Goal: Information Seeking & Learning: Learn about a topic

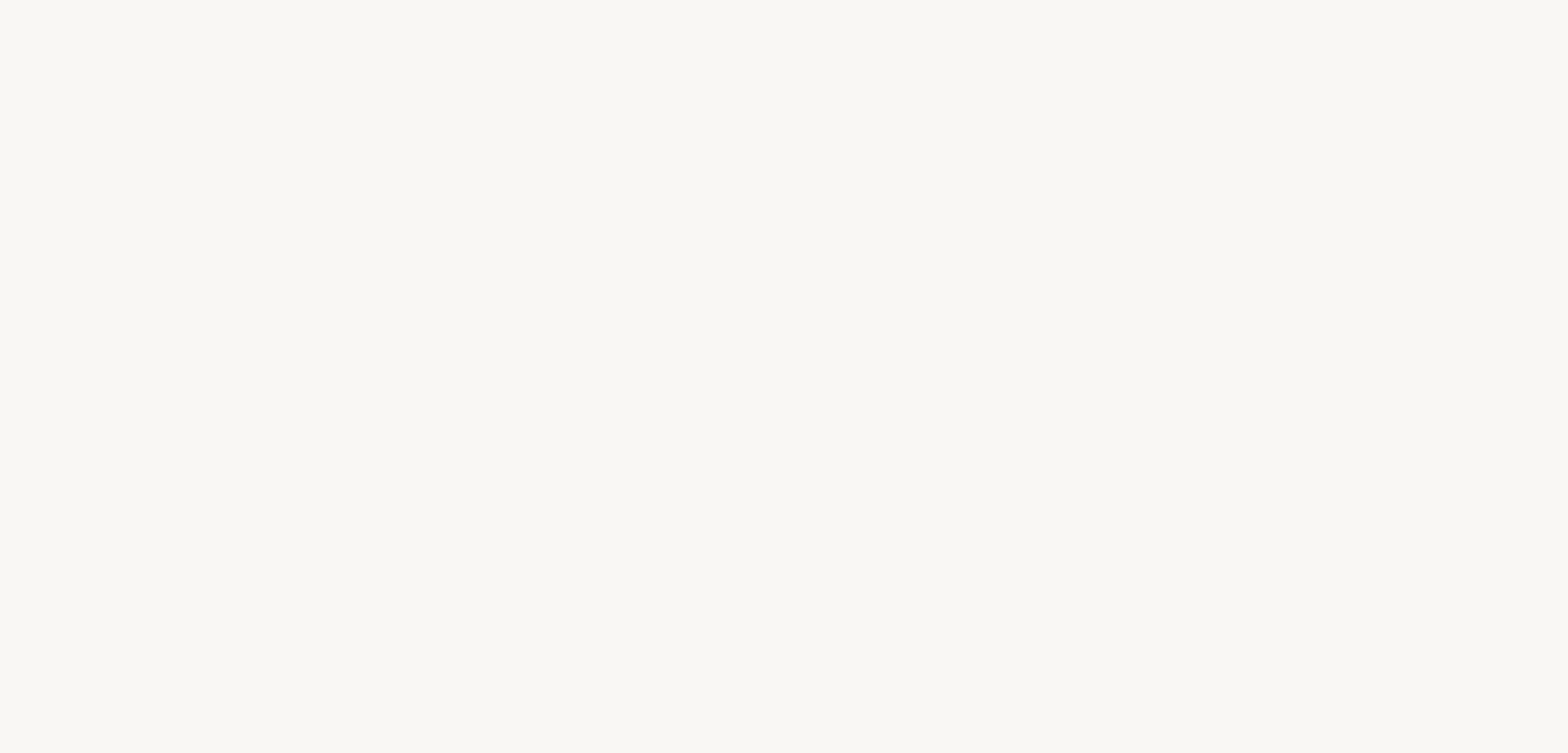
select select "US"
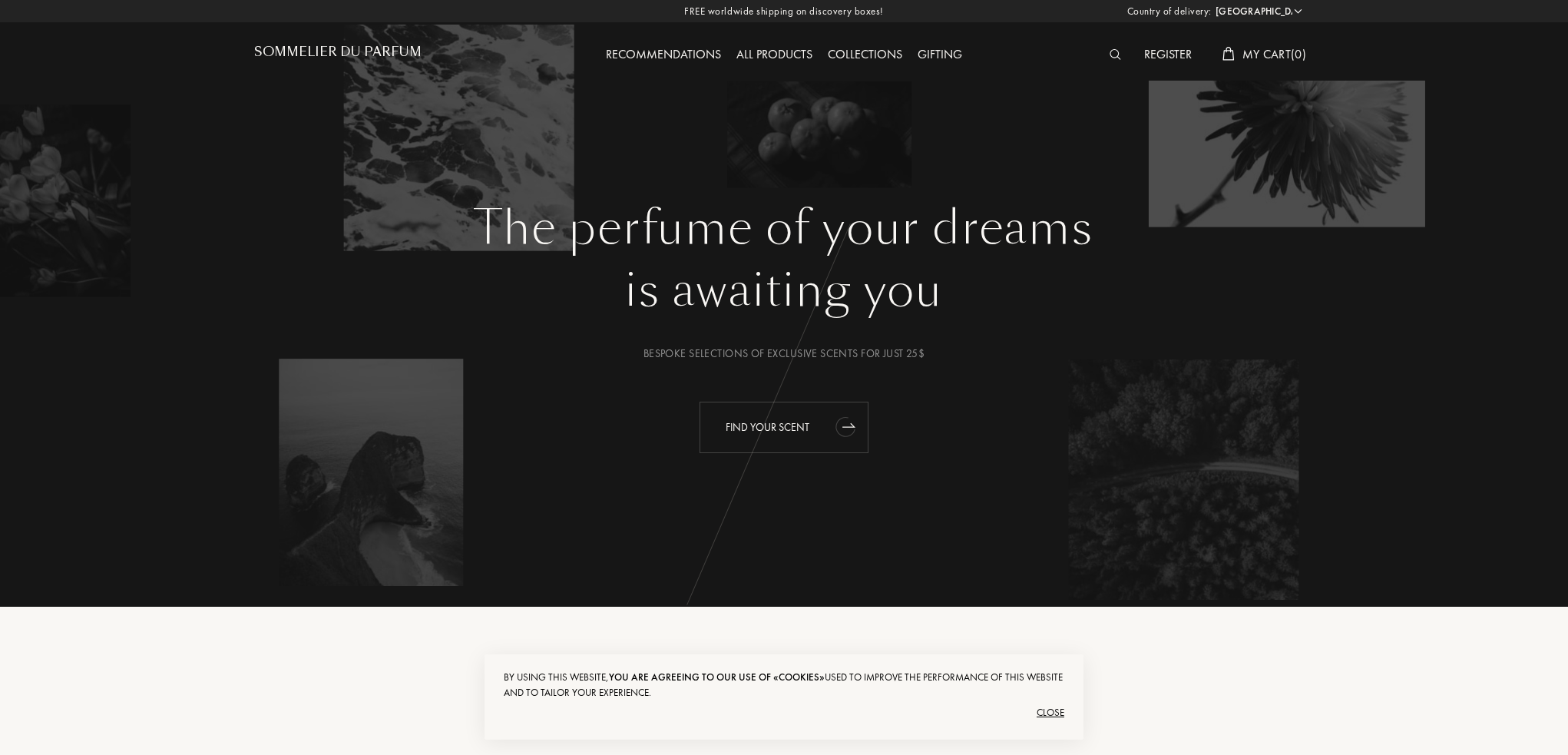
click at [840, 426] on icon "animation" at bounding box center [845, 427] width 24 height 24
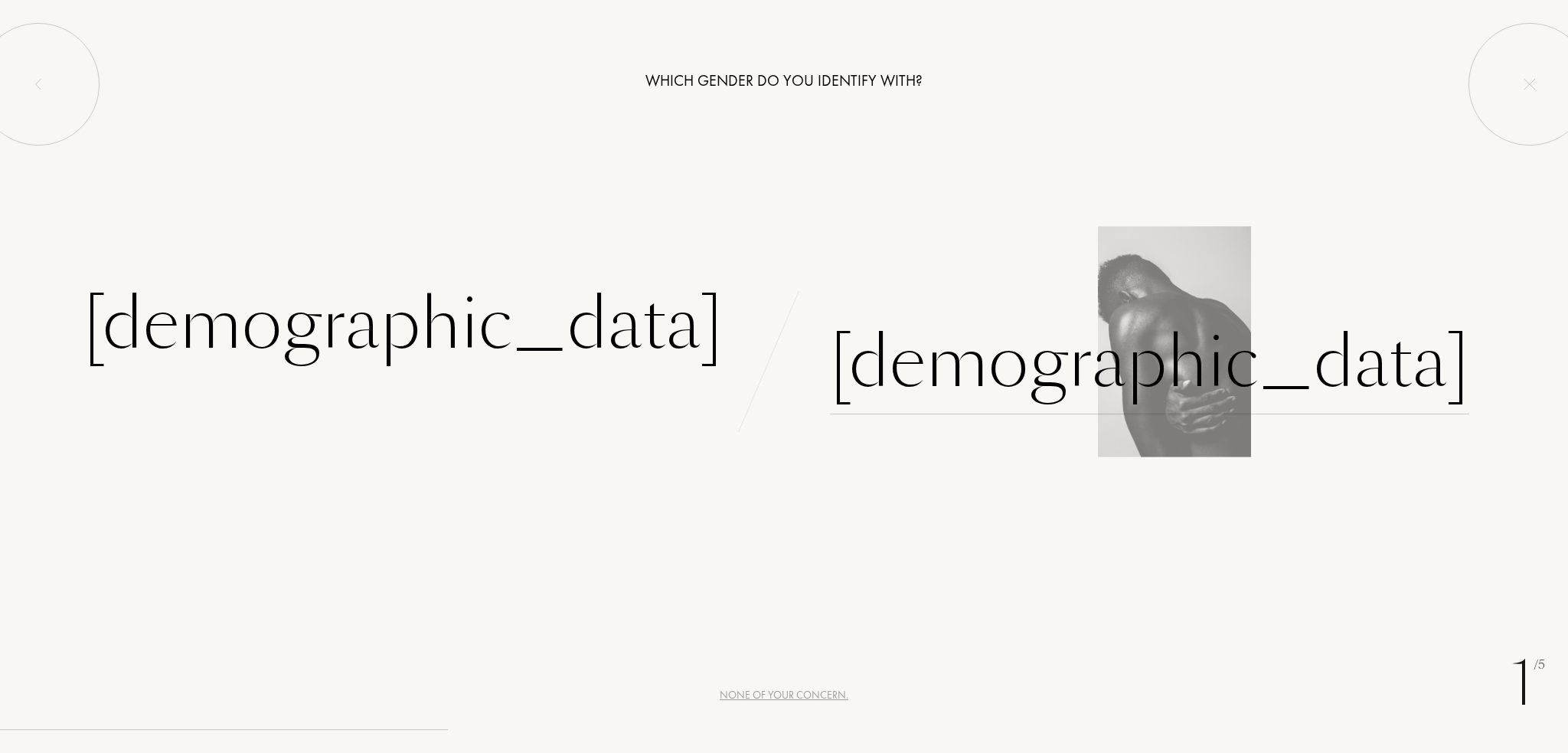
click at [939, 363] on div "Male" at bounding box center [1149, 363] width 639 height 103
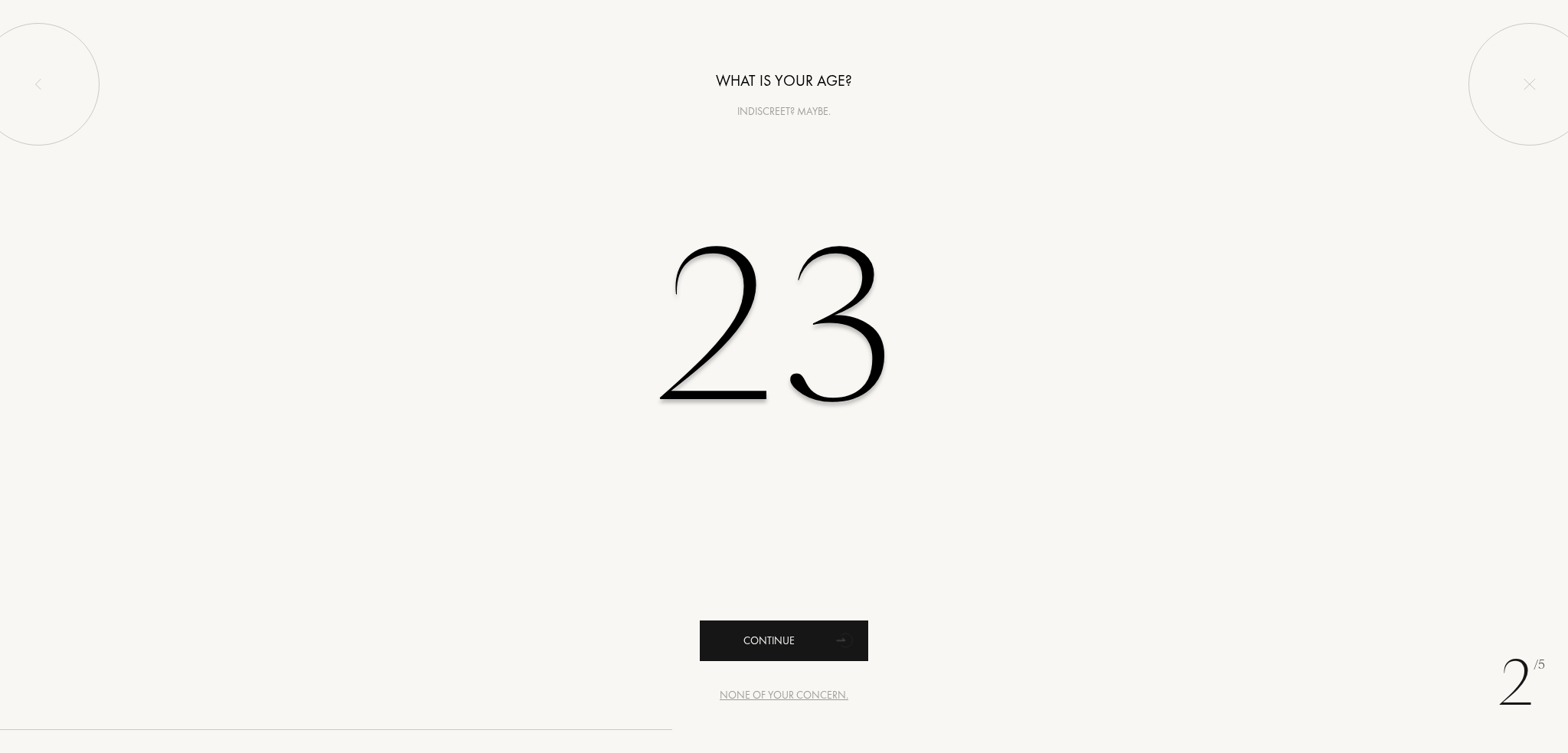
type input "23"
click at [827, 635] on div "Continue" at bounding box center [784, 640] width 169 height 41
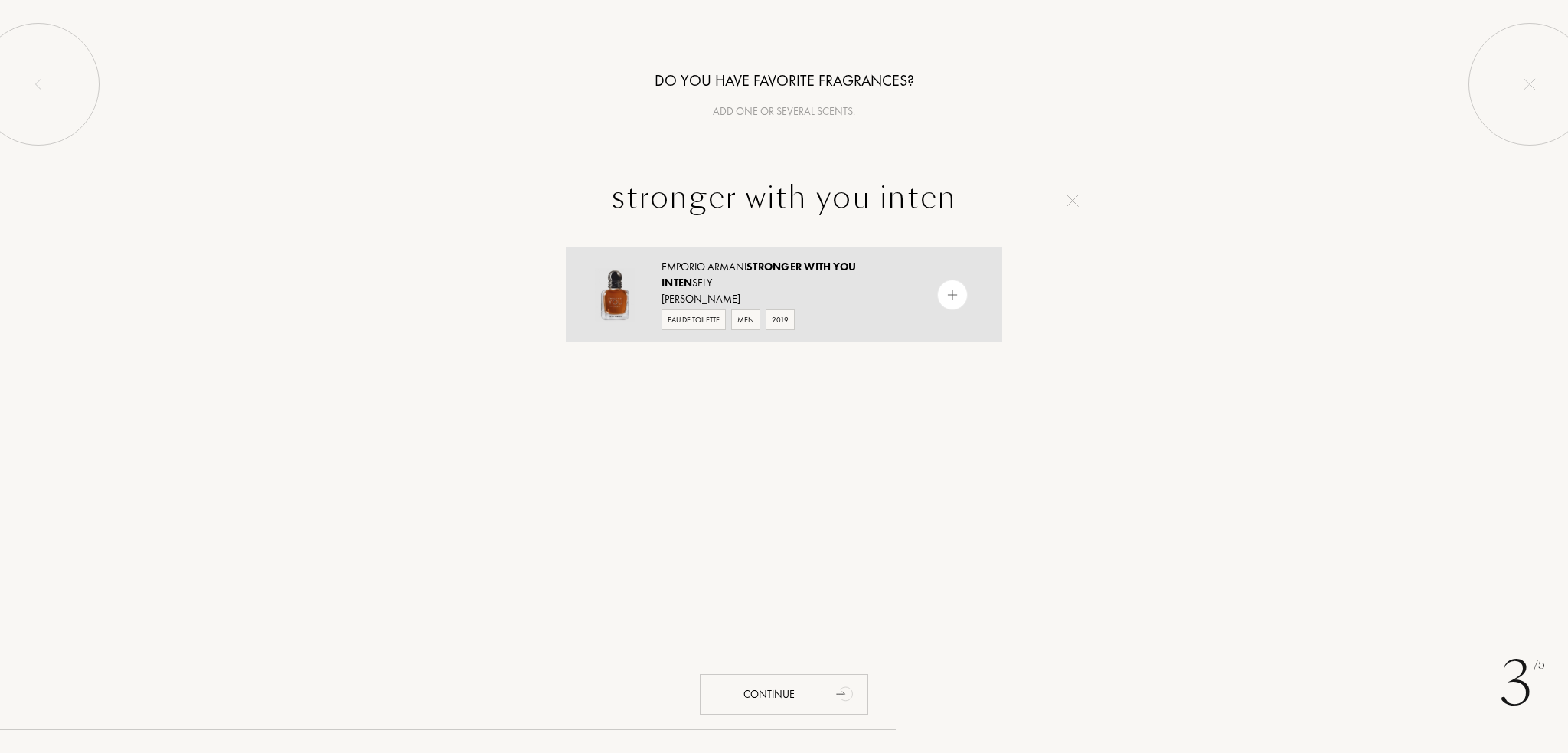
type input "stronger with you inten"
click at [959, 288] on div at bounding box center [952, 294] width 30 height 30
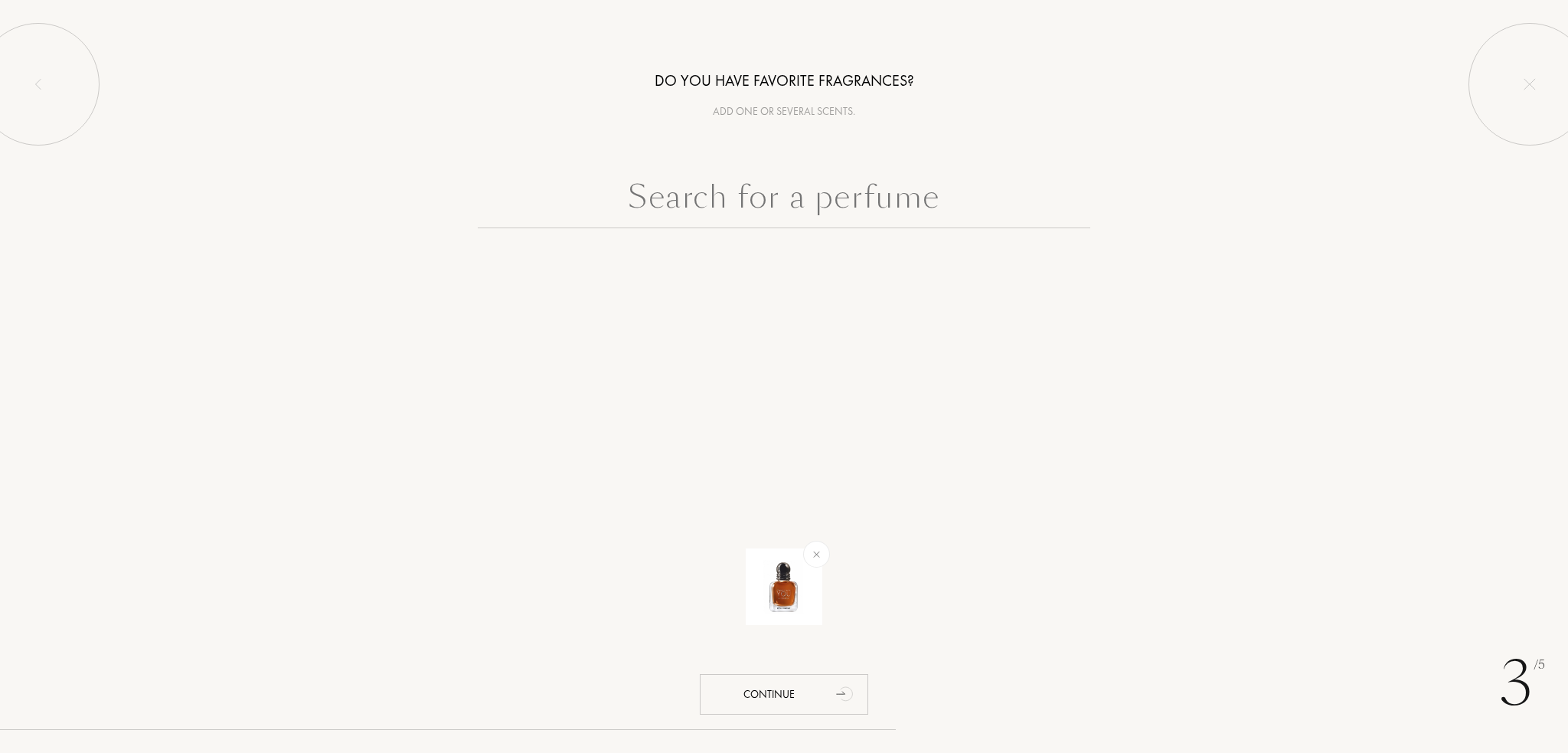
click at [900, 199] on input "text" at bounding box center [784, 200] width 613 height 55
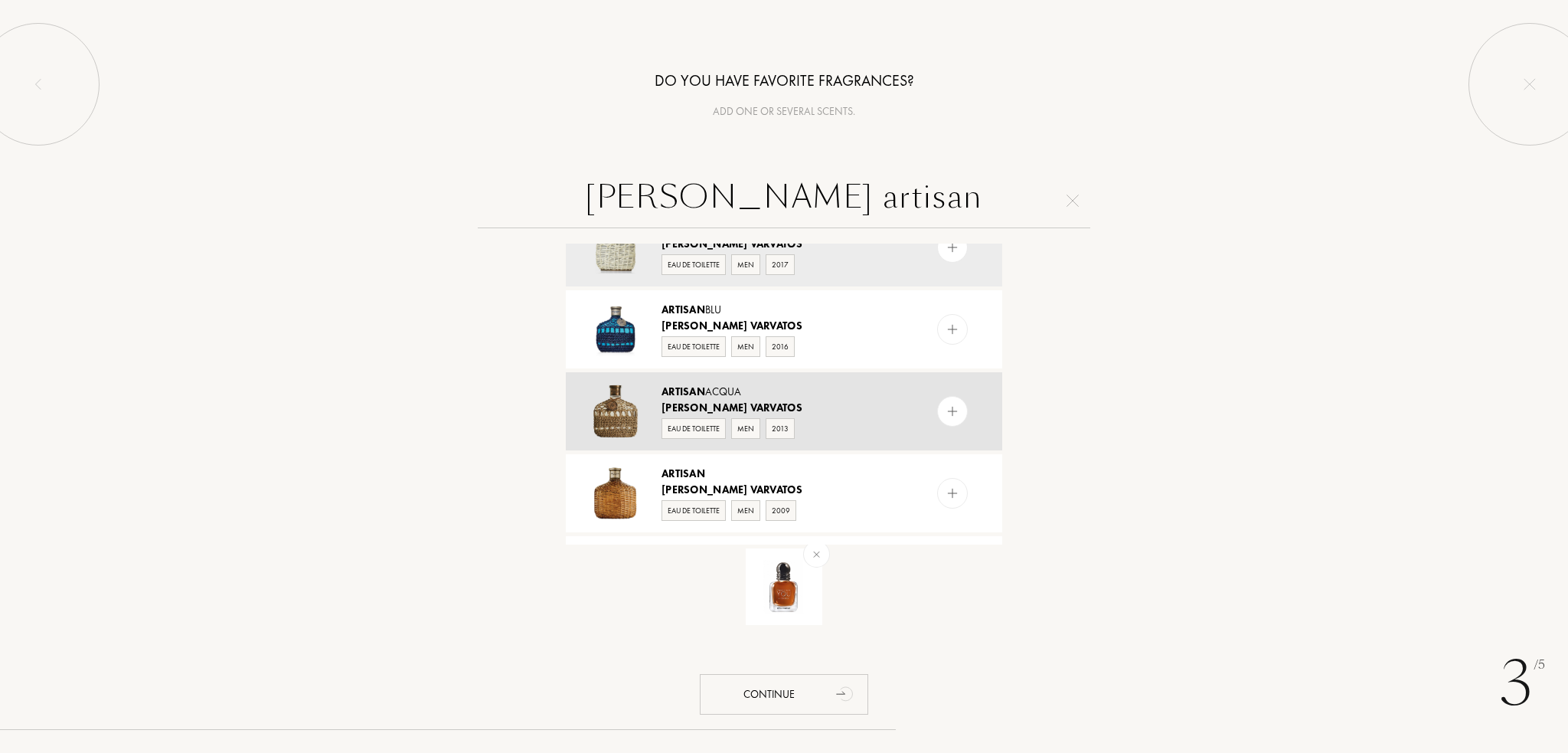
scroll to position [77, 0]
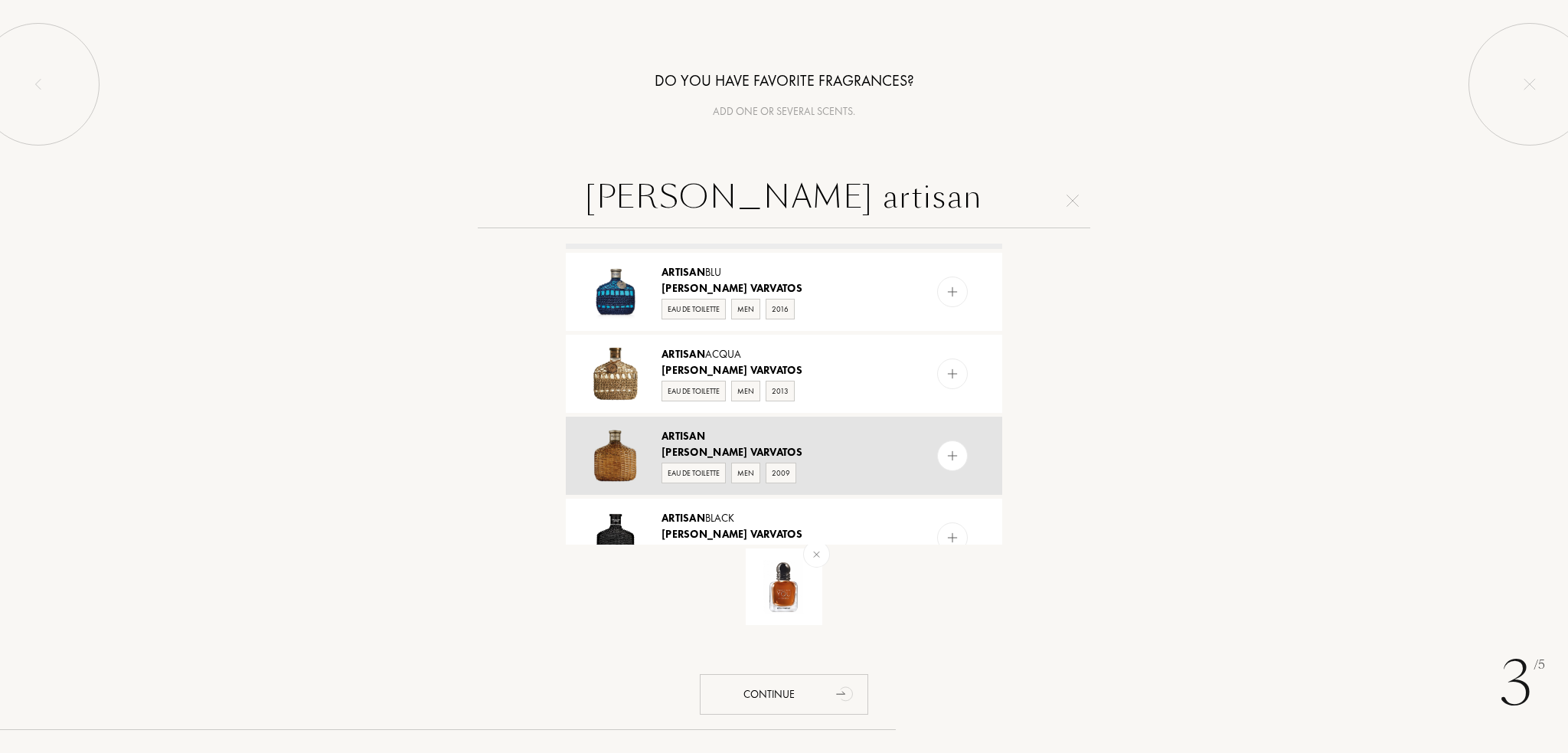
type input "john varvatos artisan"
click at [952, 452] on img at bounding box center [953, 456] width 15 height 15
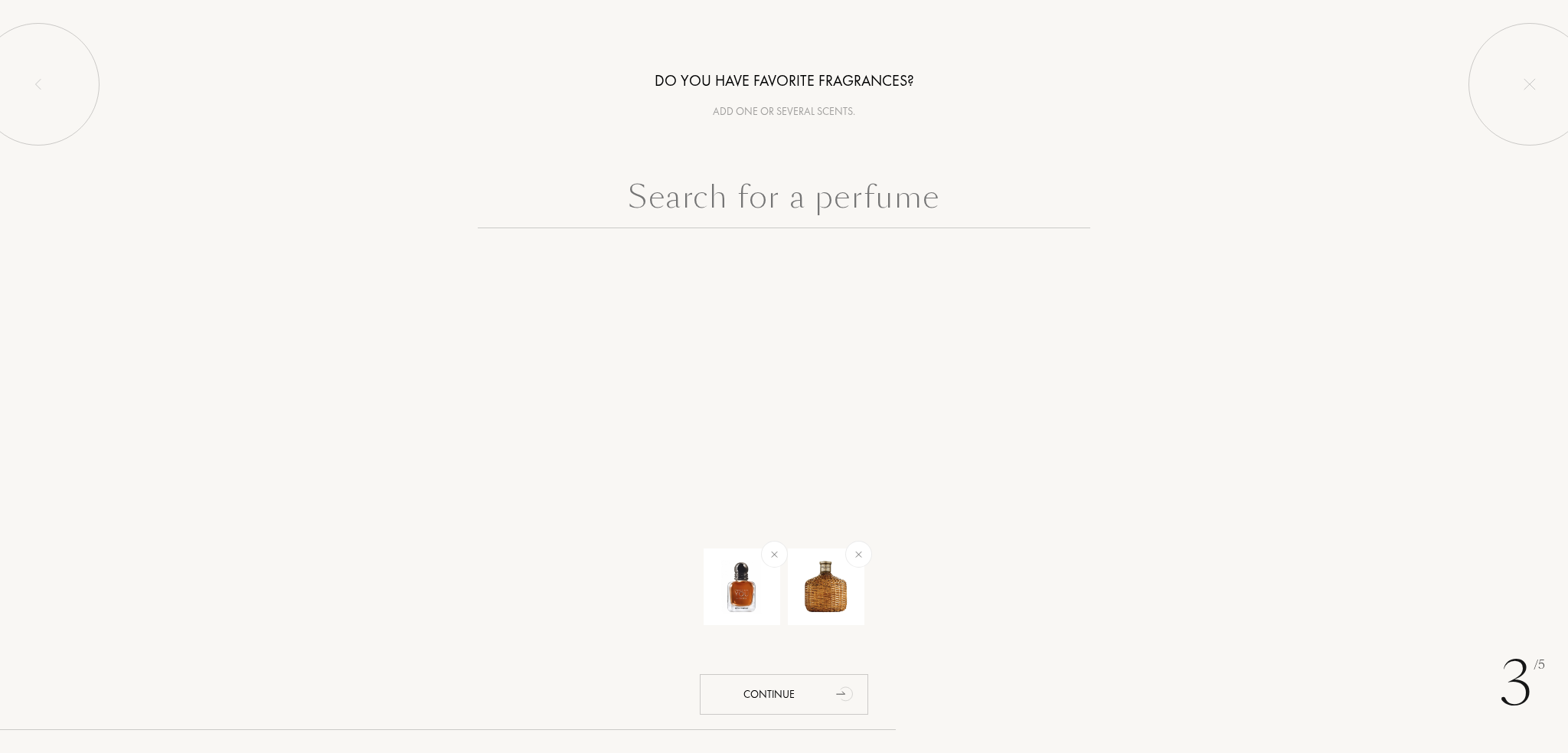
scroll to position [0, 0]
click at [836, 201] on input "text" at bounding box center [784, 200] width 613 height 55
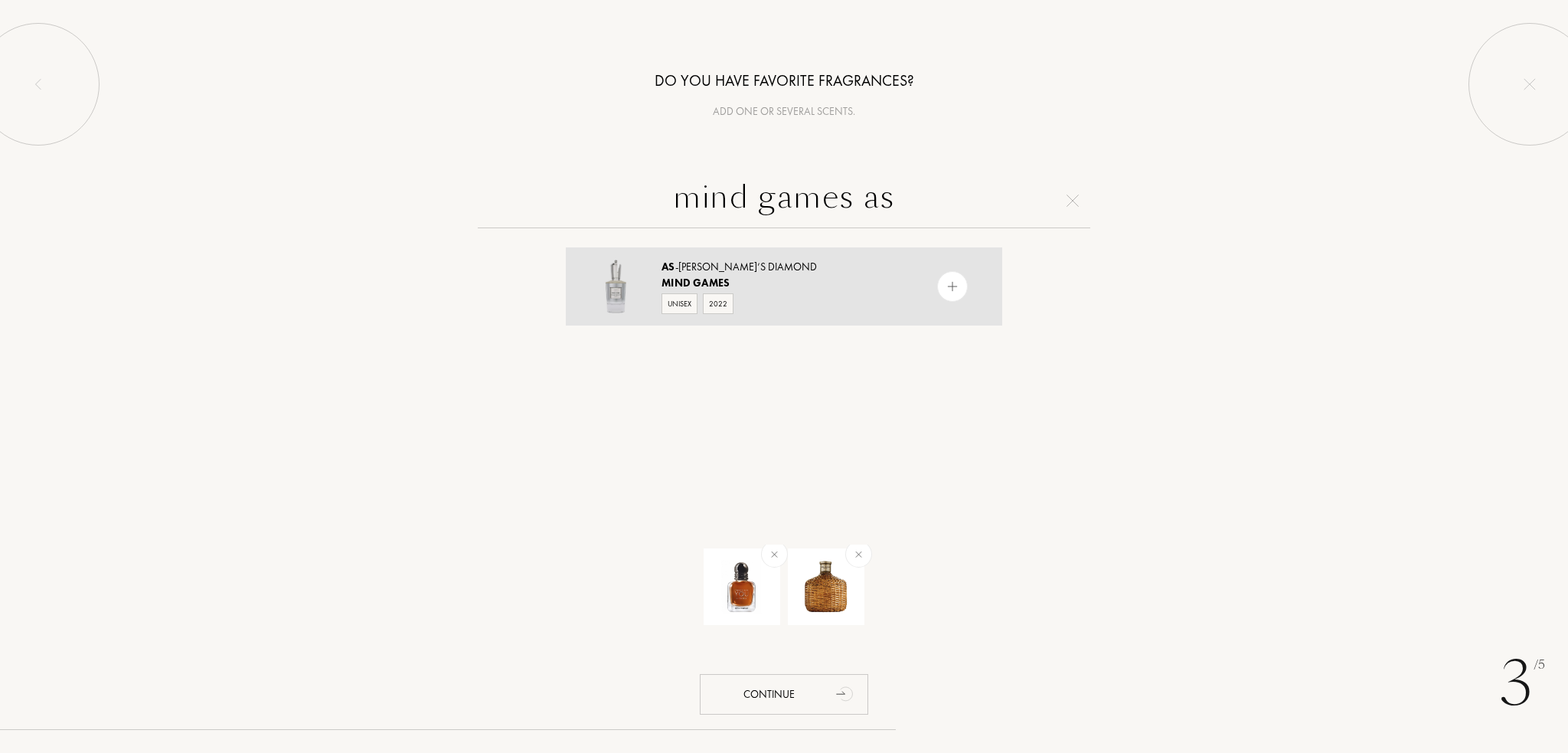
type input "mind games as"
click at [949, 279] on img at bounding box center [953, 286] width 15 height 15
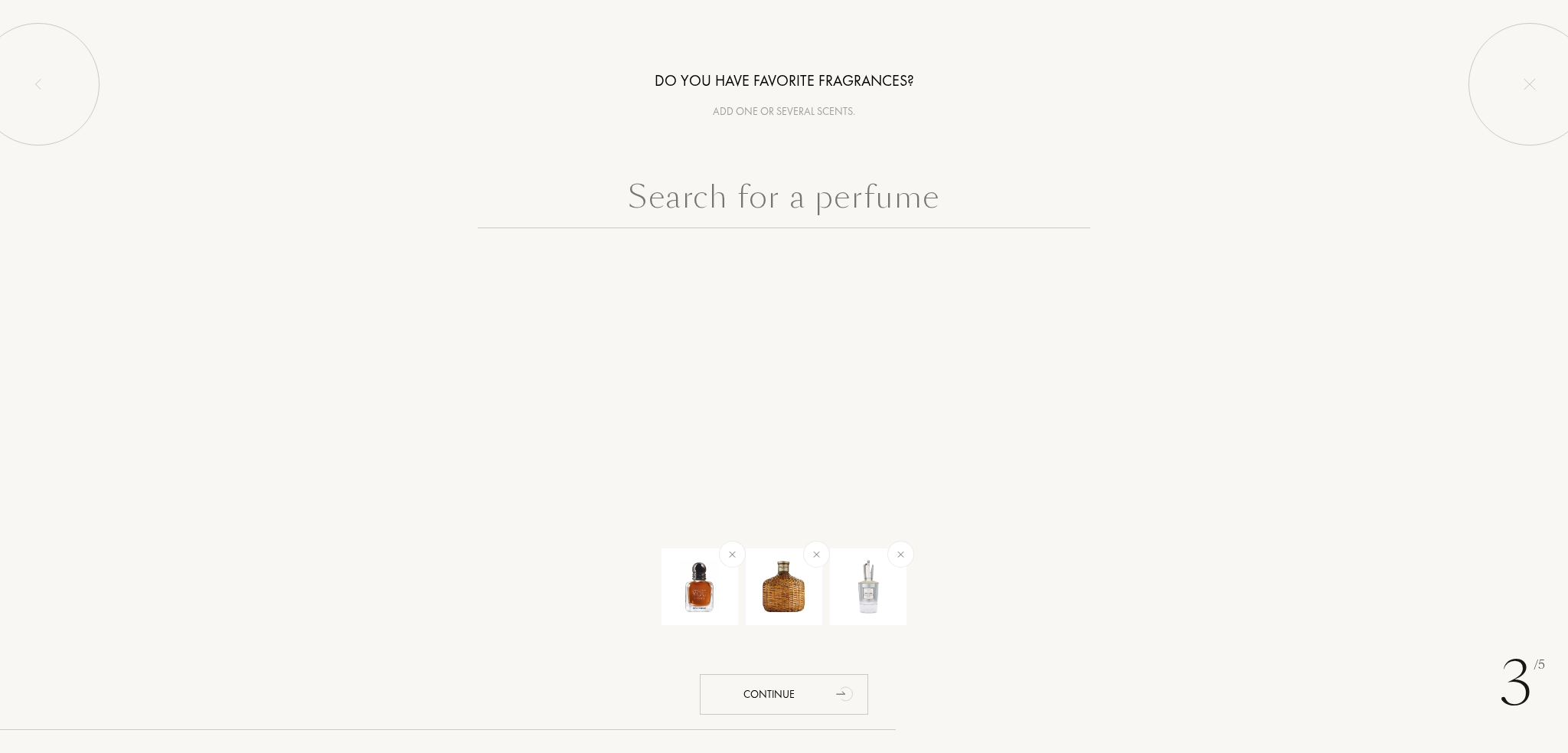
click at [922, 202] on input "text" at bounding box center [784, 200] width 613 height 55
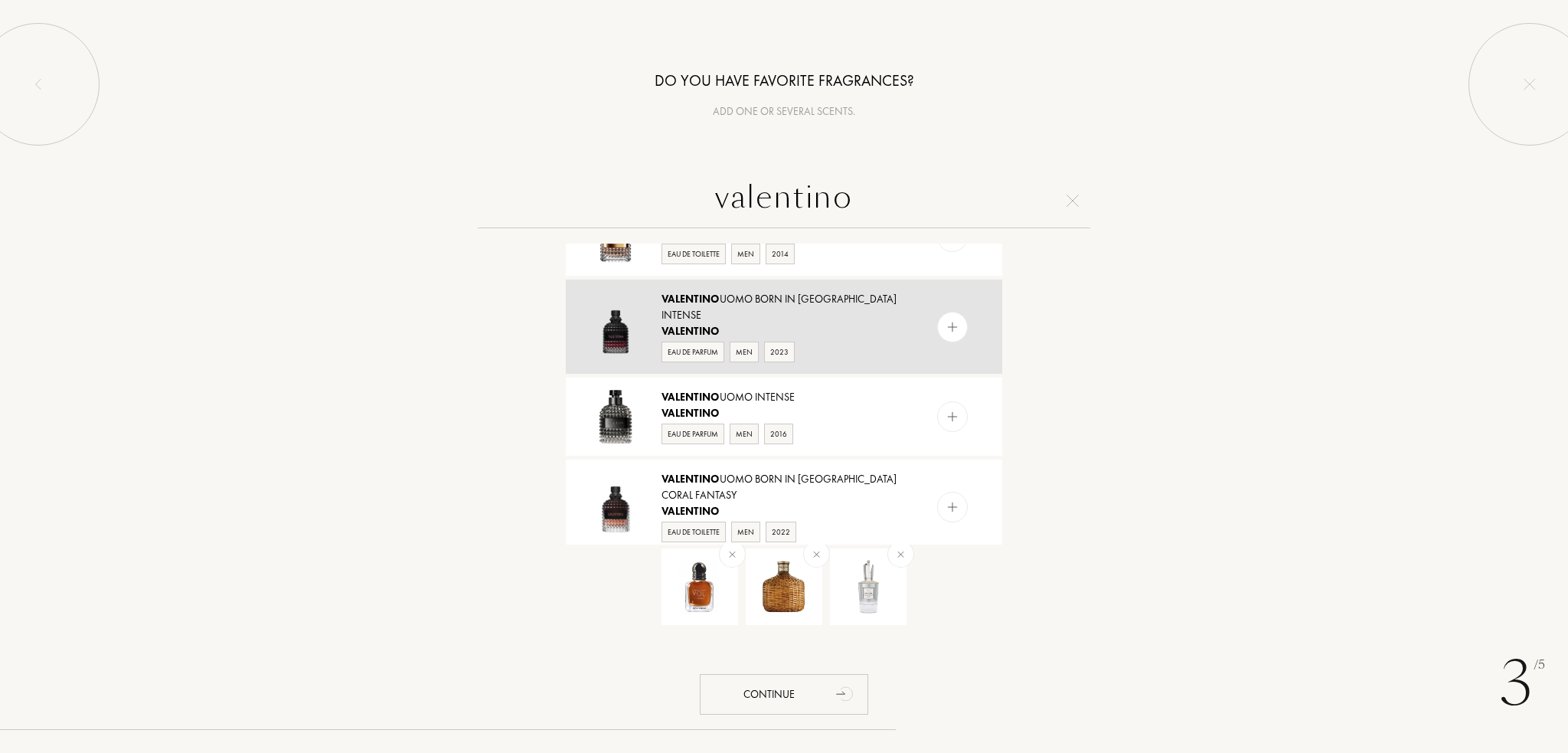
scroll to position [306, 0]
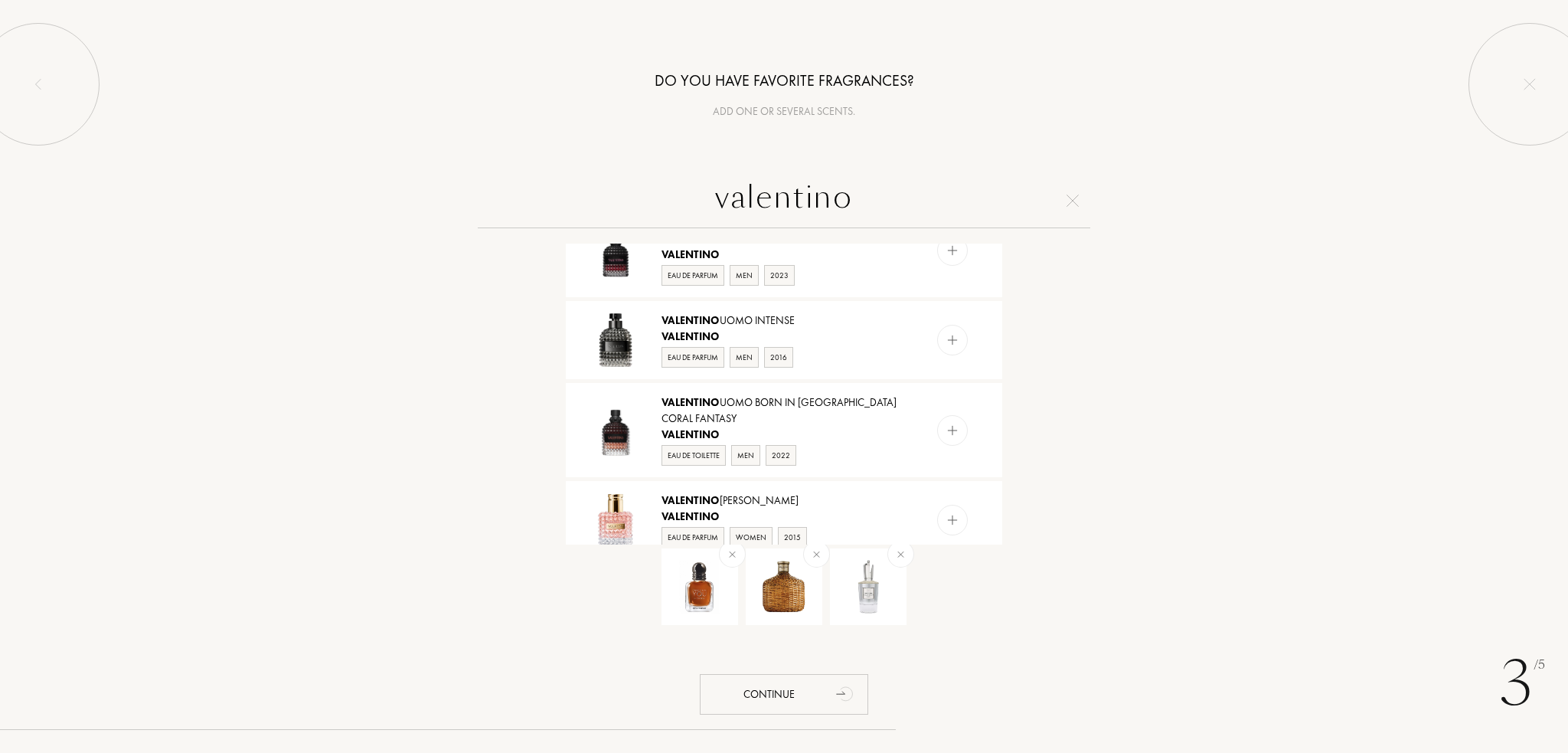
type input "valentino"
click at [947, 423] on img at bounding box center [953, 430] width 15 height 15
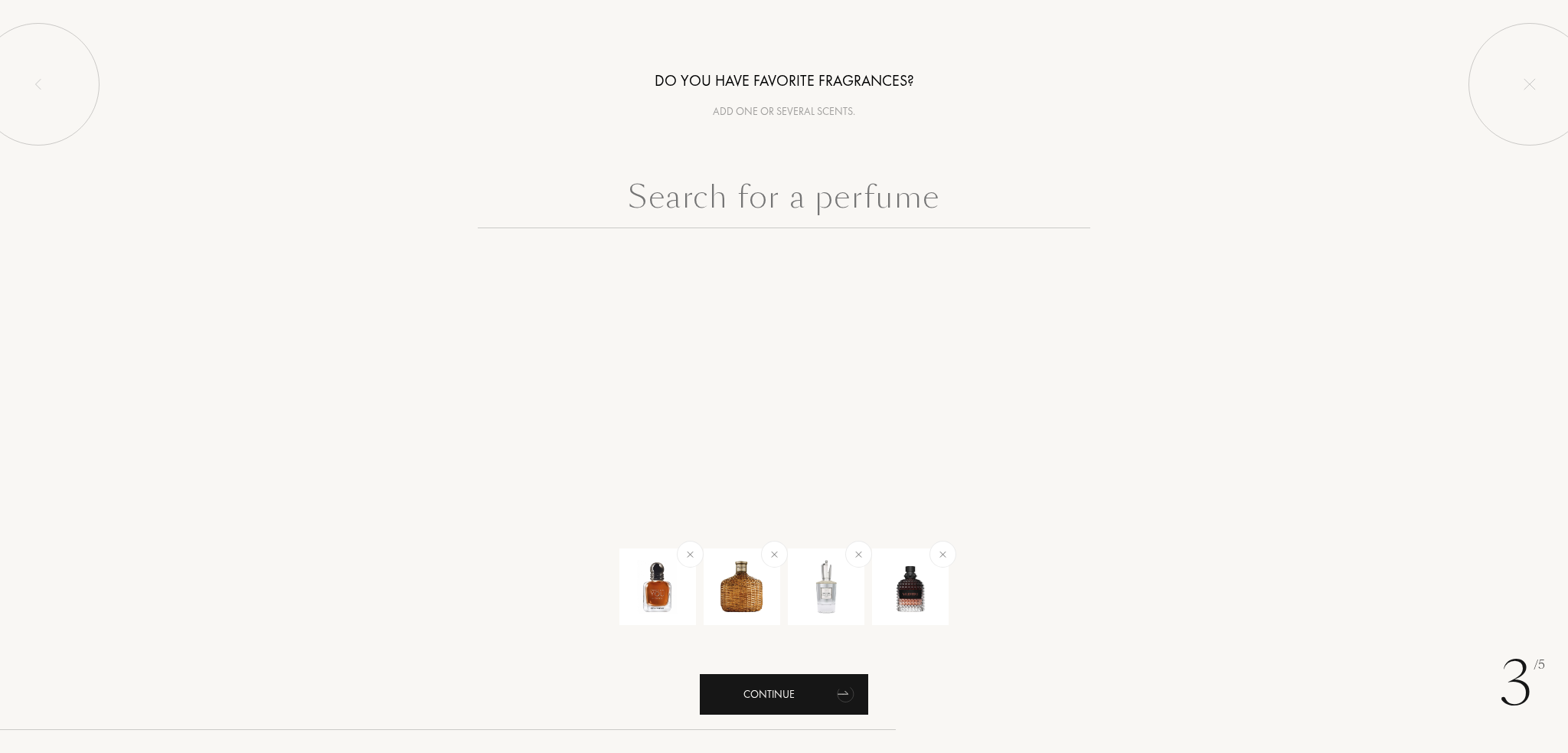
click at [847, 694] on icon "animation" at bounding box center [841, 692] width 10 height 3
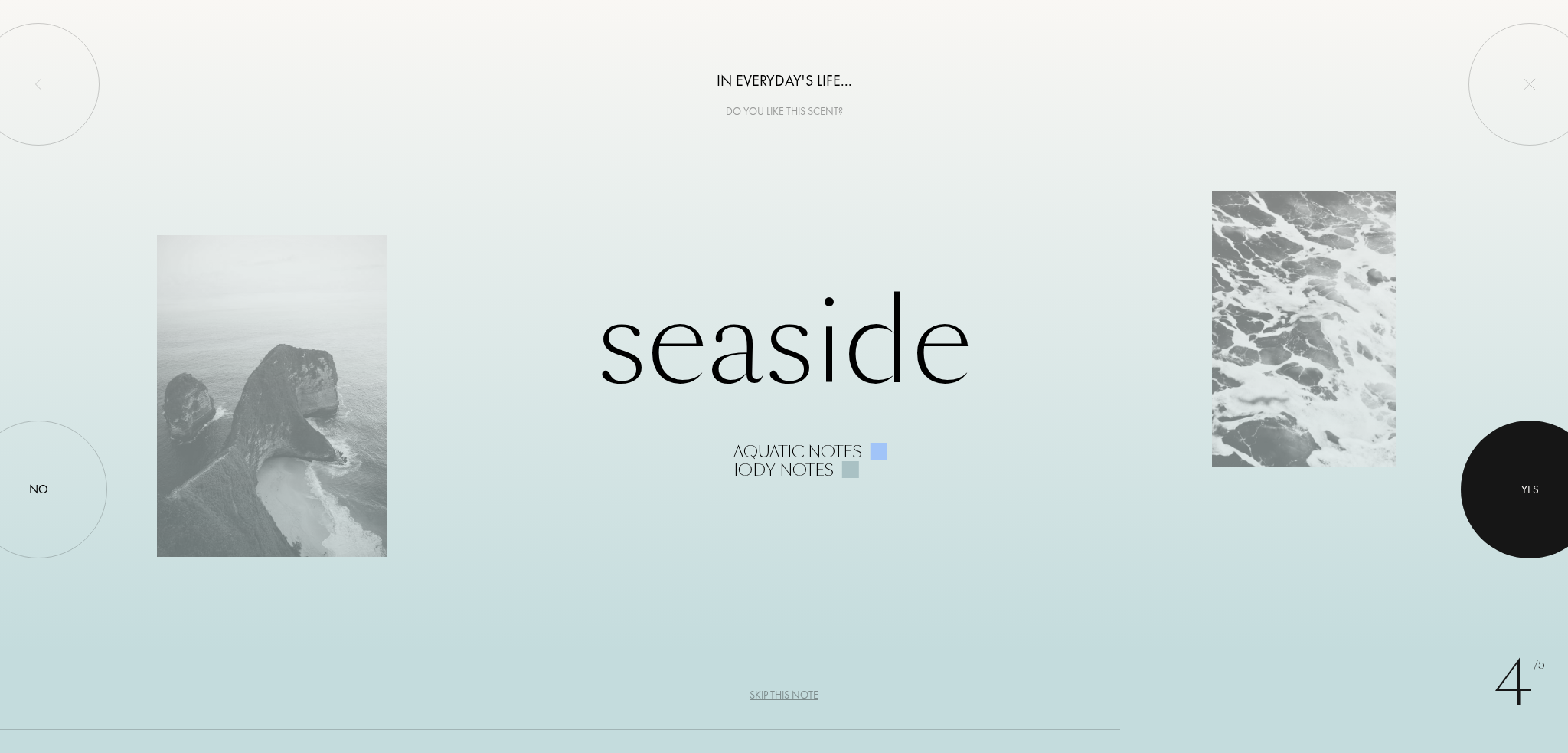
click at [1518, 510] on div at bounding box center [1529, 489] width 138 height 138
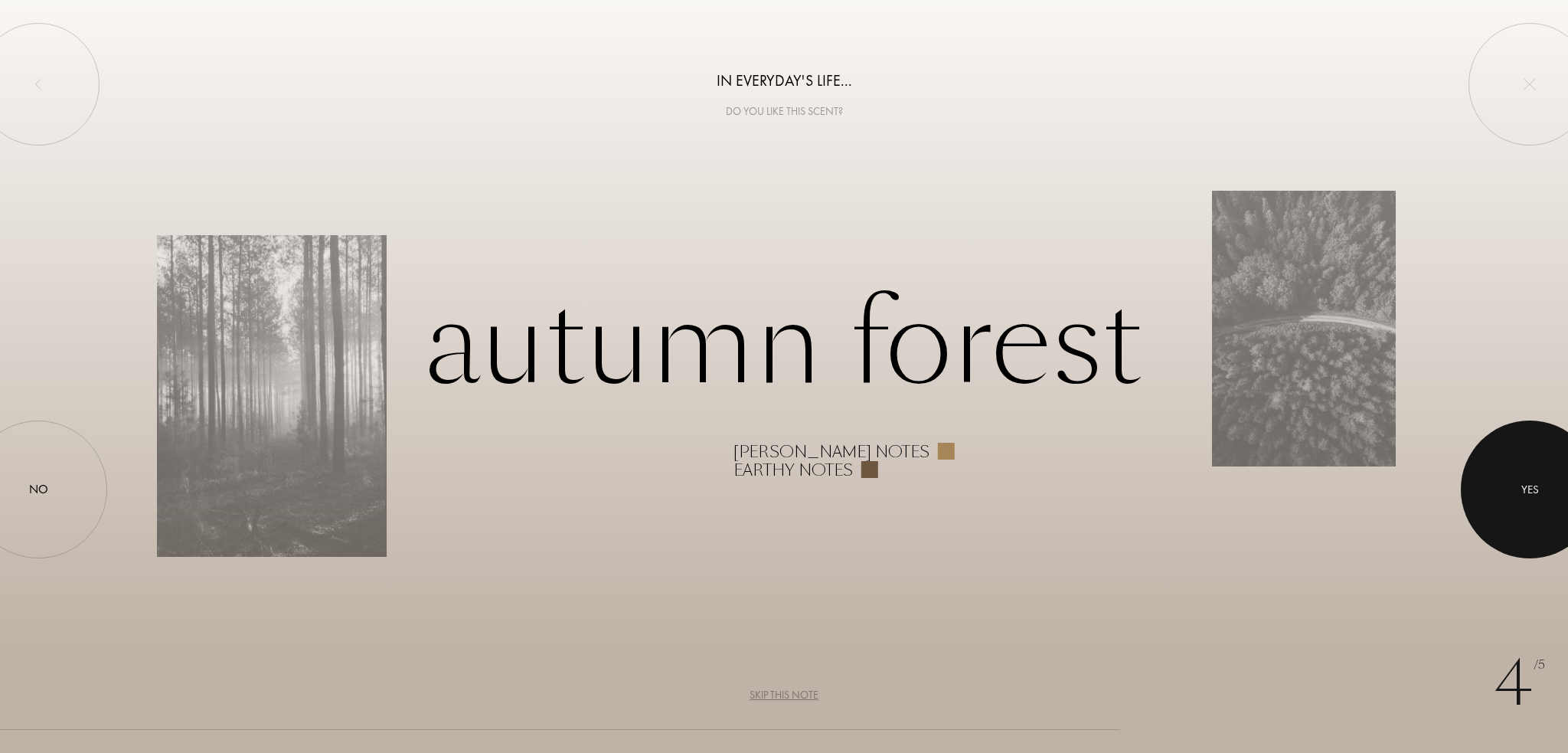
click at [1567, 516] on div at bounding box center [1529, 489] width 138 height 138
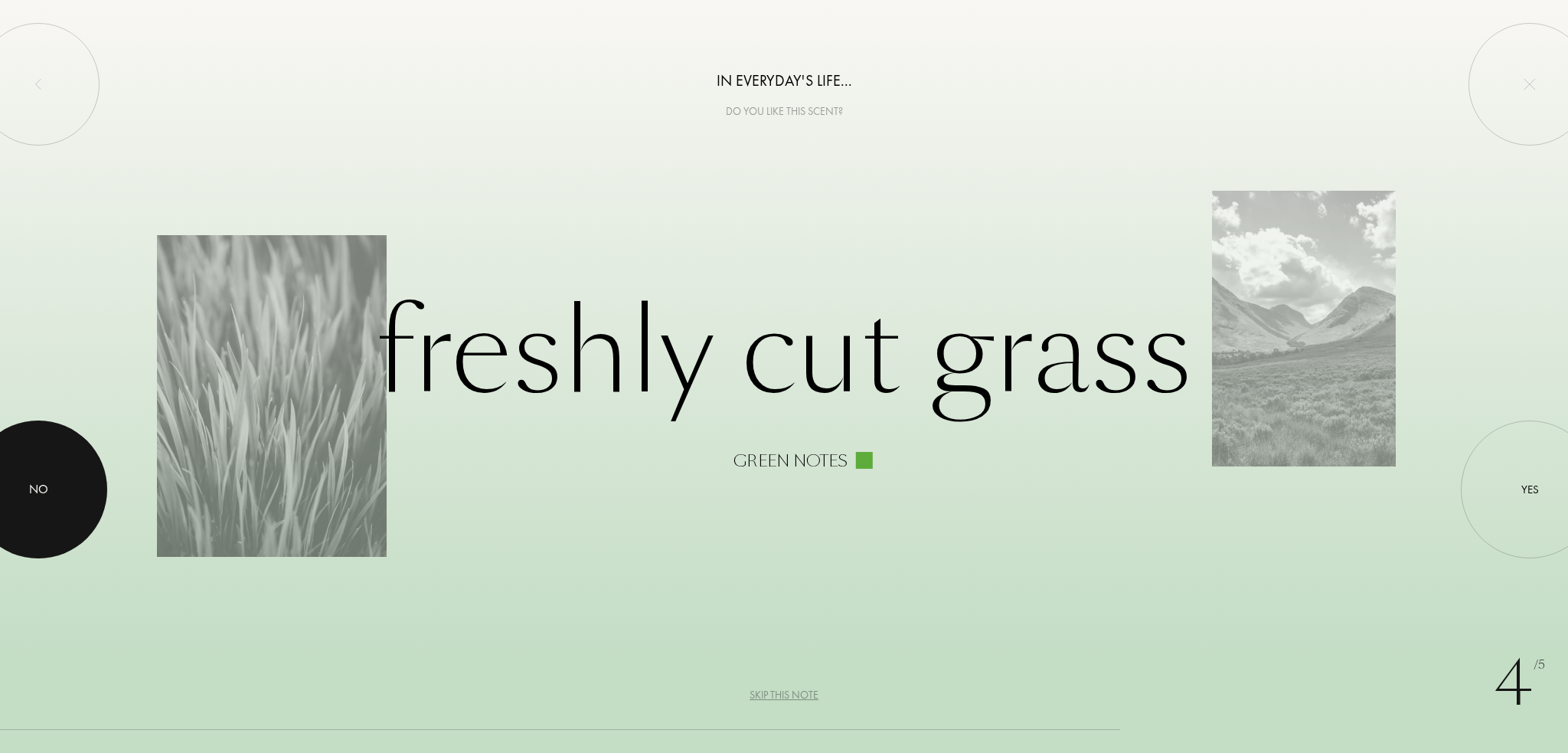
click at [16, 464] on div at bounding box center [38, 489] width 138 height 138
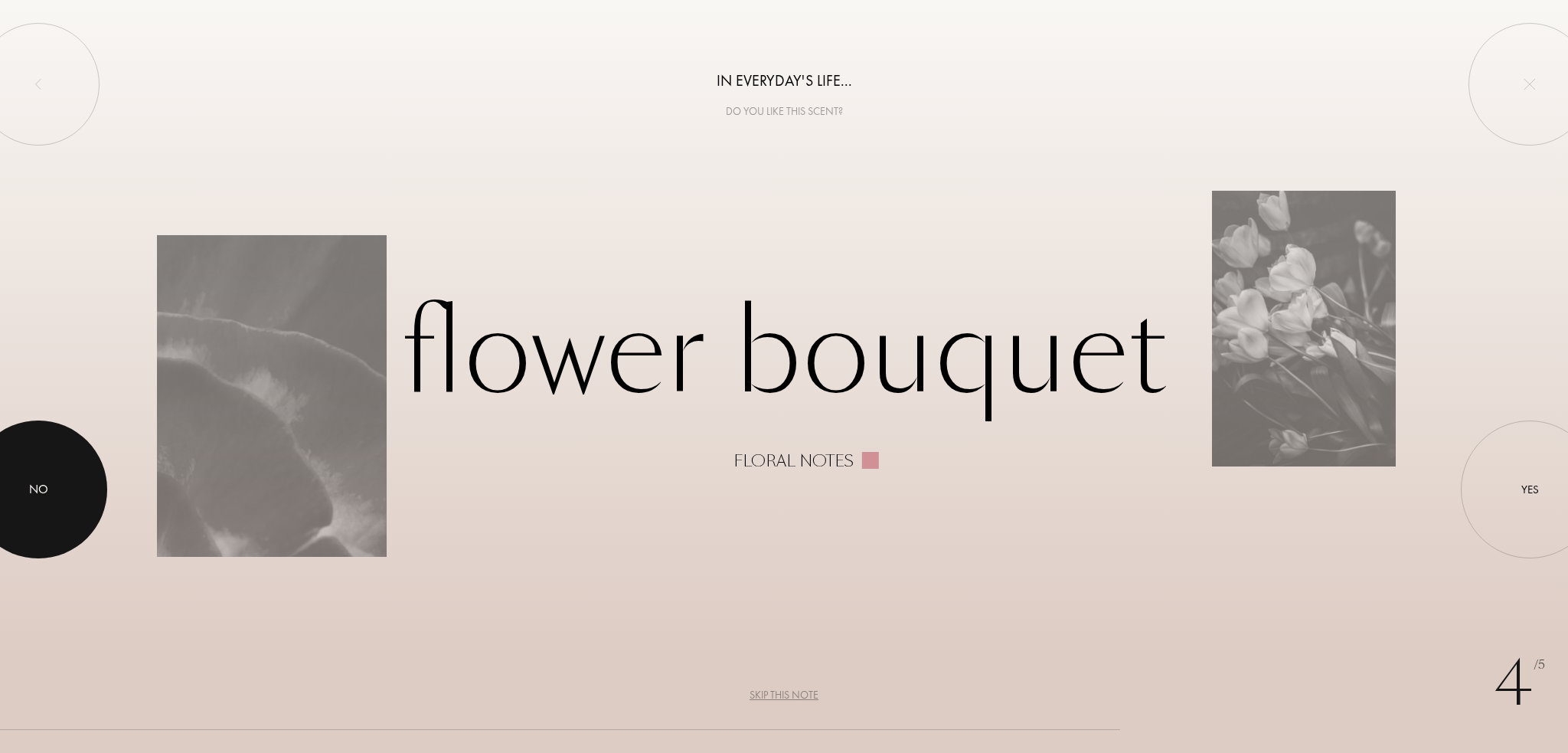
click at [14, 461] on div at bounding box center [38, 489] width 138 height 138
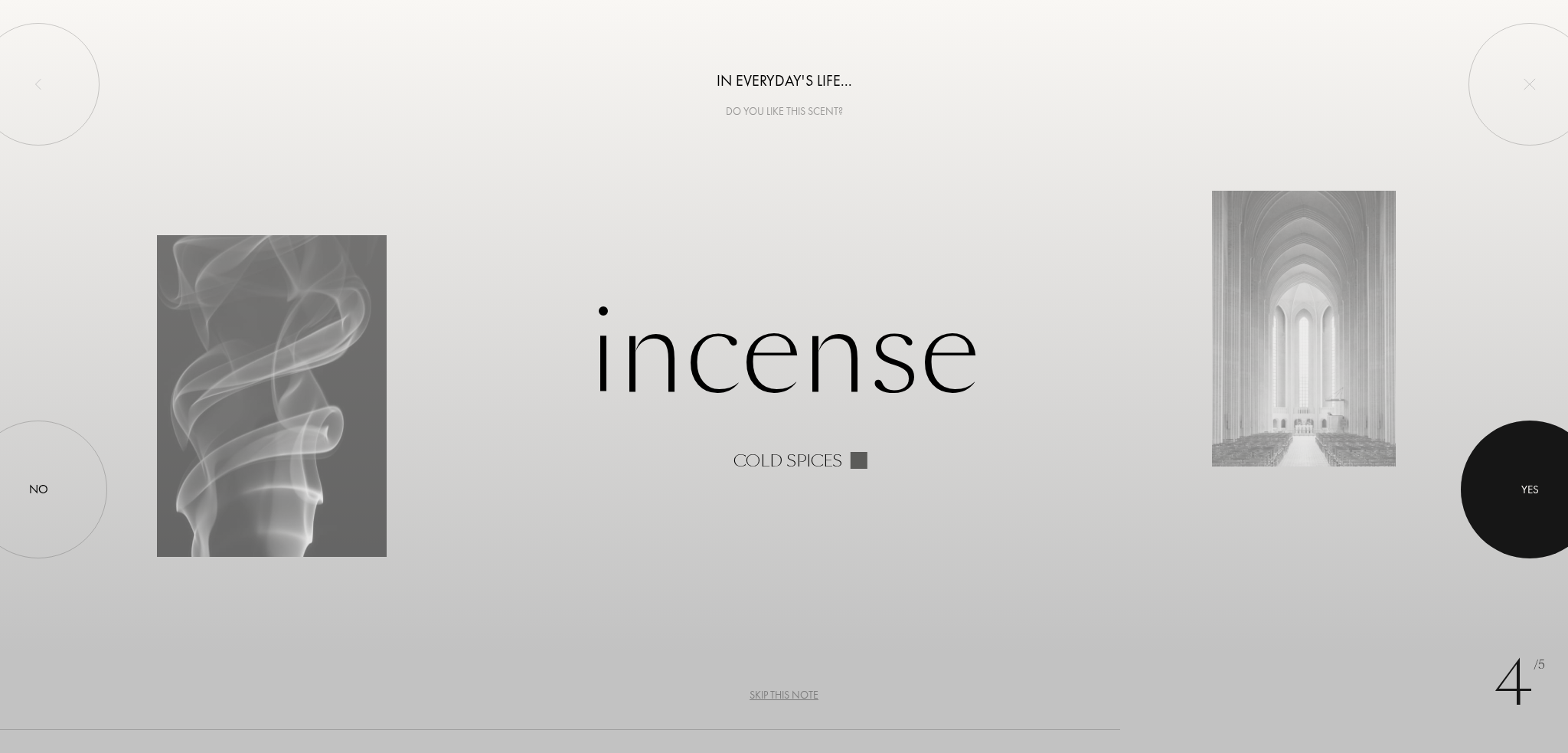
click at [1567, 507] on div at bounding box center [1529, 489] width 138 height 138
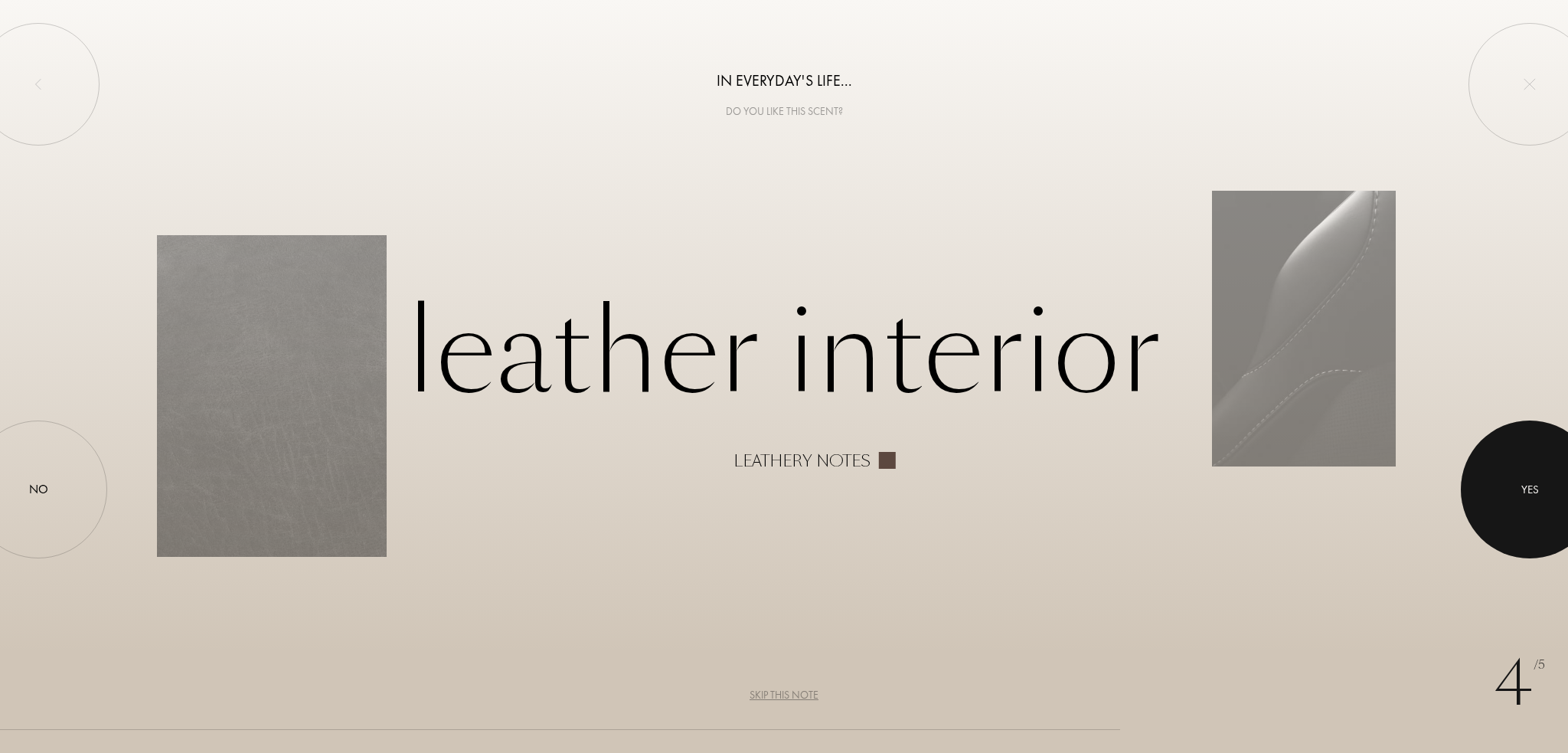
click at [1567, 490] on div at bounding box center [1529, 489] width 138 height 138
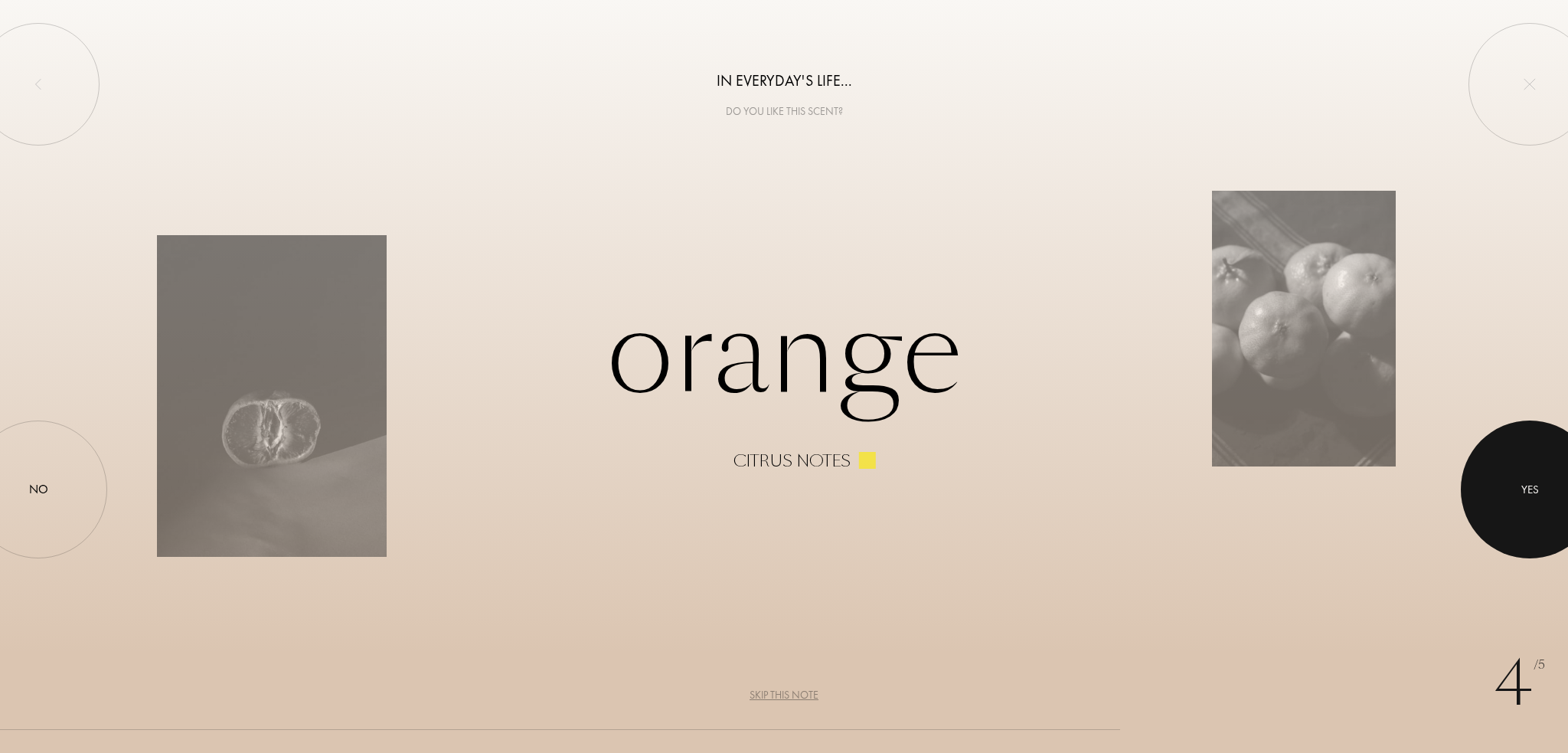
click at [1555, 523] on div at bounding box center [1529, 489] width 138 height 138
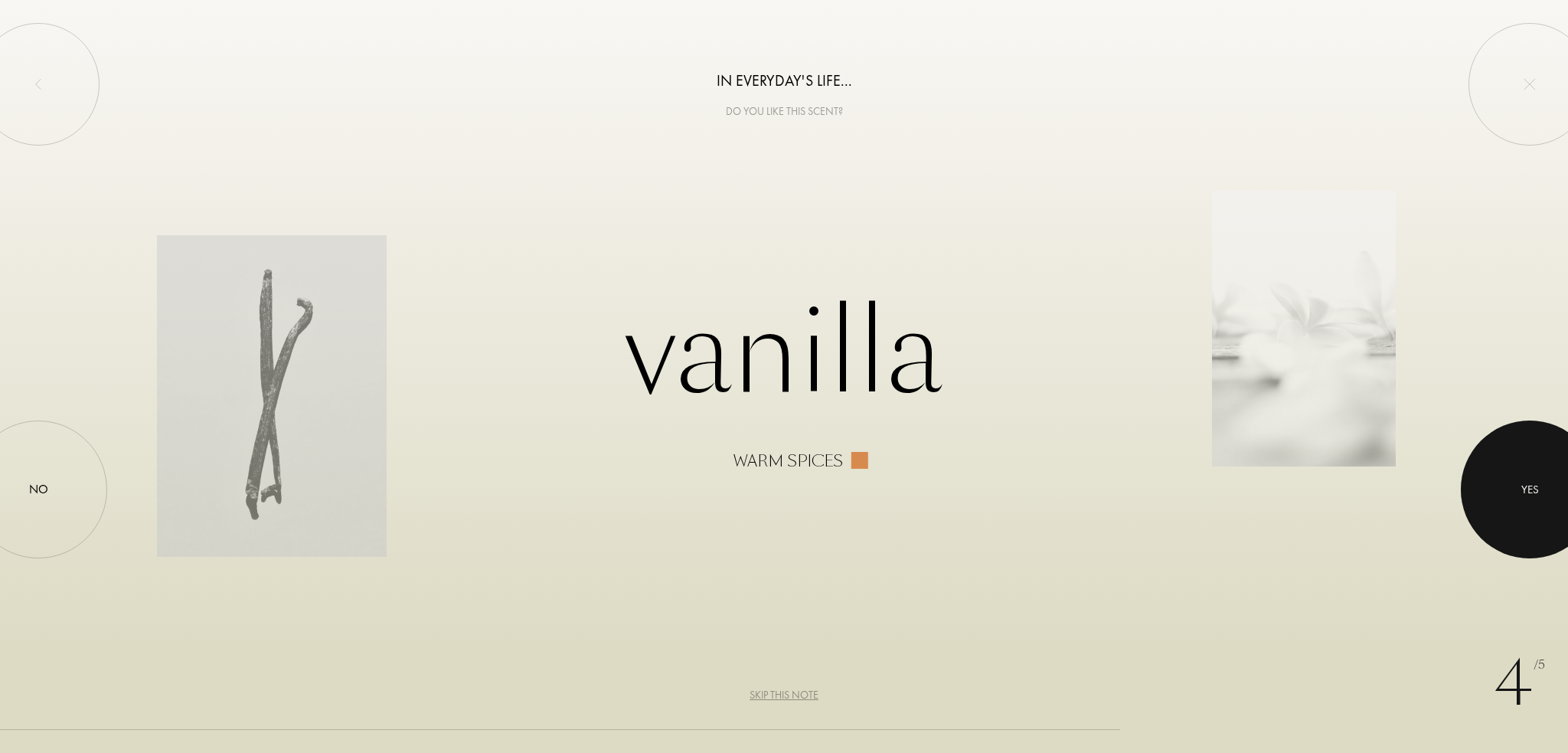
drag, startPoint x: 1550, startPoint y: 516, endPoint x: 1552, endPoint y: 504, distance: 12.2
click at [1552, 516] on div at bounding box center [1529, 489] width 138 height 138
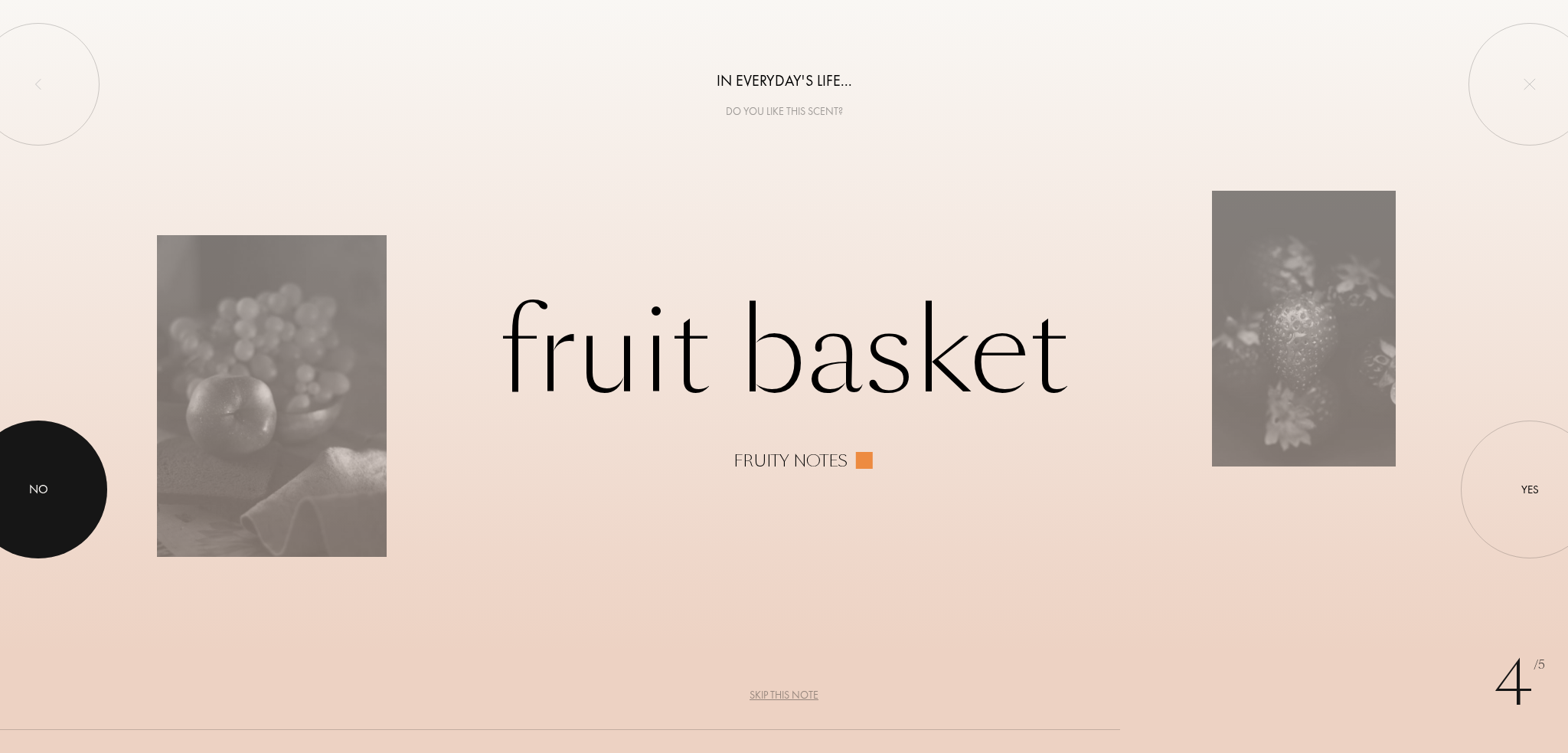
click at [50, 473] on div "No" at bounding box center [38, 489] width 138 height 138
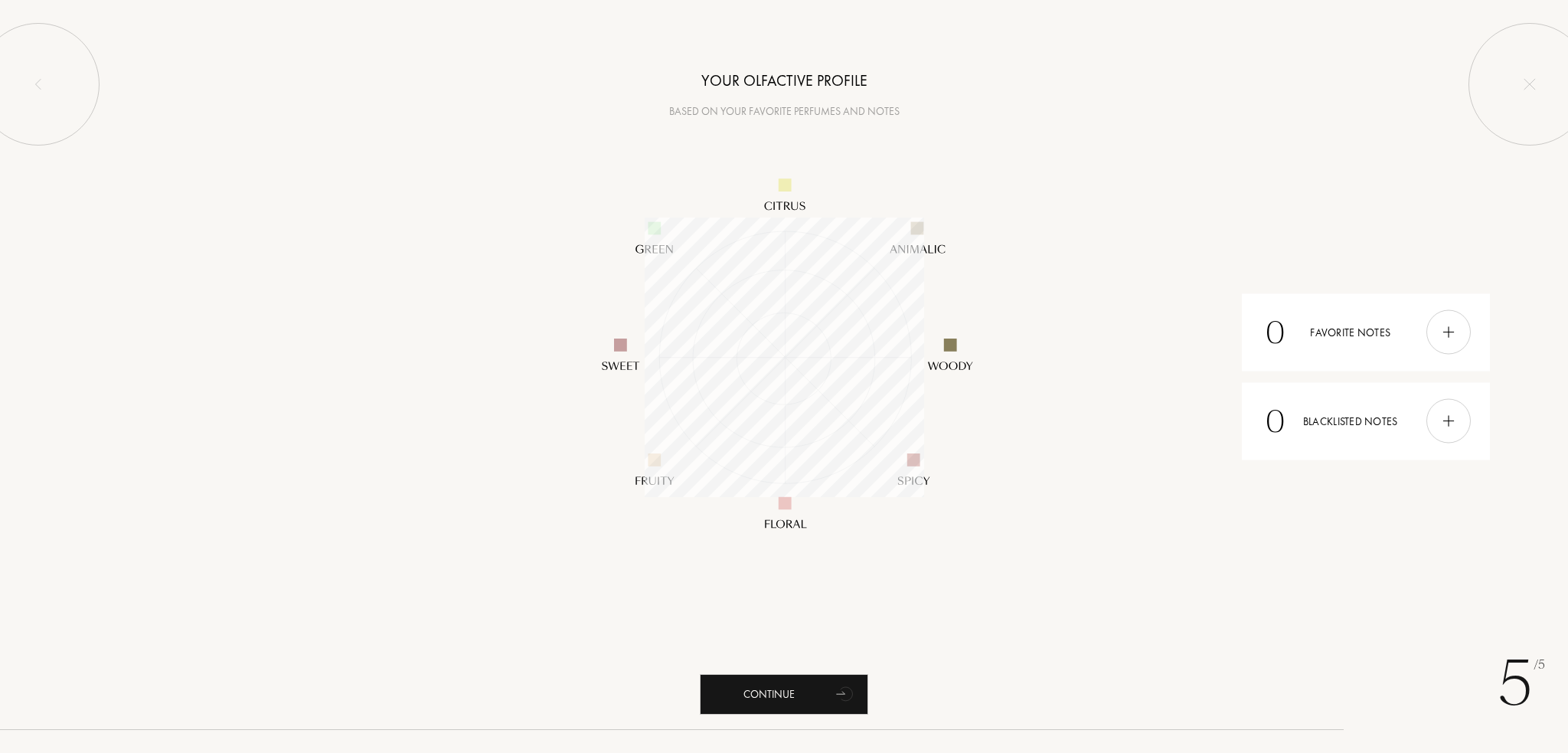
scroll to position [279, 279]
click at [773, 706] on div "Continue" at bounding box center [784, 694] width 169 height 41
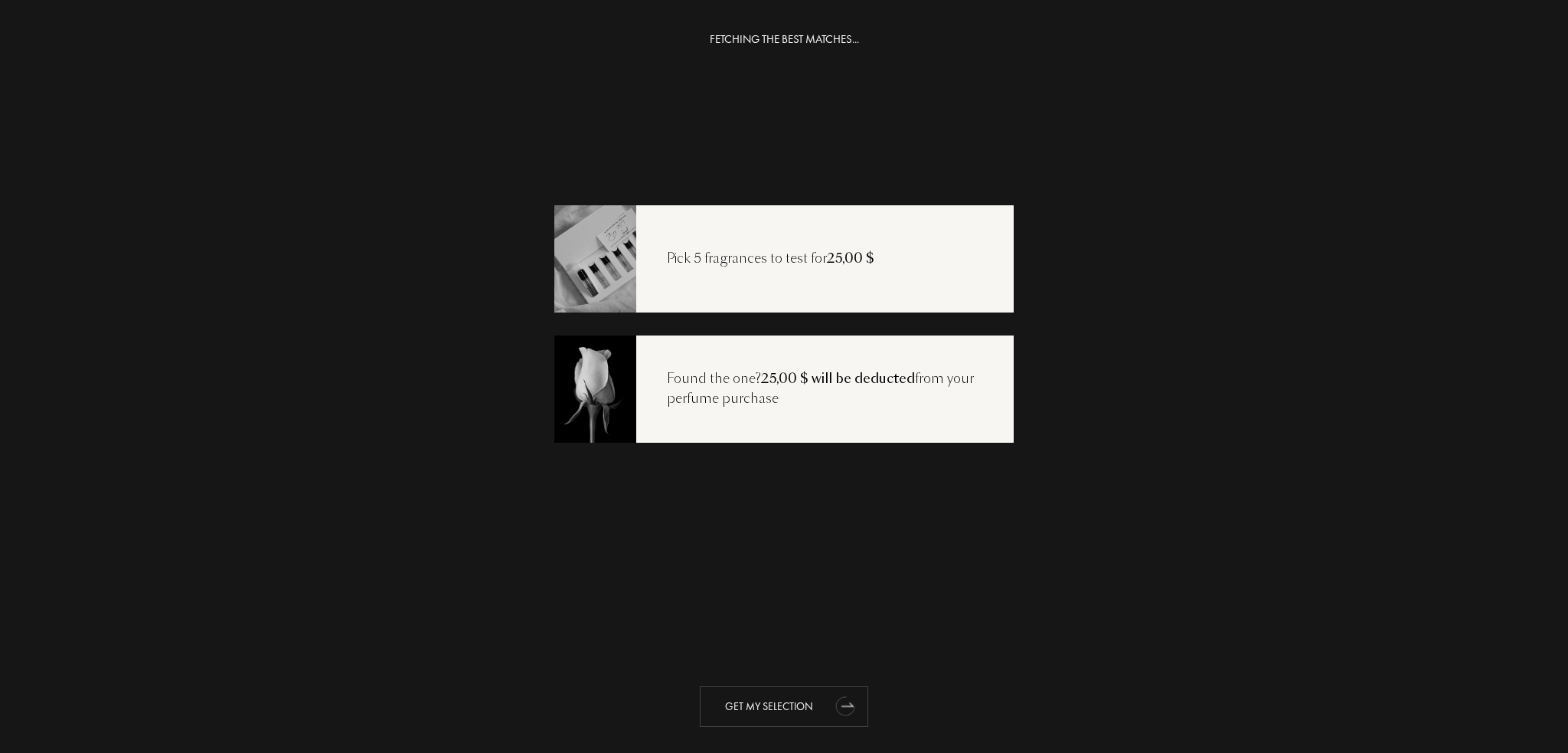
click at [833, 722] on div "Get my selection" at bounding box center [784, 706] width 169 height 41
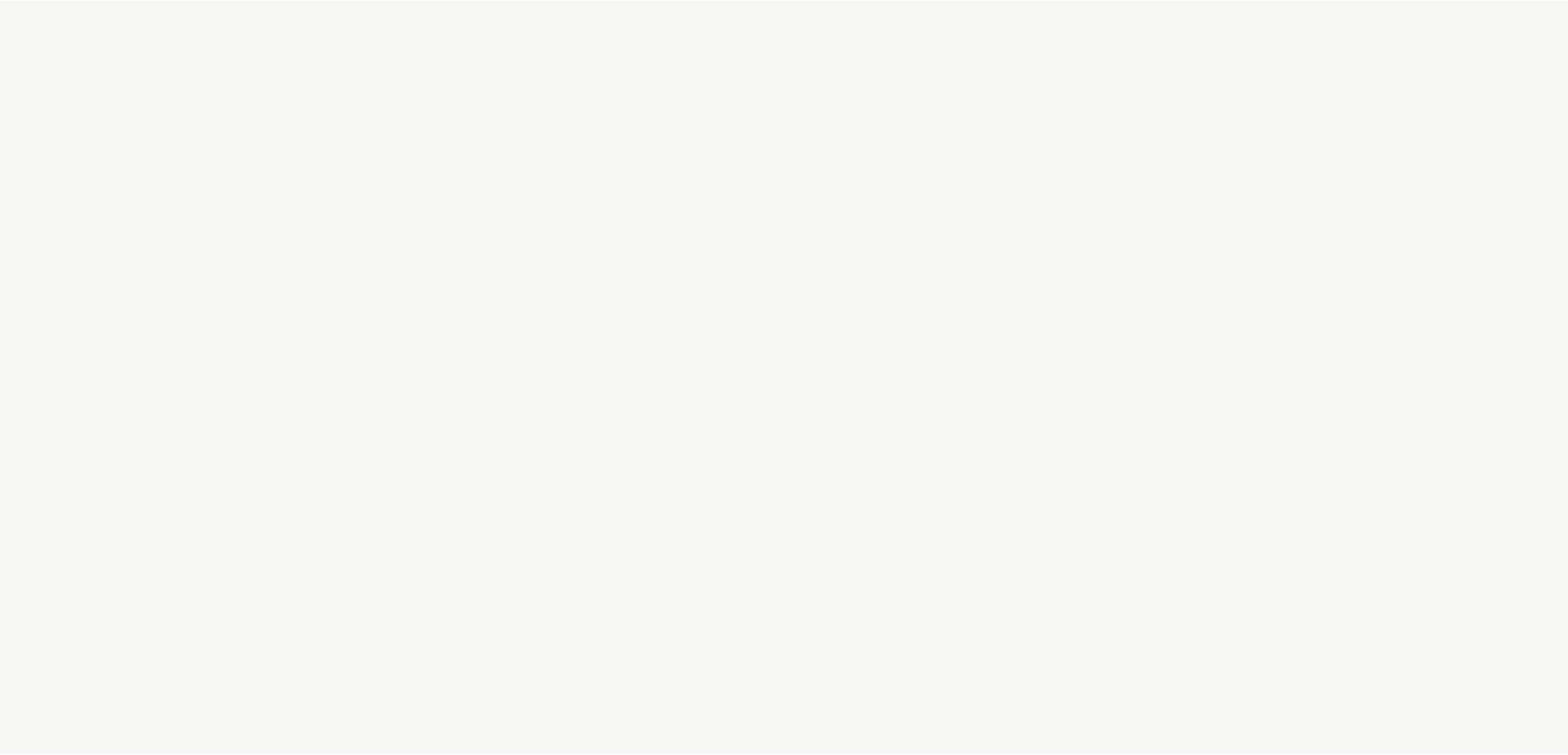
select select "US"
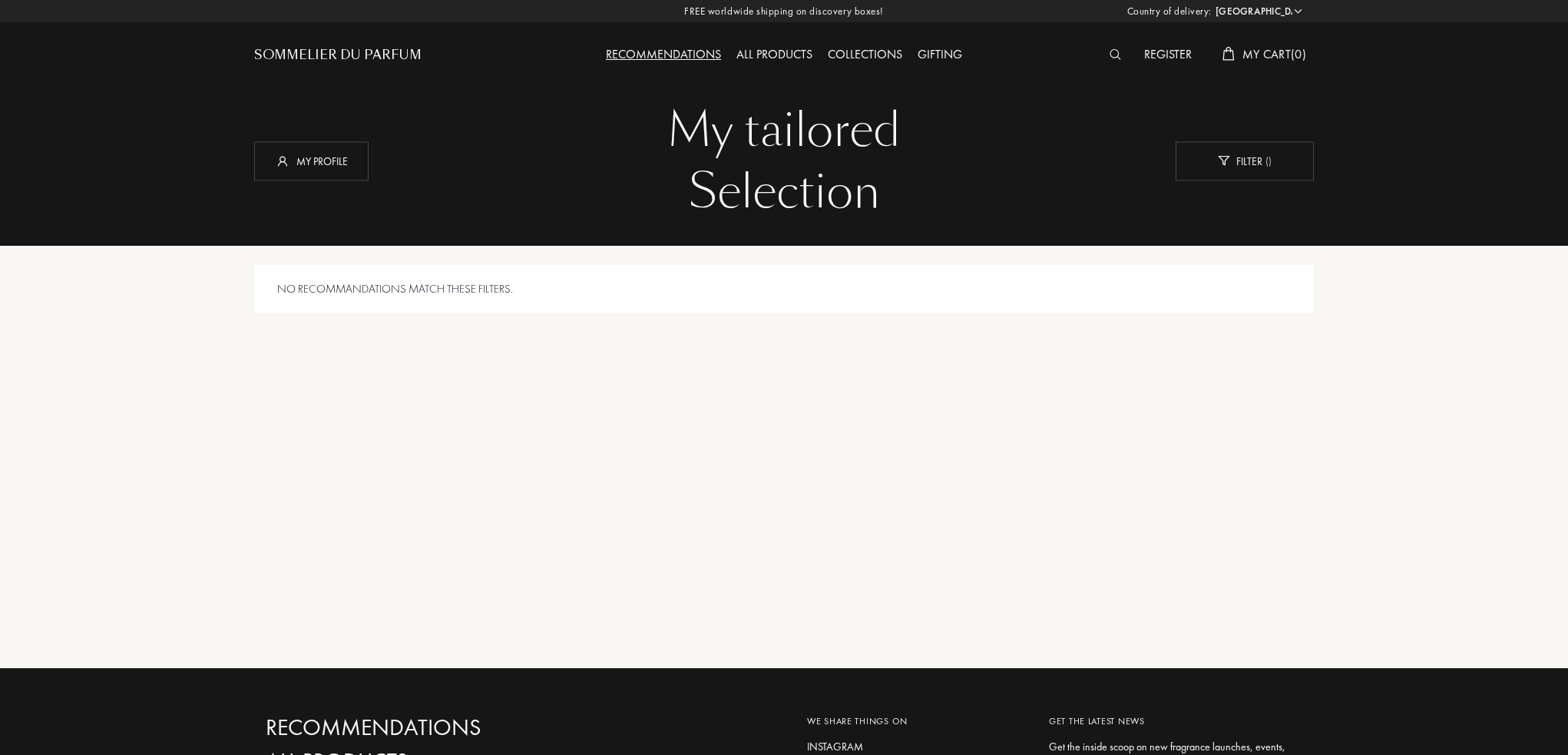
click at [756, 55] on div "All products" at bounding box center [774, 55] width 92 height 20
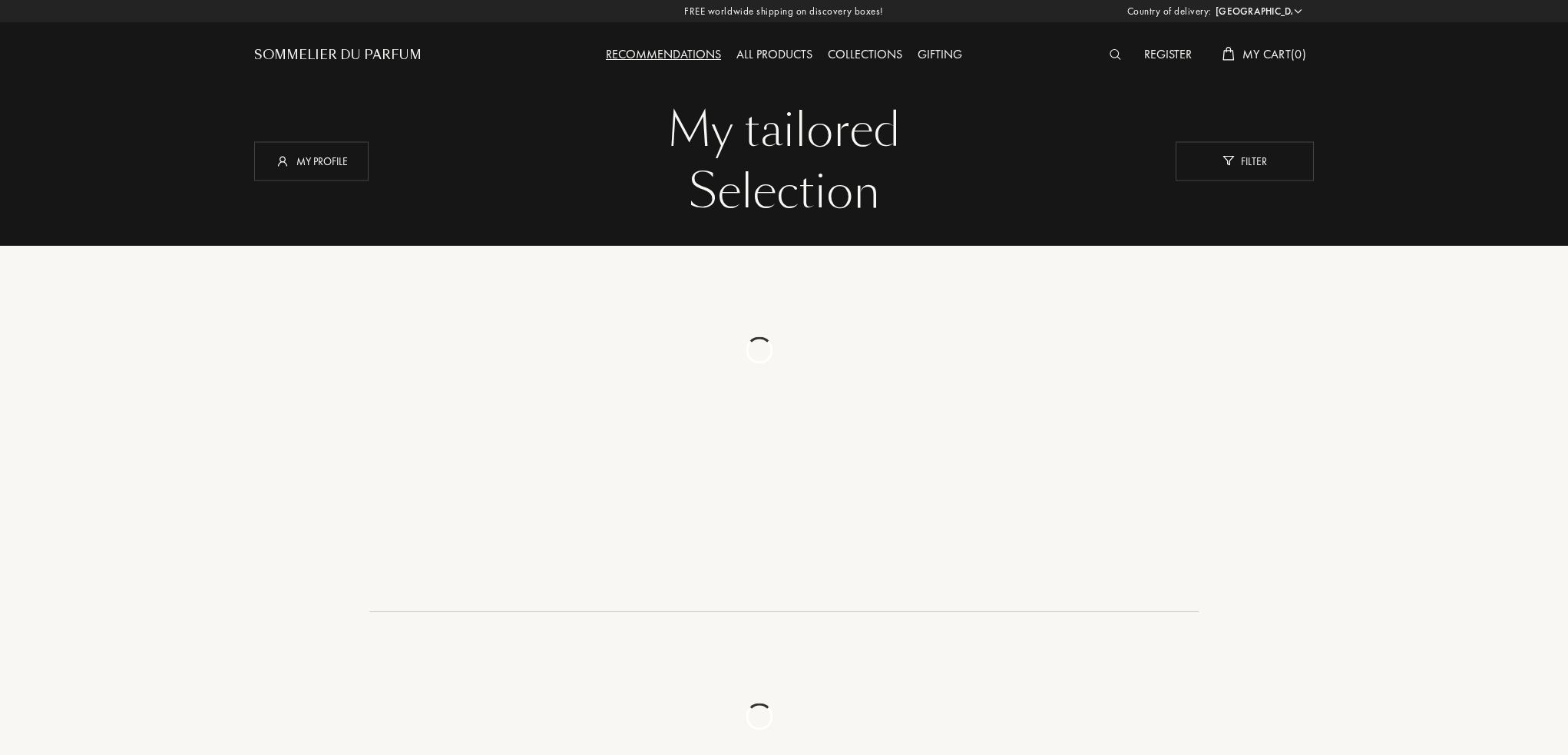
select select "US"
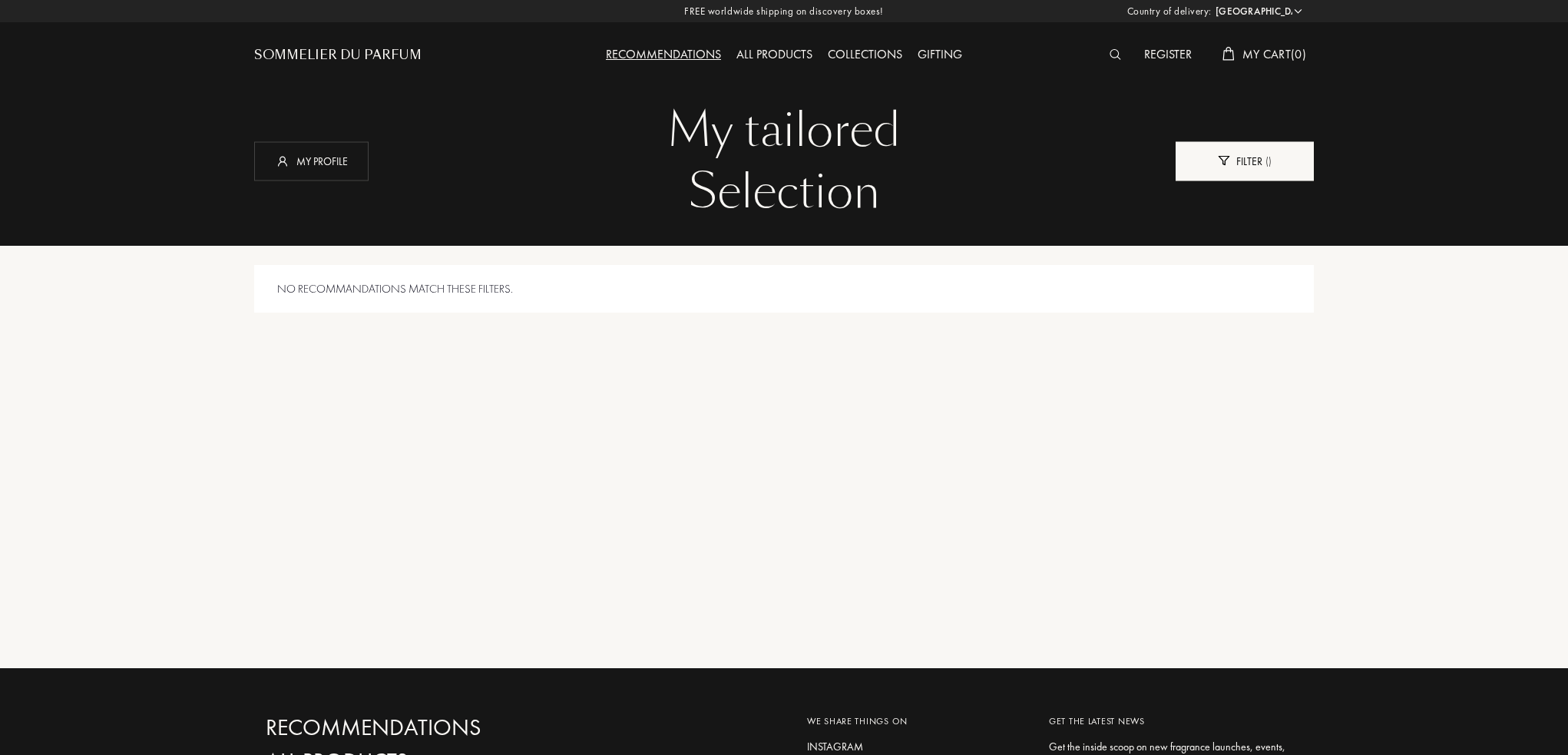
click at [1230, 145] on div "Filter ( )" at bounding box center [1244, 160] width 139 height 39
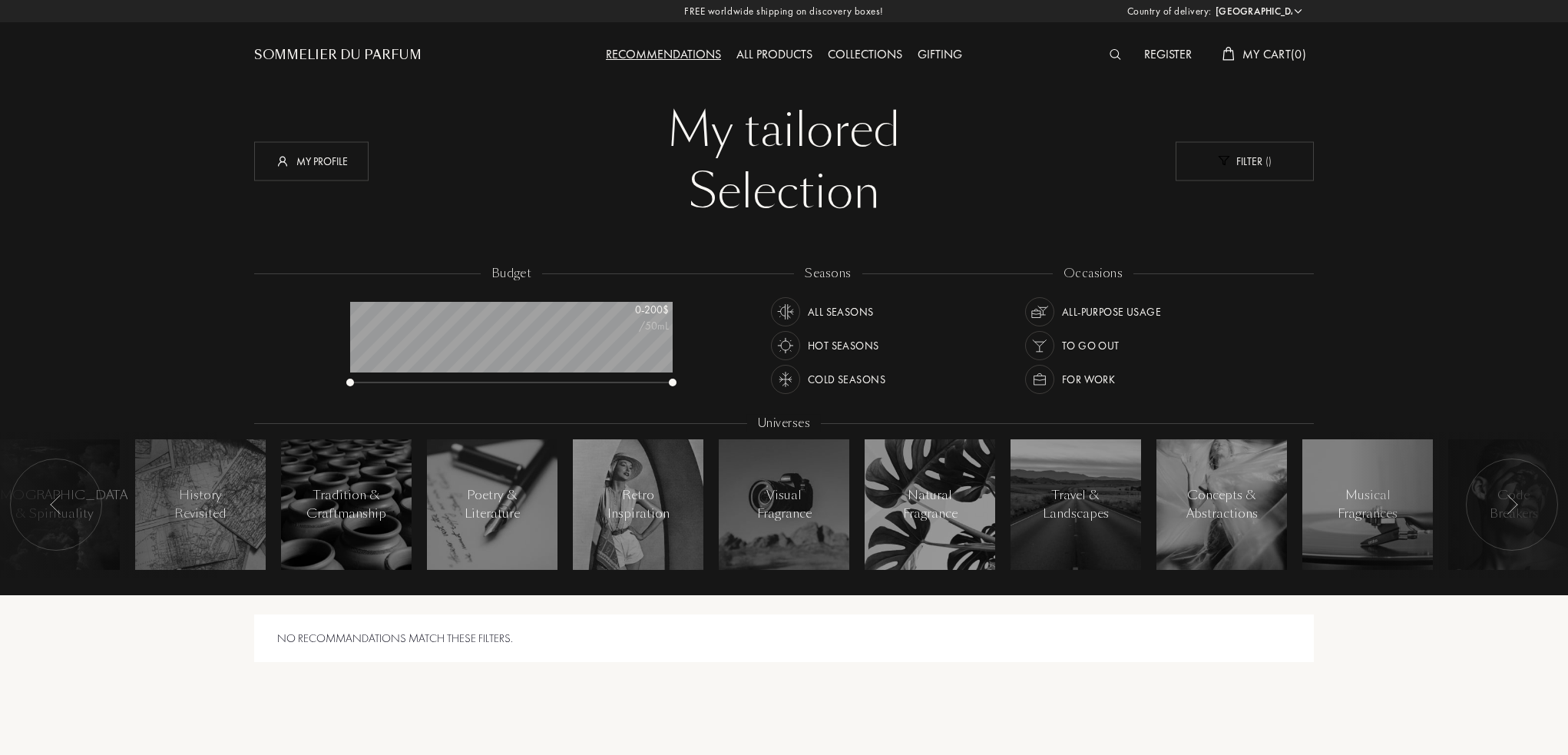
scroll to position [77, 323]
click at [298, 151] on div "My profile" at bounding box center [310, 160] width 114 height 39
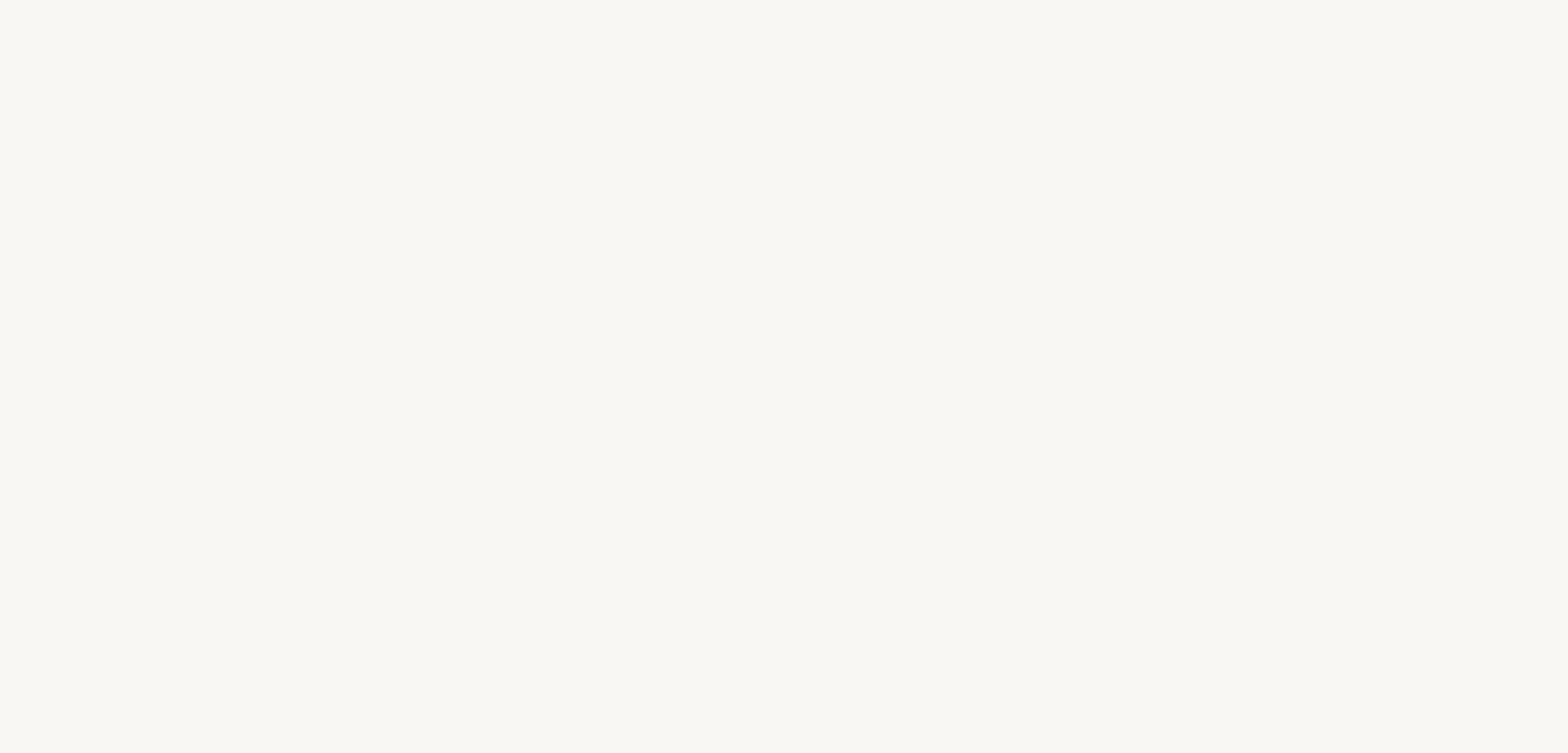
select select "US"
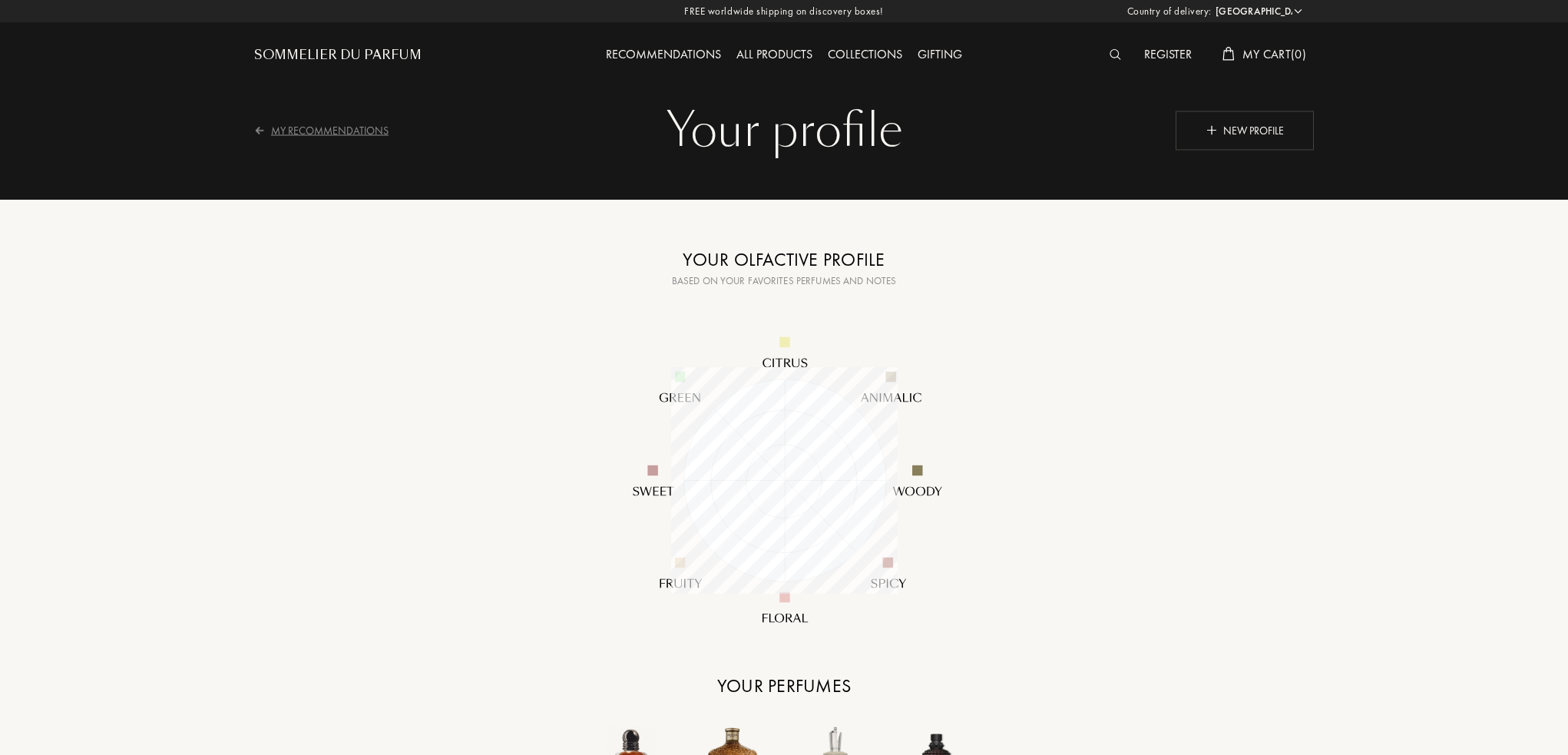
click at [364, 136] on div "My Recommendations" at bounding box center [331, 130] width 154 height 37
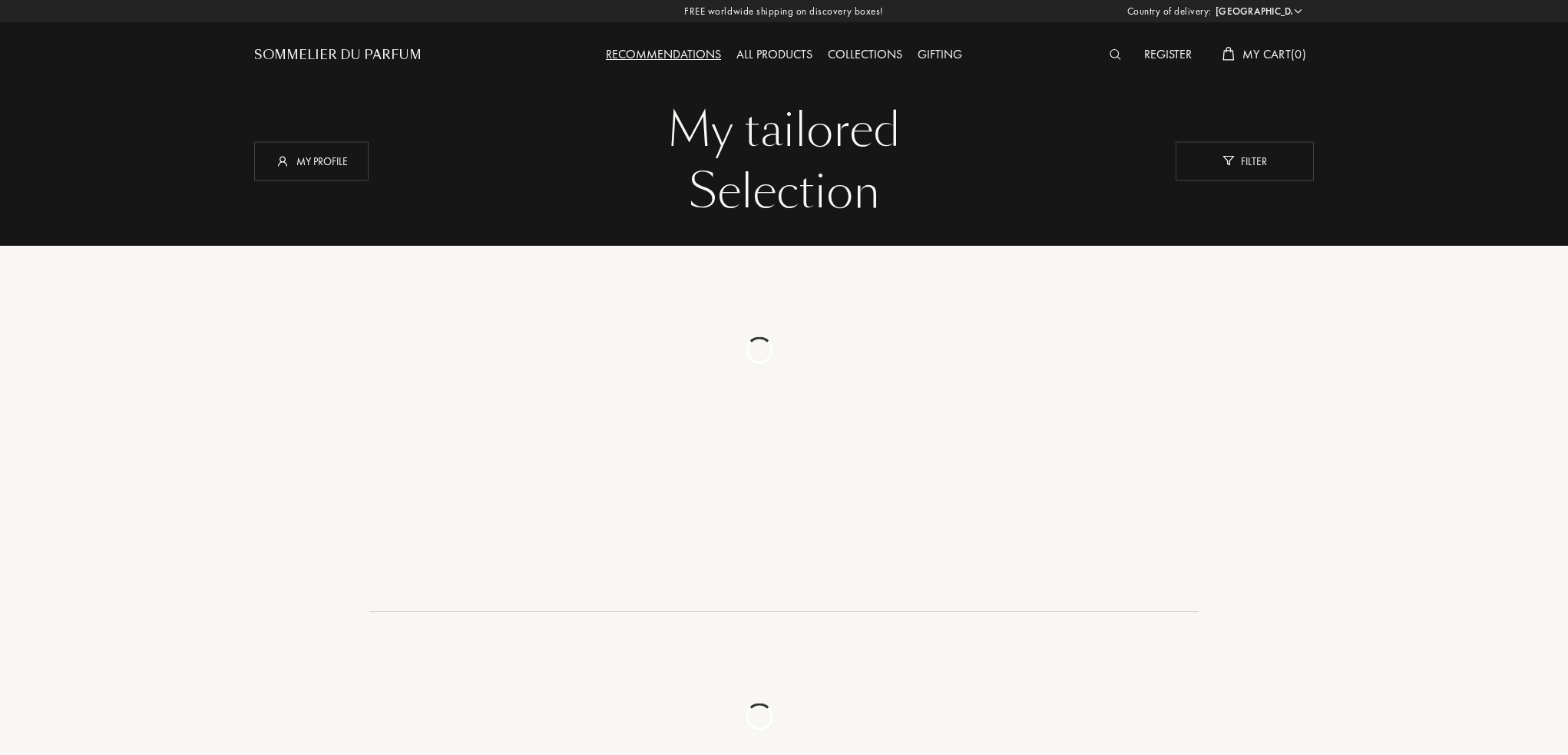
select select "US"
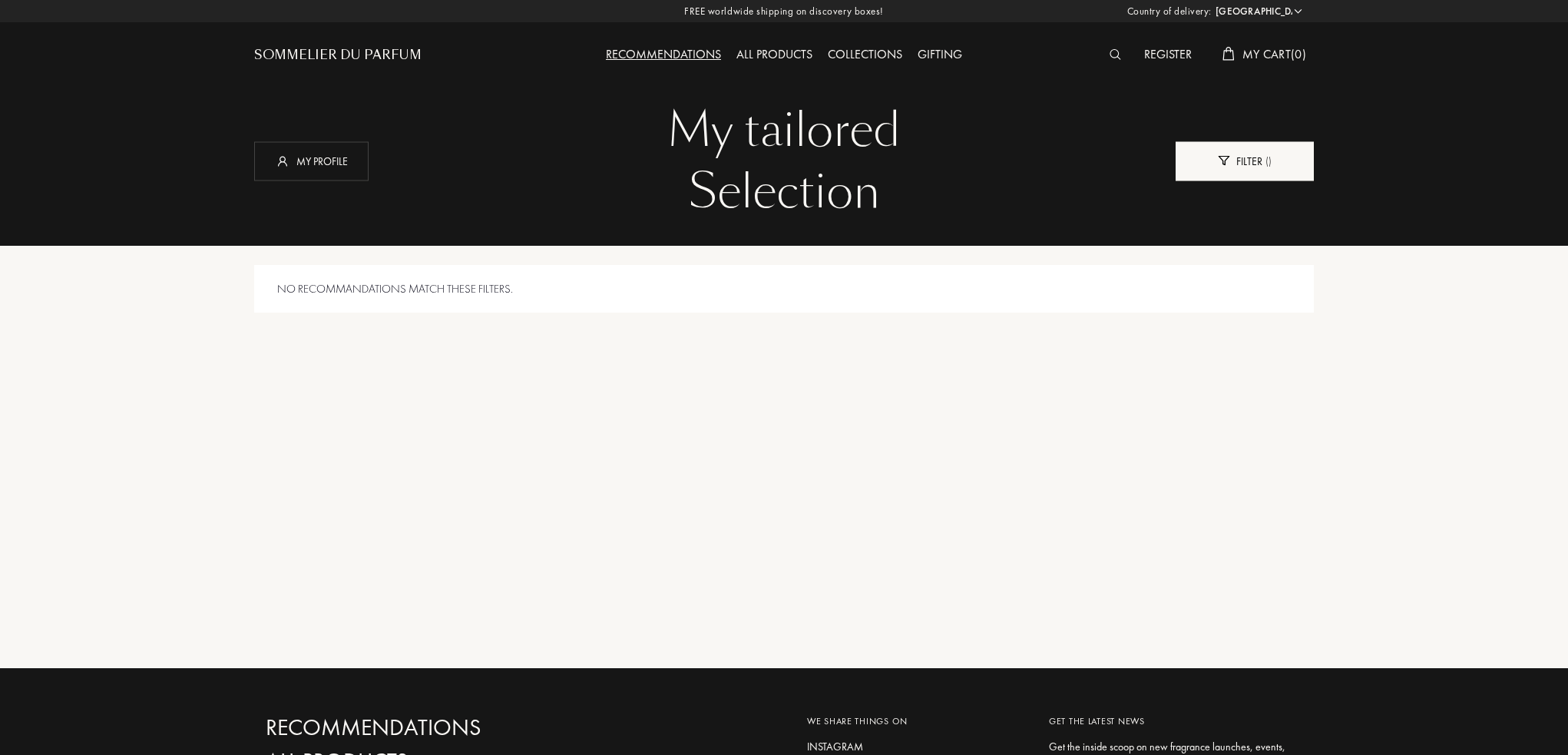
click at [1204, 162] on div "Filter ( )" at bounding box center [1244, 160] width 139 height 39
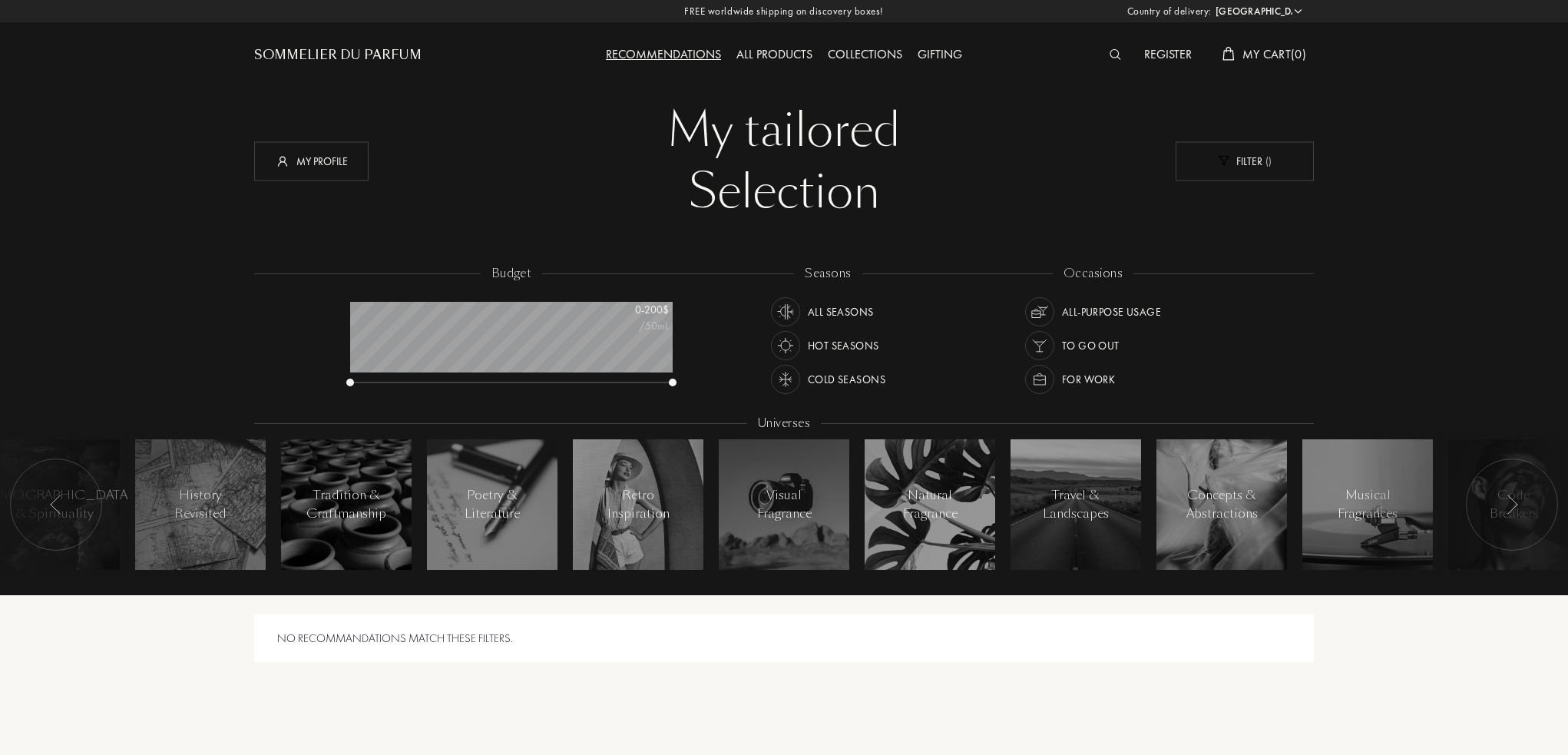
scroll to position [77, 323]
click at [1288, 153] on div "Filter ( )" at bounding box center [1244, 160] width 139 height 39
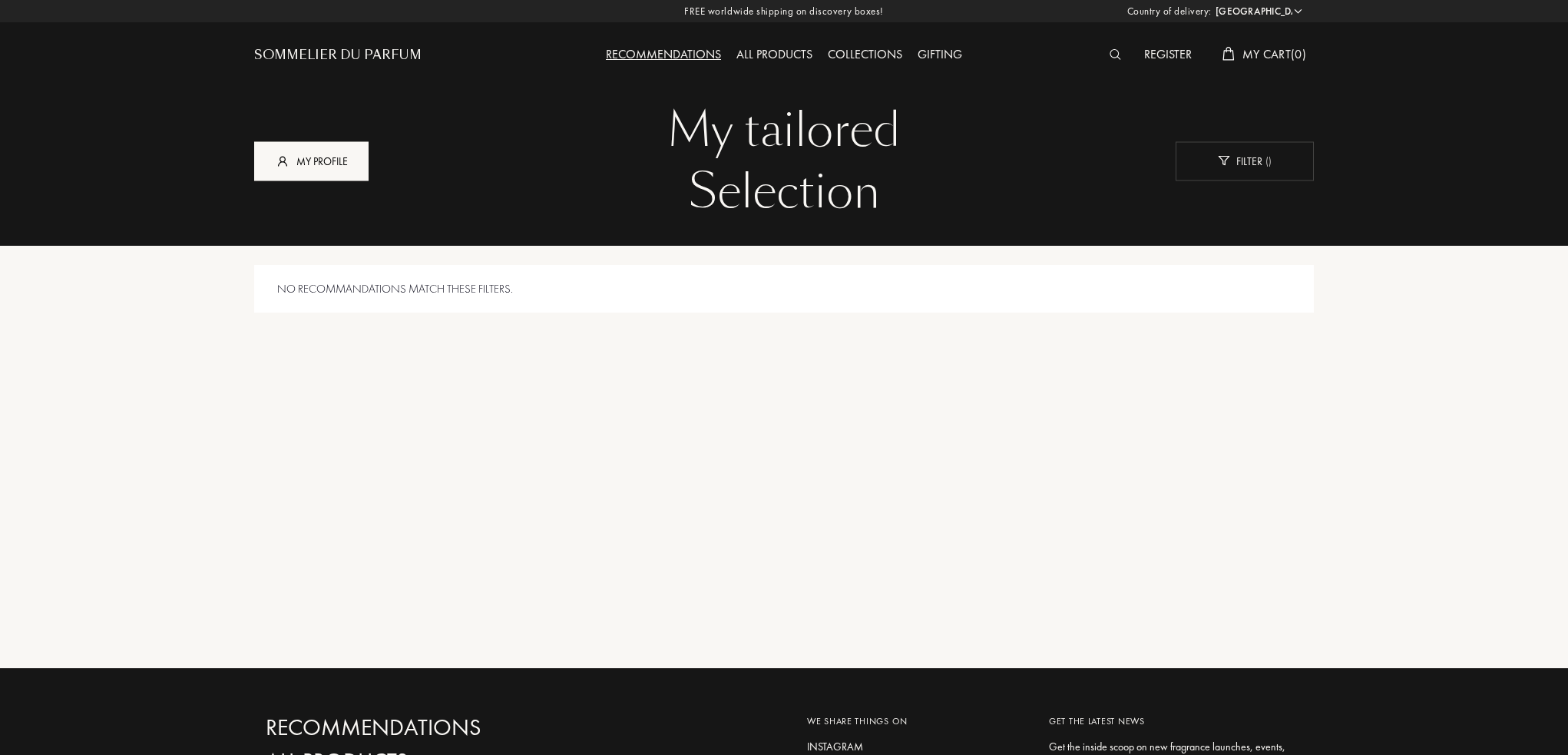
click at [324, 171] on div "My profile" at bounding box center [310, 160] width 114 height 39
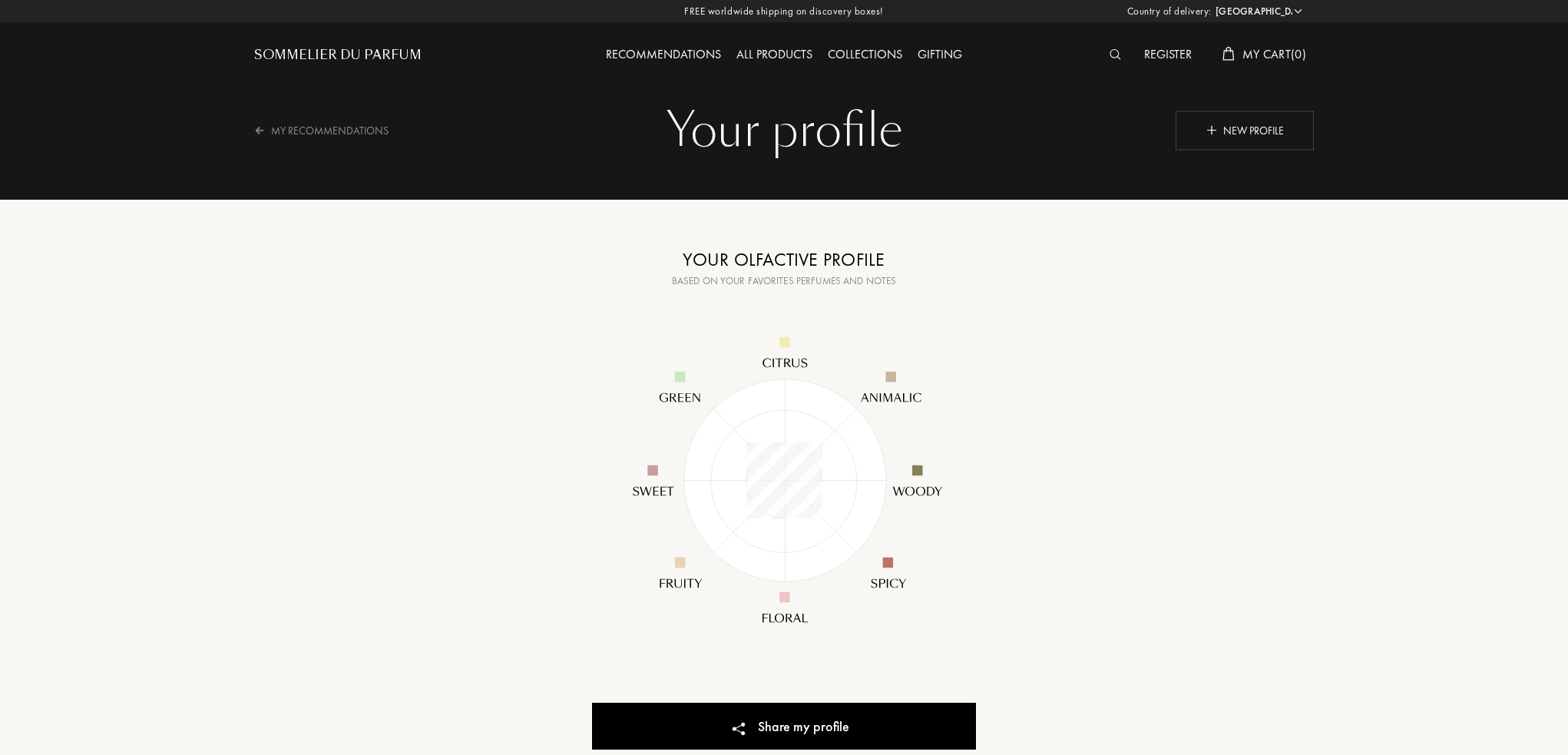
select select "US"
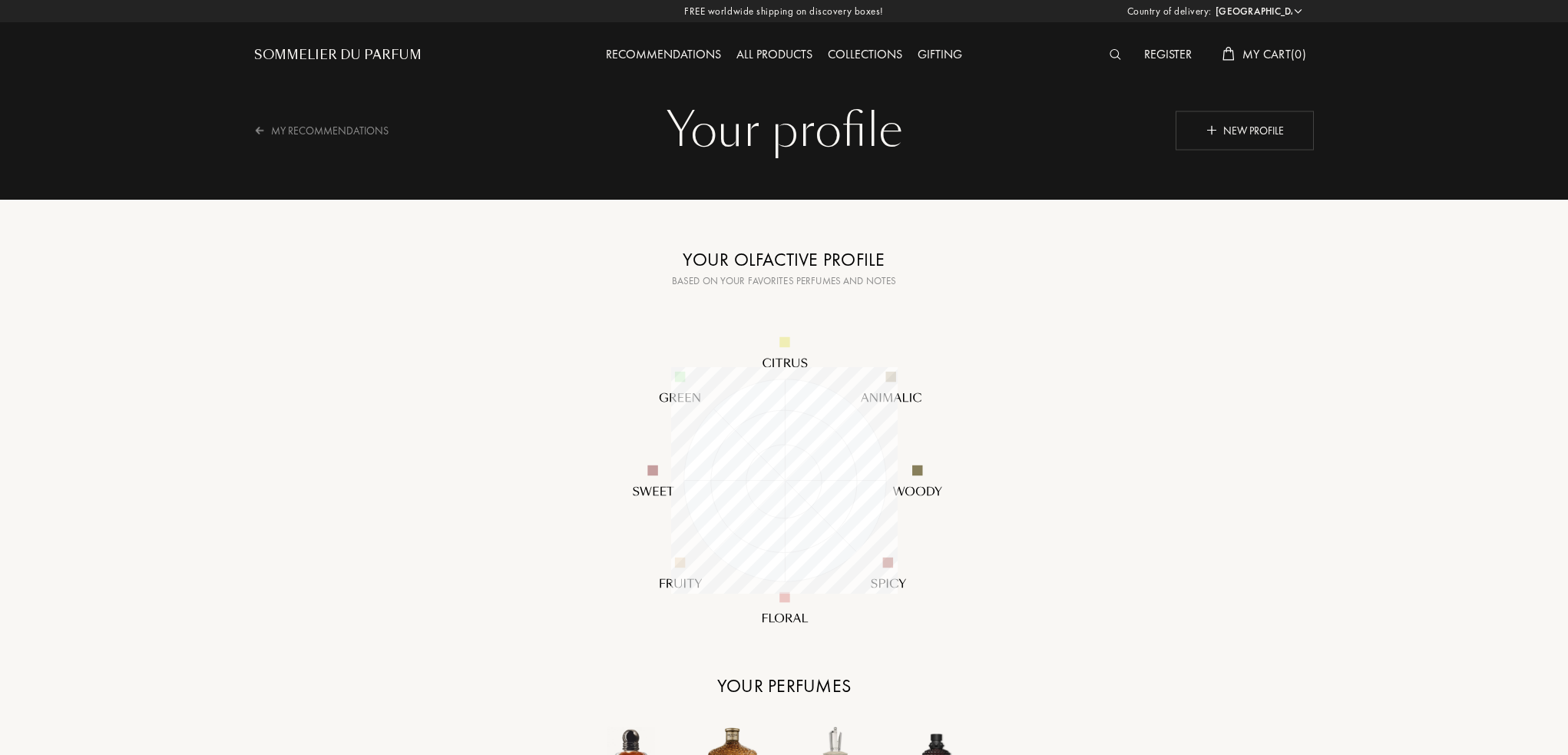
click at [796, 55] on div "All products" at bounding box center [774, 55] width 92 height 20
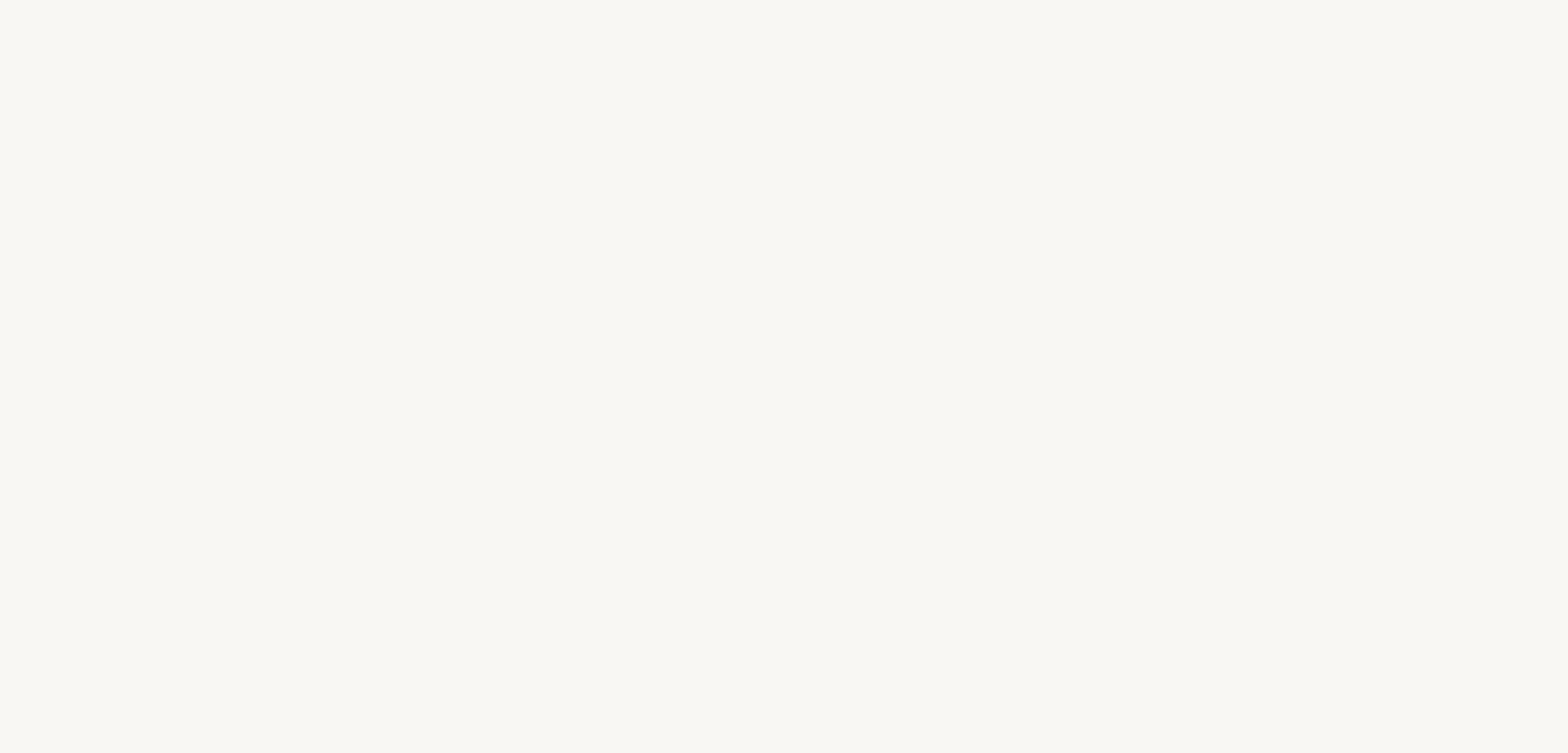
select select "US"
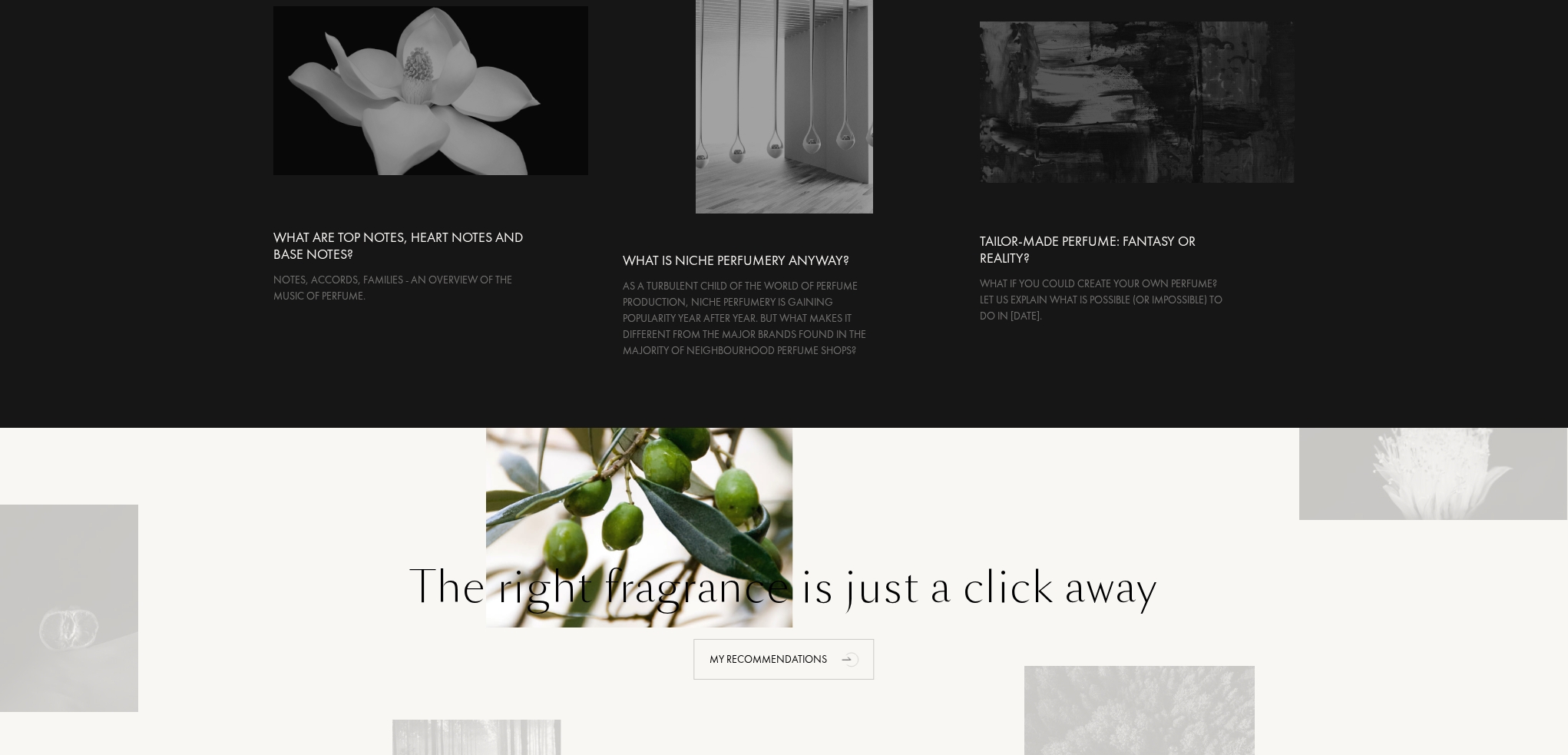
scroll to position [2995, 0]
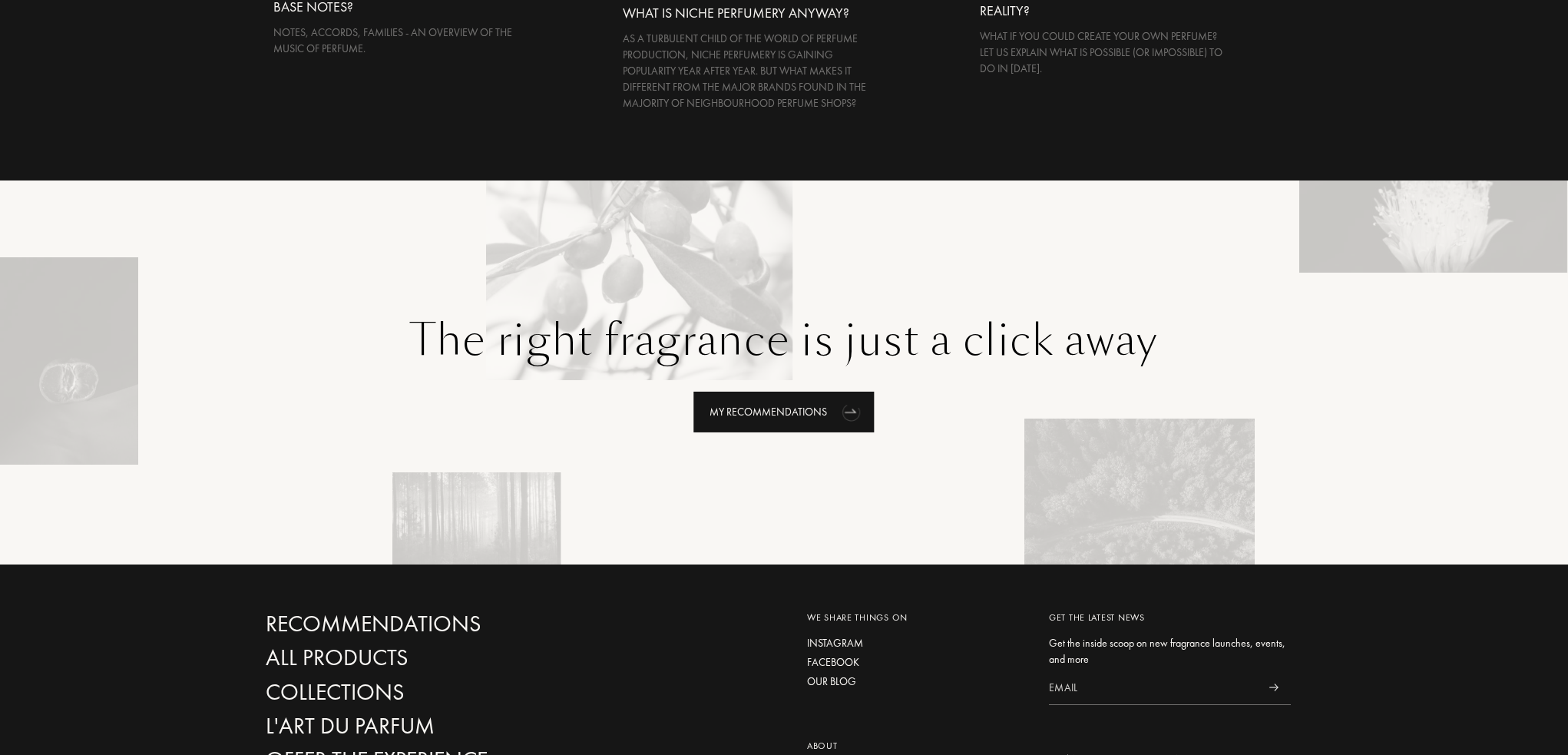
click at [827, 425] on div "My Recommendations" at bounding box center [783, 412] width 181 height 41
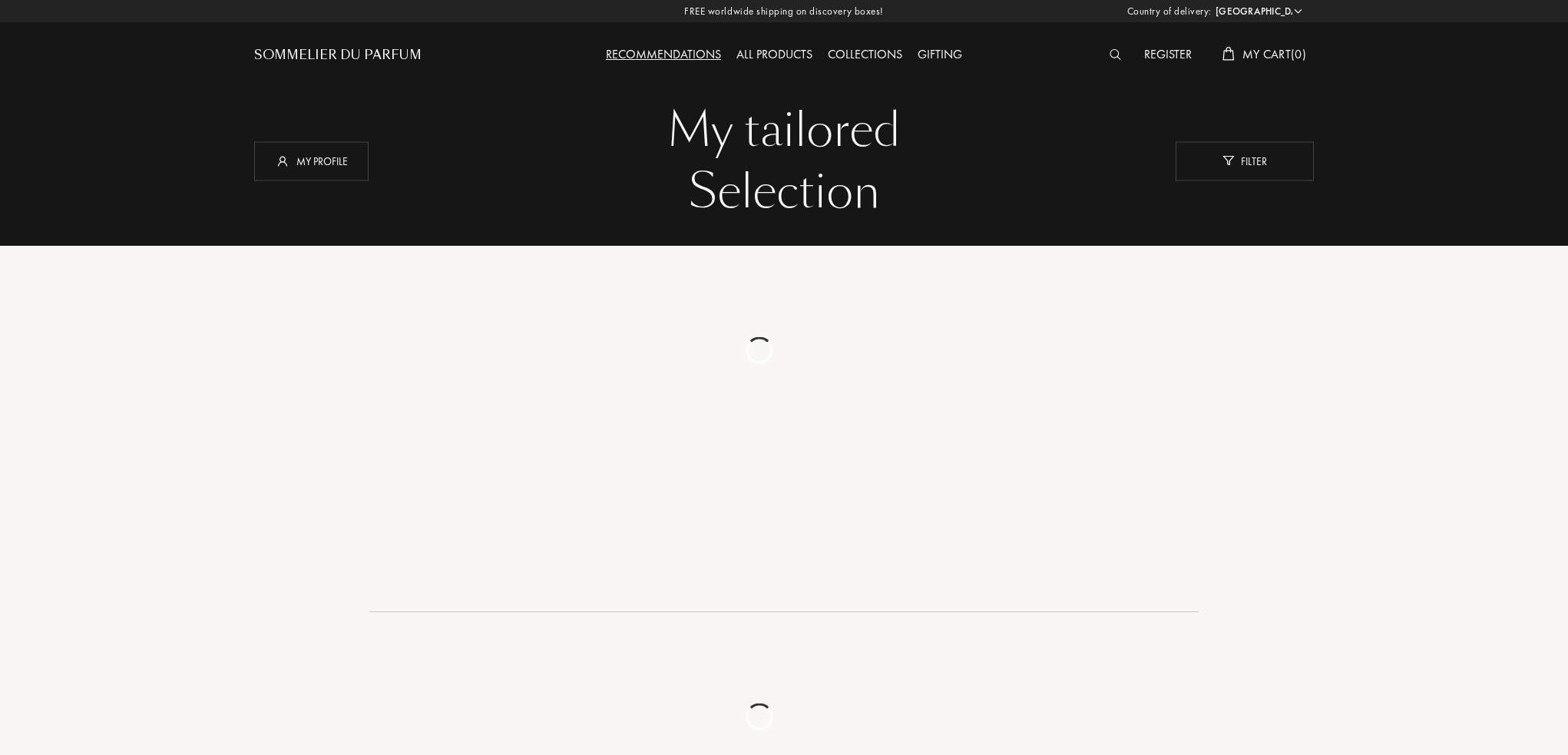
select select "US"
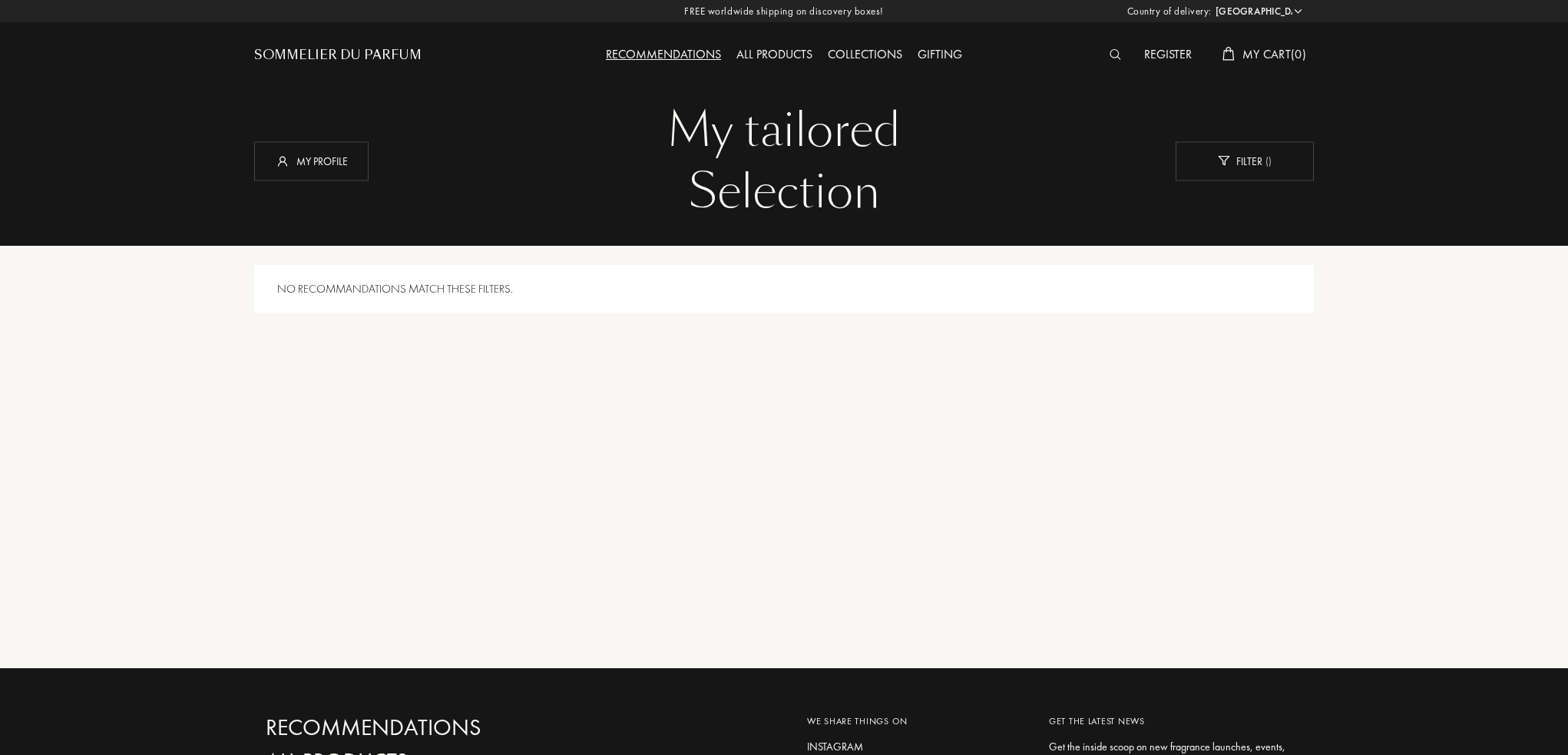
click at [746, 63] on div "All products" at bounding box center [774, 55] width 92 height 20
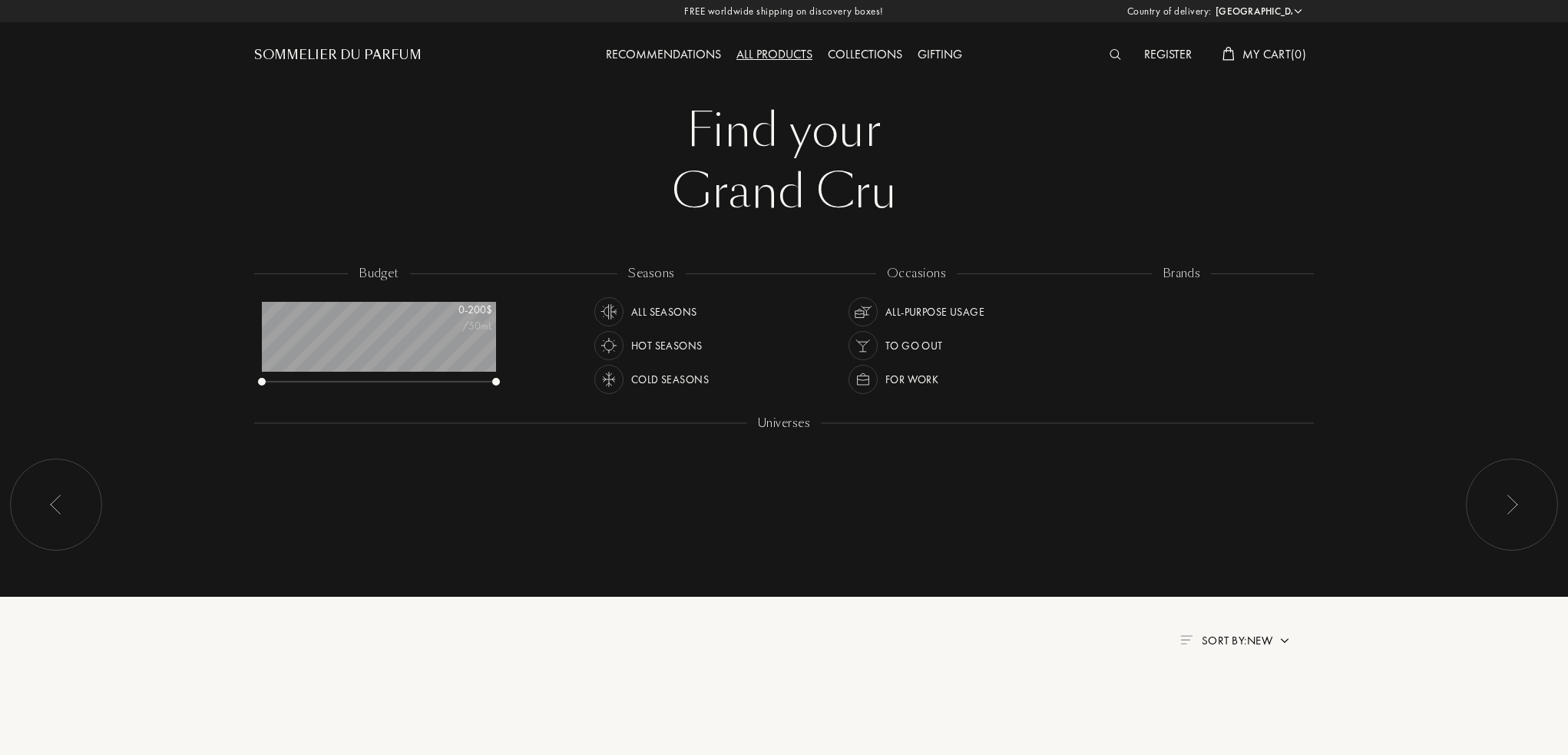
select select "US"
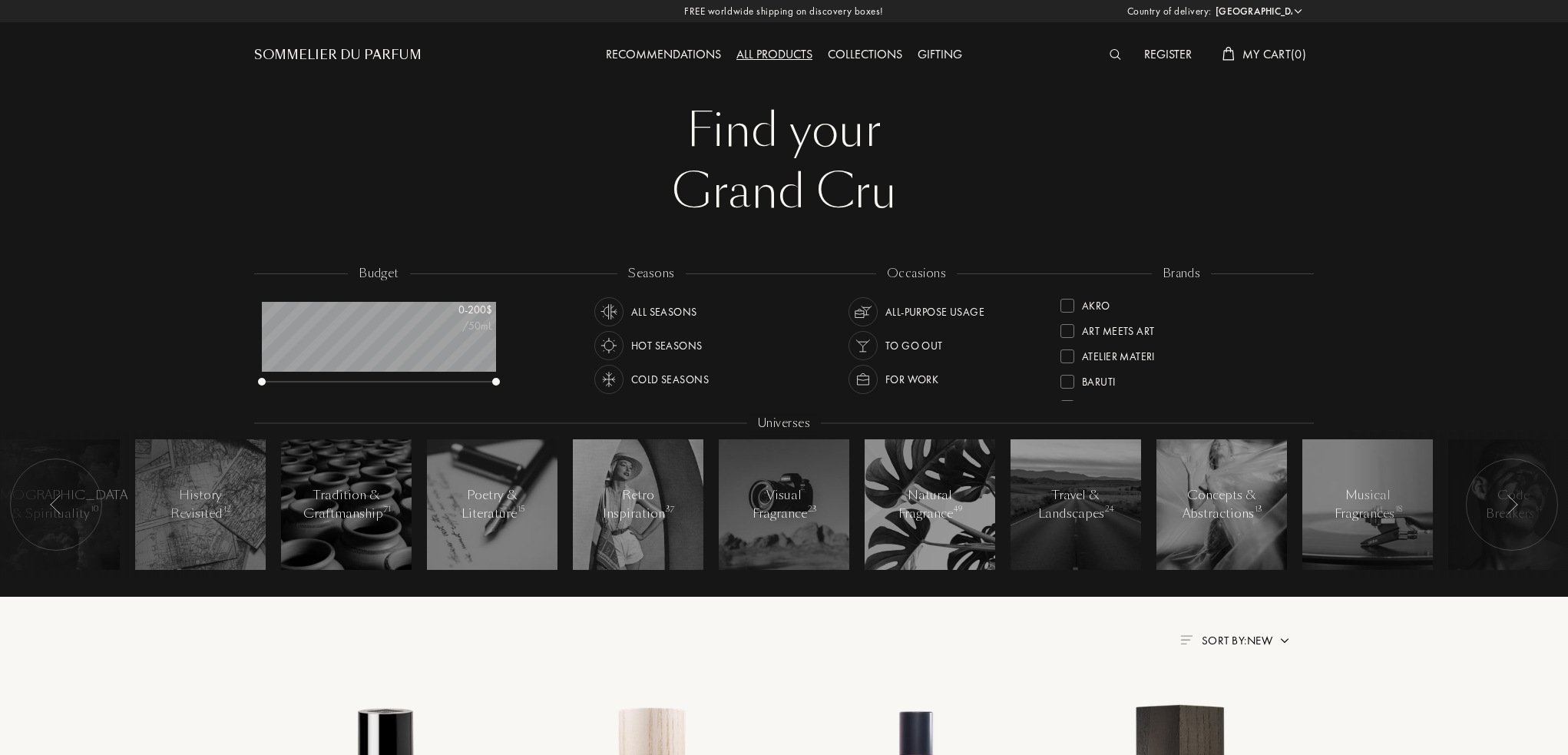
click at [364, 52] on div "Sommelier du Parfum" at bounding box center [337, 55] width 167 height 18
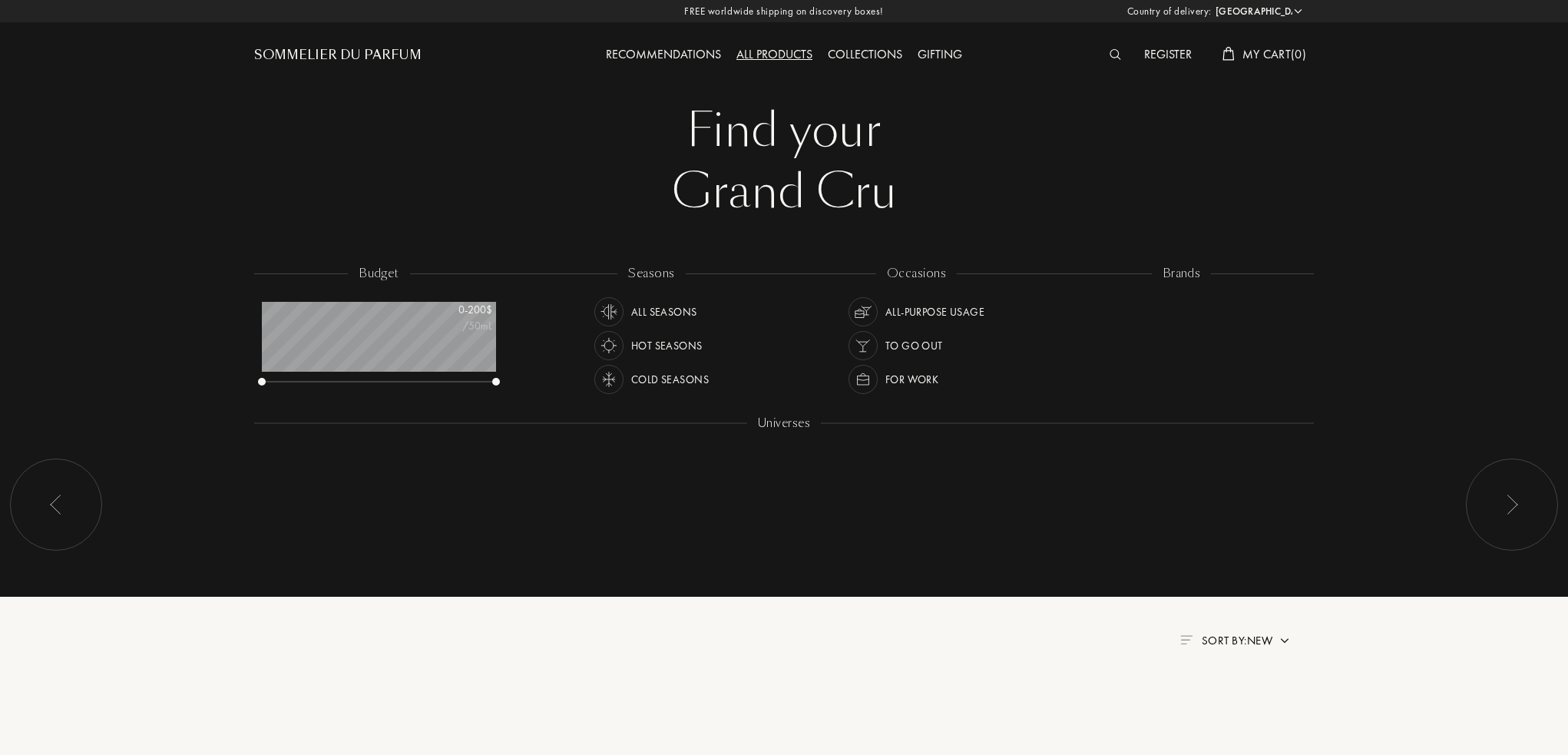
select select "US"
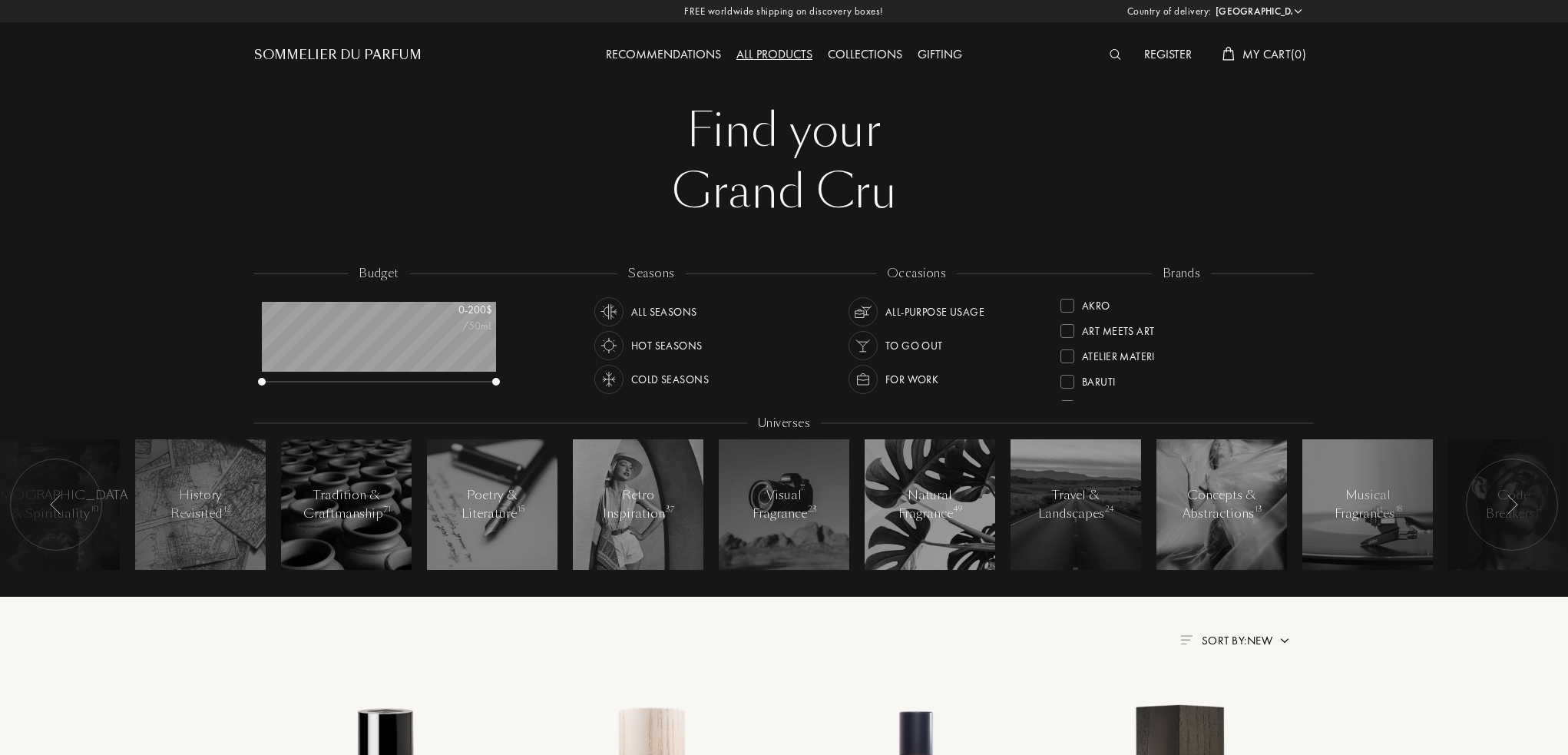
drag, startPoint x: 501, startPoint y: 382, endPoint x: 475, endPoint y: 384, distance: 26.1
click at [475, 384] on div "budget 0 - 200 $ /50mL" at bounding box center [386, 334] width 265 height 139
drag, startPoint x: 496, startPoint y: 380, endPoint x: 595, endPoint y: 388, distance: 99.3
click at [595, 388] on div "budget 0 - 200 $ /50mL seasons All Seasons Hot Seasons Cold Seasons occasions A…" at bounding box center [783, 429] width 1060 height 329
drag, startPoint x: 259, startPoint y: 384, endPoint x: 147, endPoint y: 391, distance: 112.2
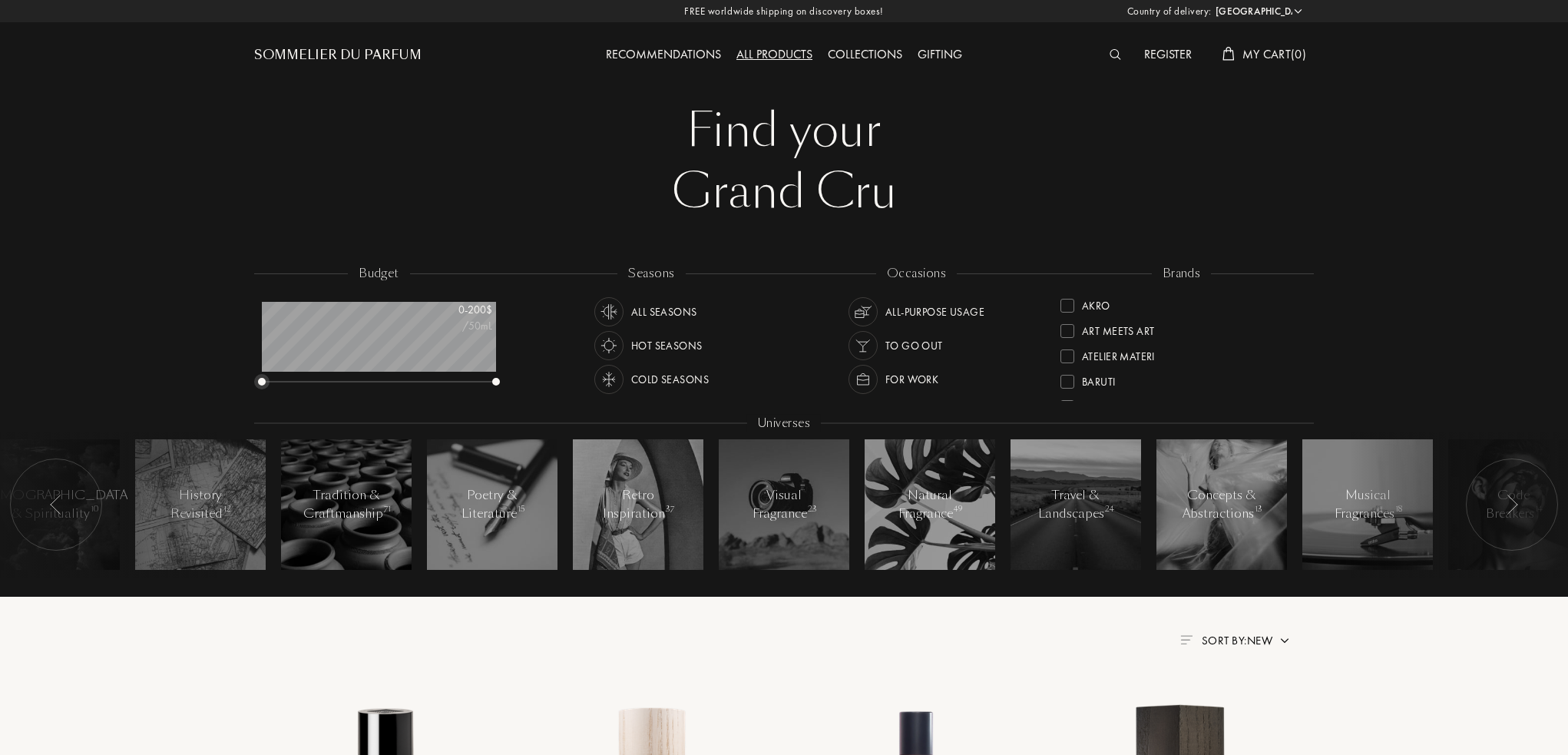
click at [147, 391] on div "budget 0 - 200 $ /50mL seasons All Seasons Hot Seasons Cold Seasons occasions A…" at bounding box center [784, 429] width 1573 height 337
drag, startPoint x: 261, startPoint y: 379, endPoint x: 331, endPoint y: 383, distance: 70.1
click at [331, 383] on div at bounding box center [332, 381] width 8 height 8
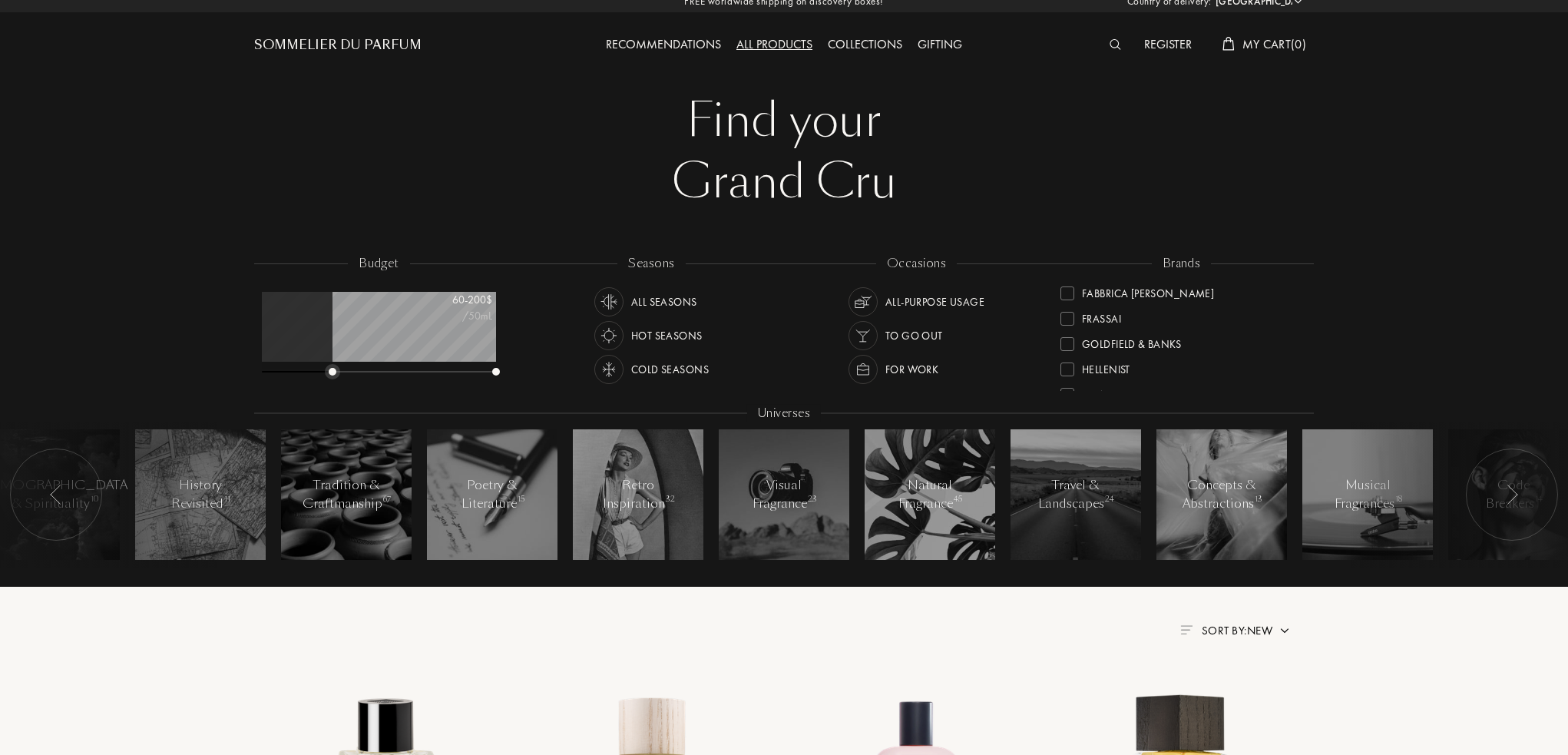
scroll to position [77, 0]
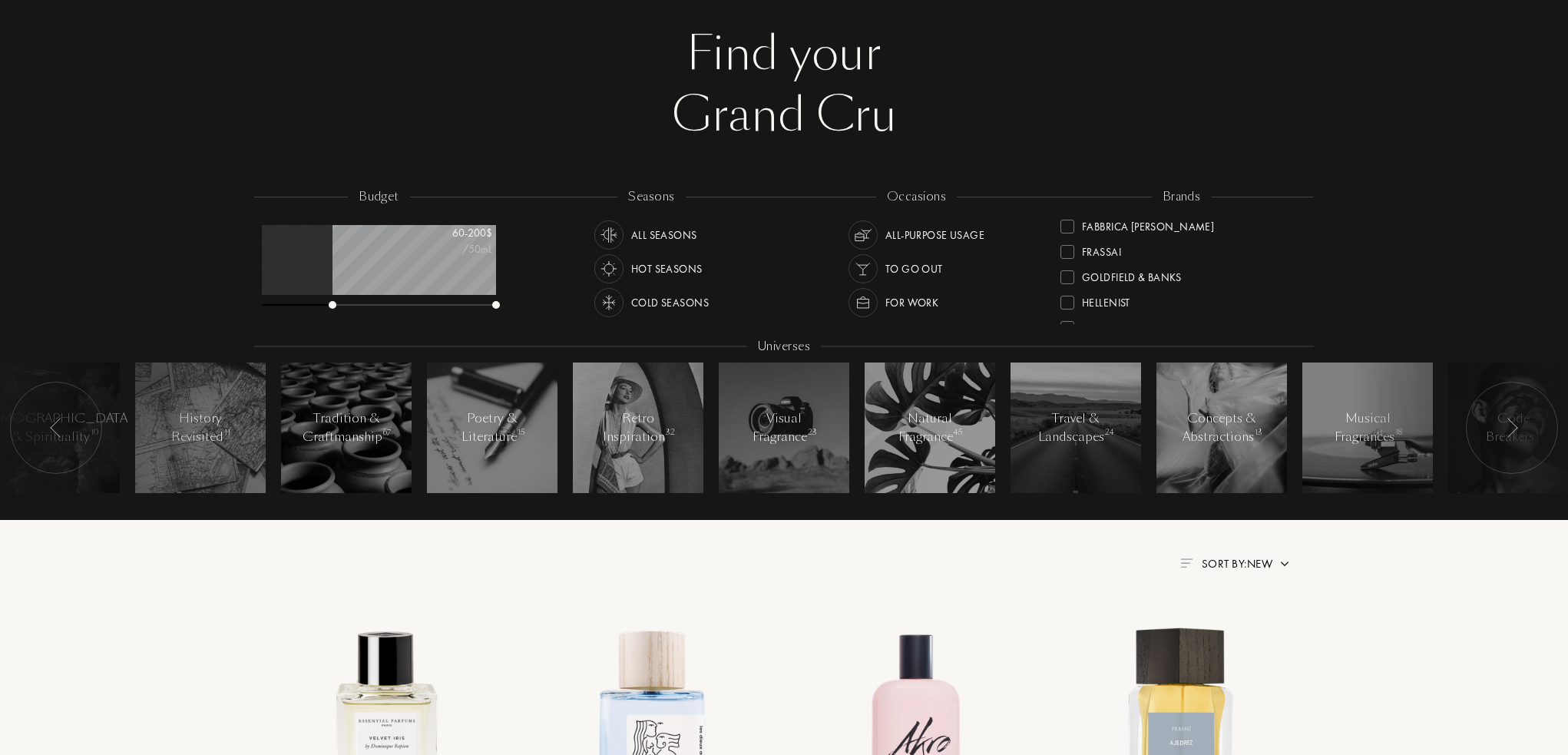
click at [615, 303] on img at bounding box center [609, 303] width 22 height 22
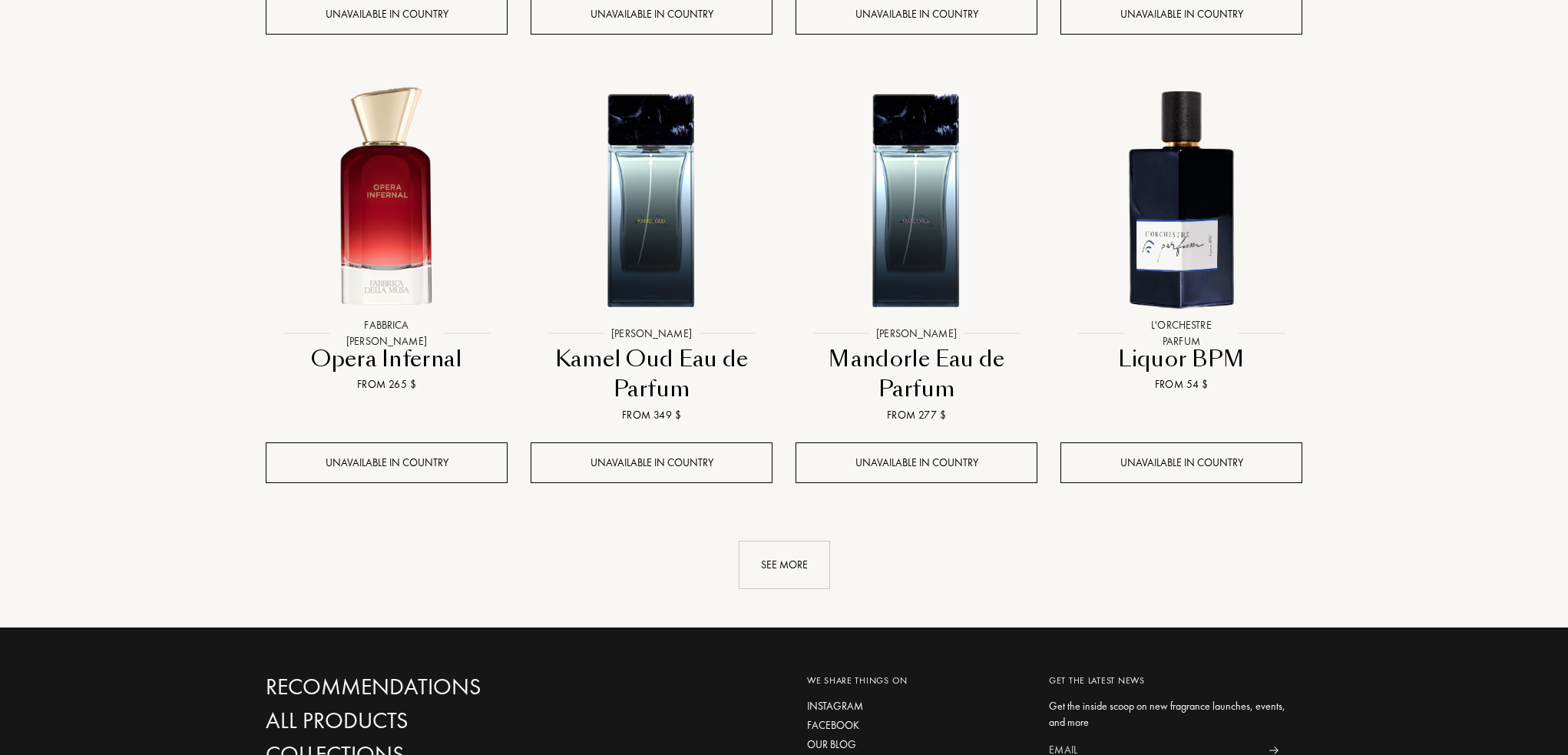
scroll to position [1459, 0]
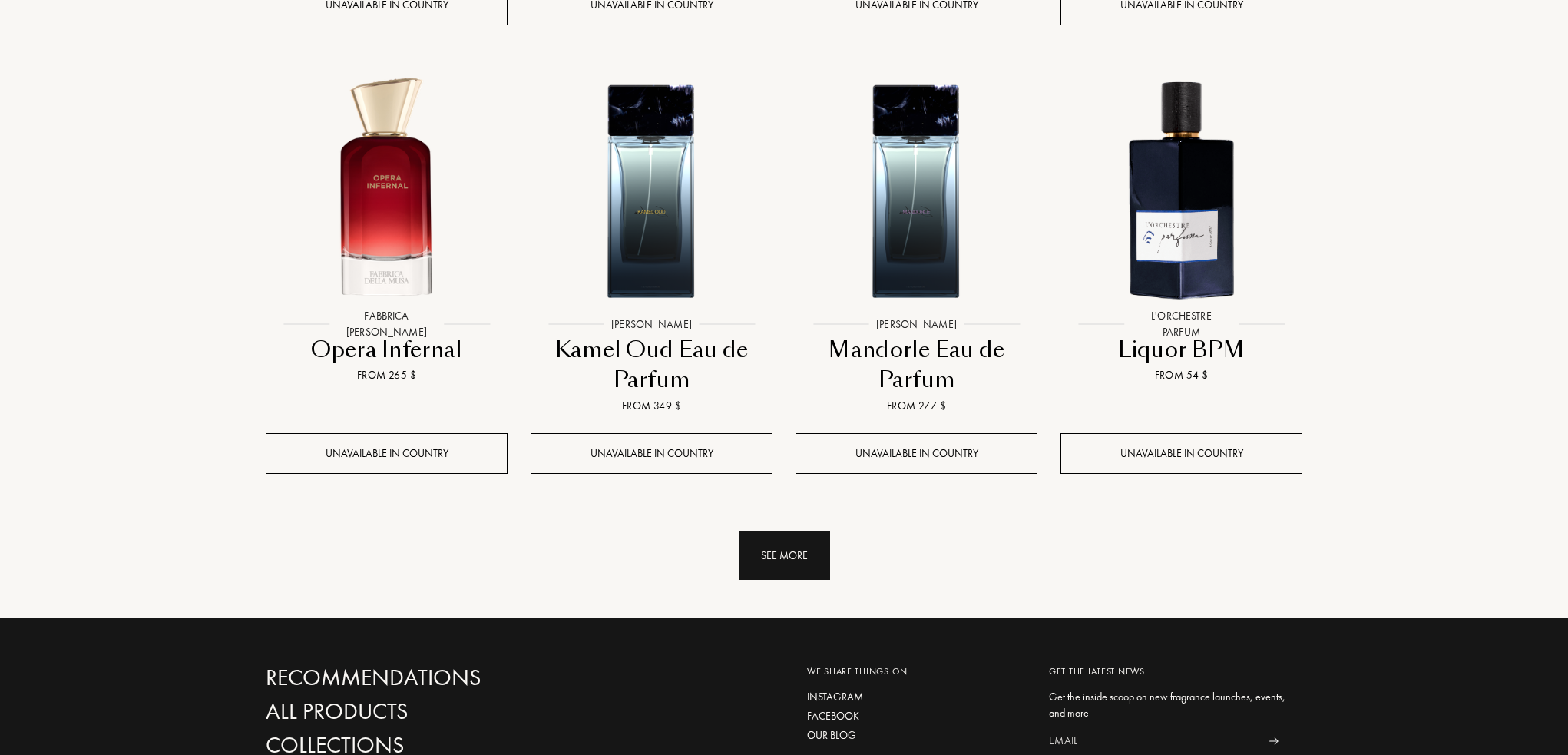
click at [804, 541] on div "See more" at bounding box center [784, 554] width 92 height 48
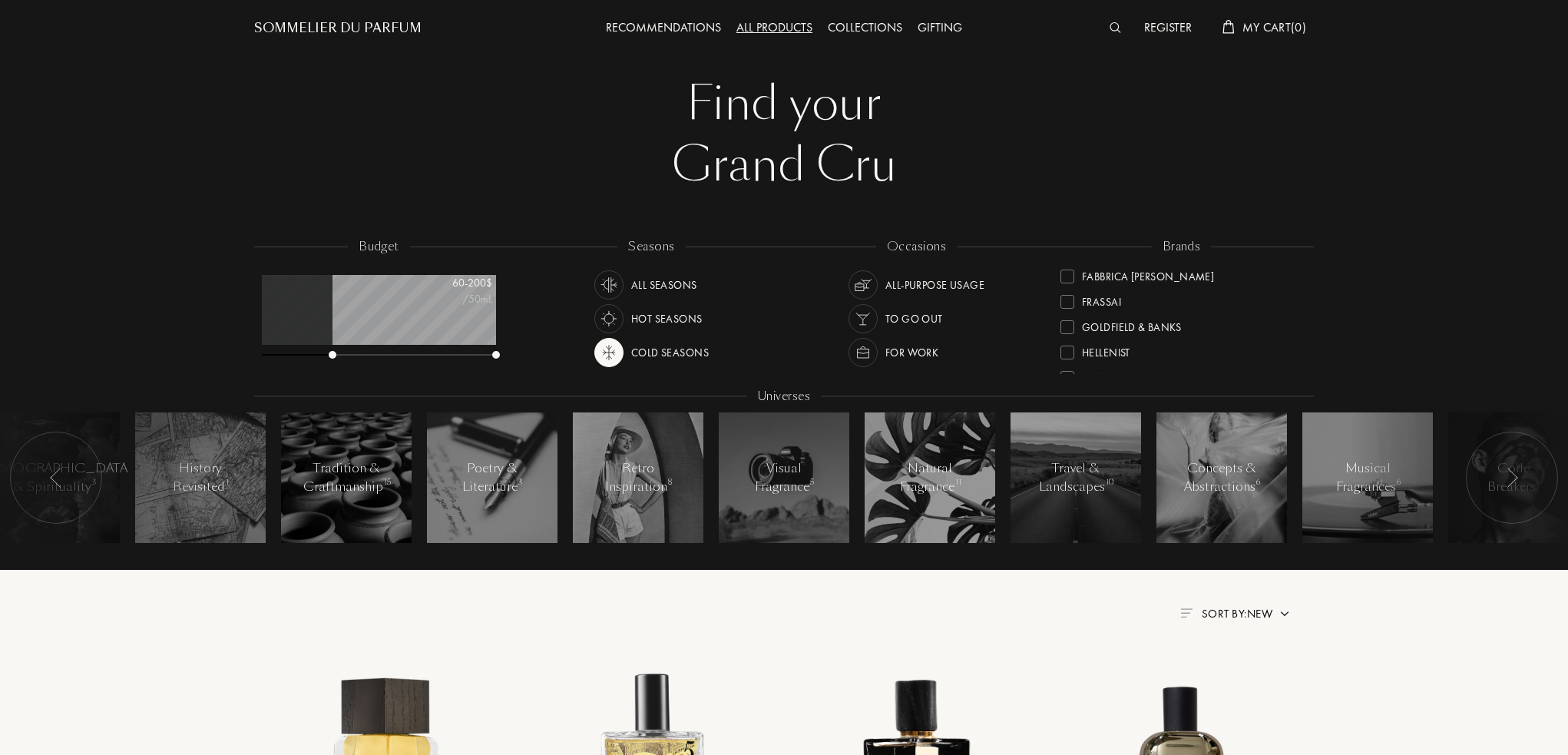
scroll to position [0, 0]
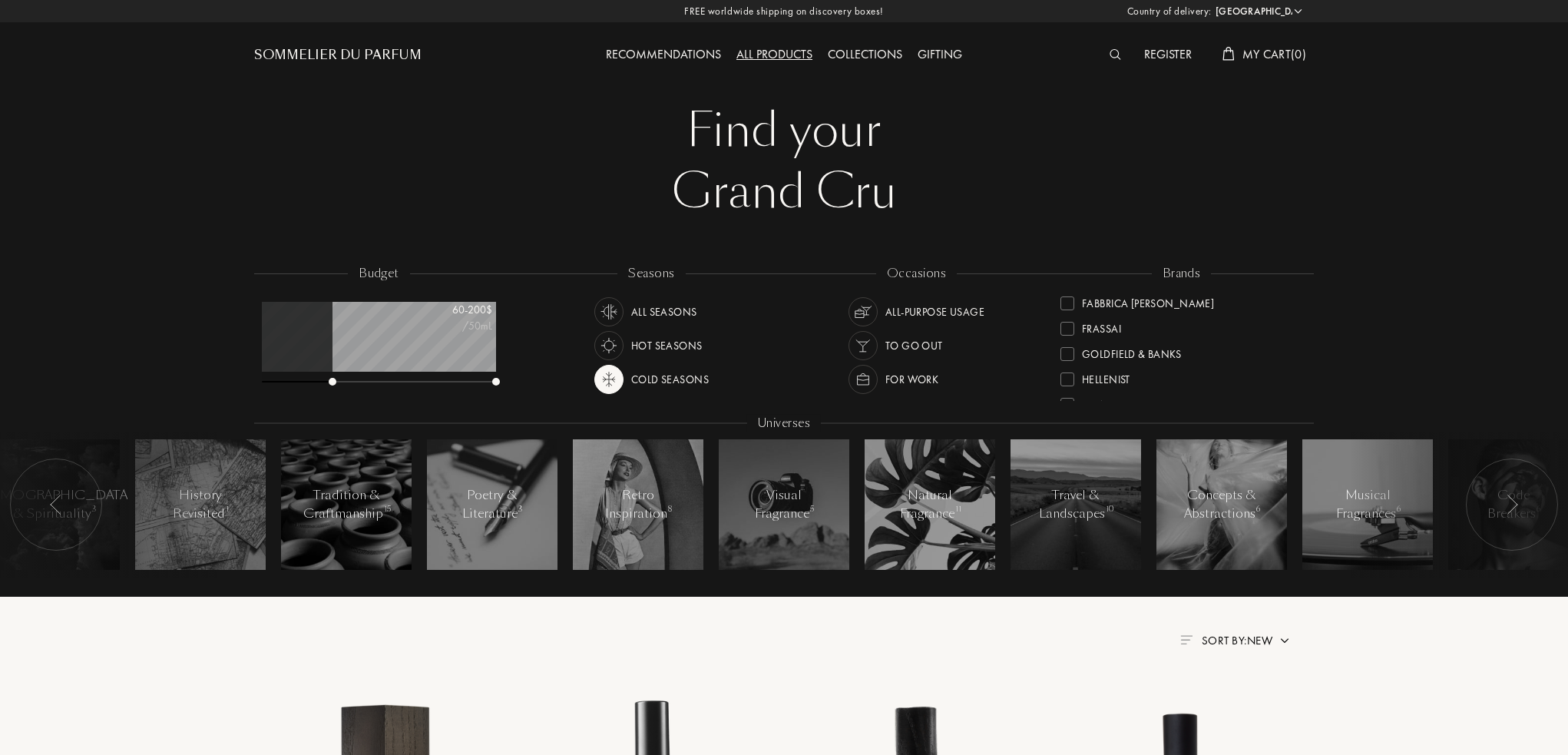
click at [717, 50] on div "Recommendations" at bounding box center [664, 55] width 131 height 20
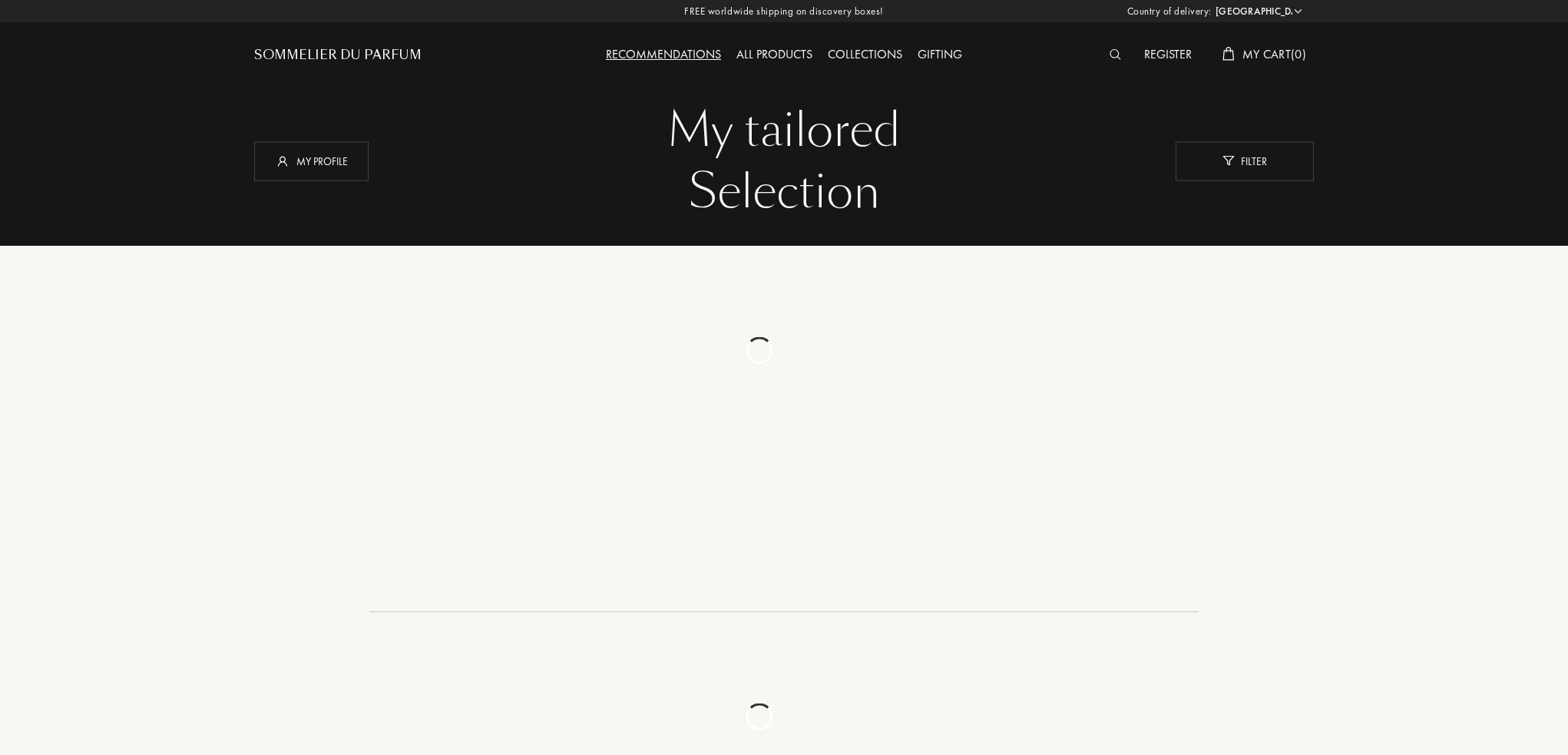
select select "US"
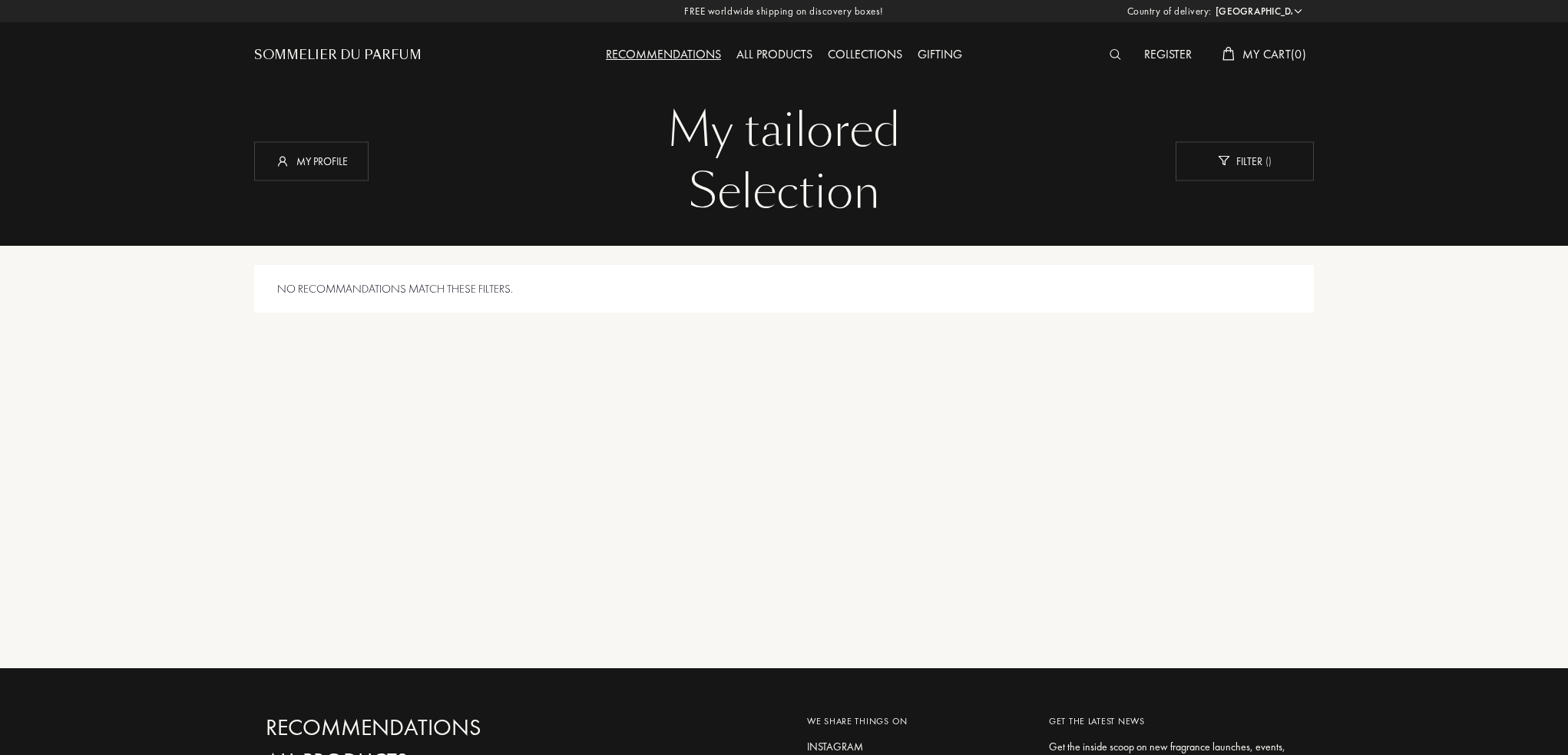
click at [772, 61] on div "All products" at bounding box center [774, 55] width 92 height 20
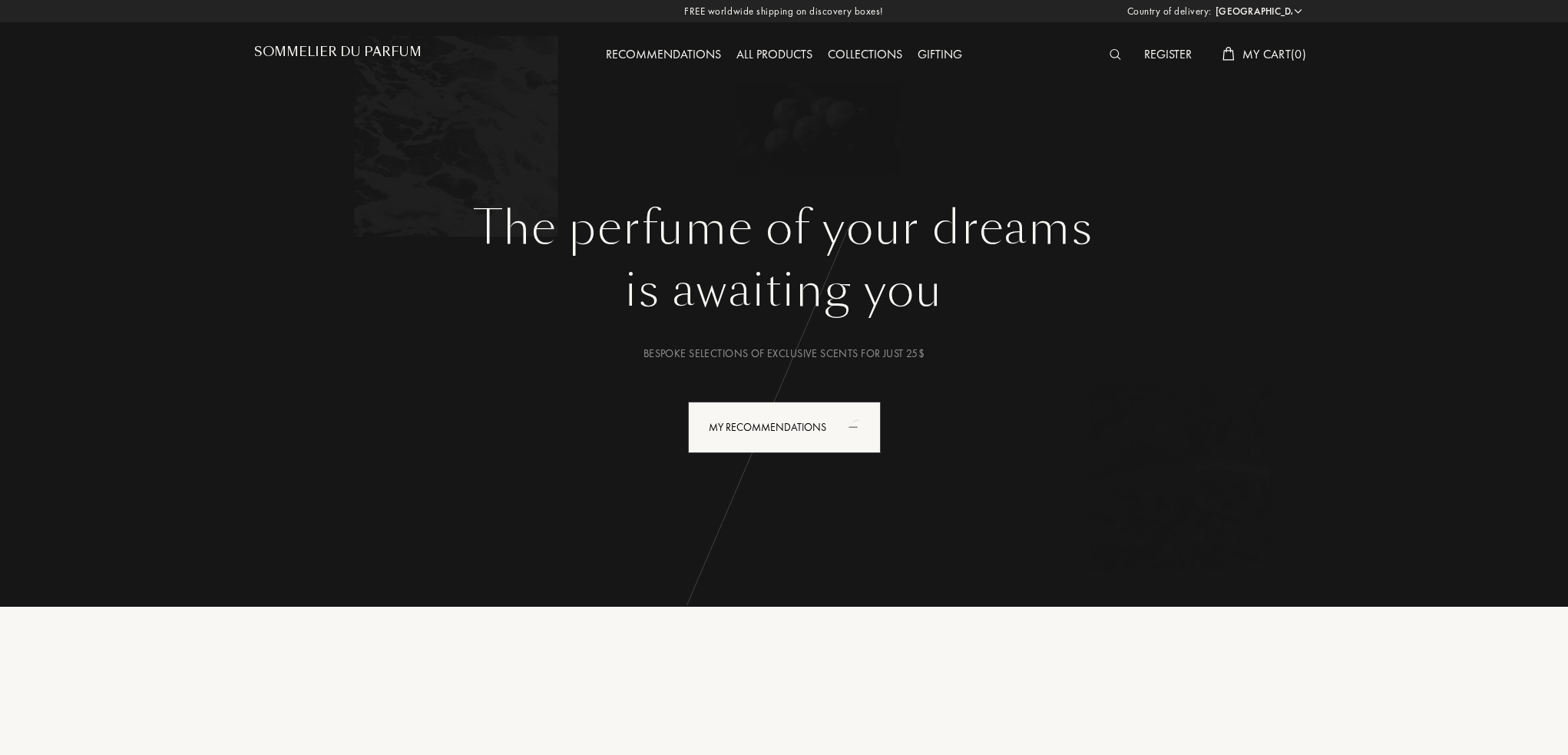
select select "US"
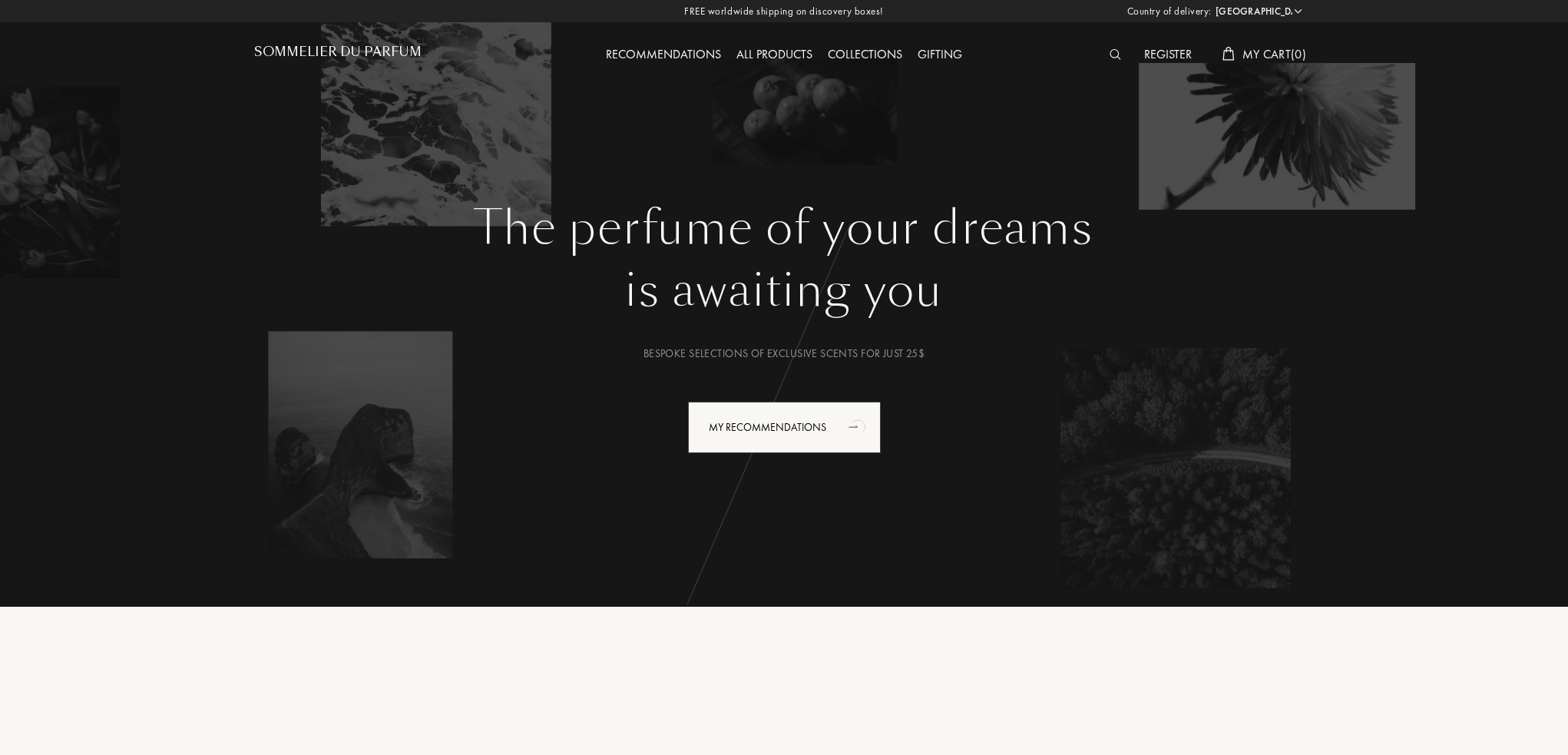
click at [407, 135] on div "The perfume of your dreams is awaiting you Bespoke selections of exclusive scen…" at bounding box center [784, 288] width 1106 height 575
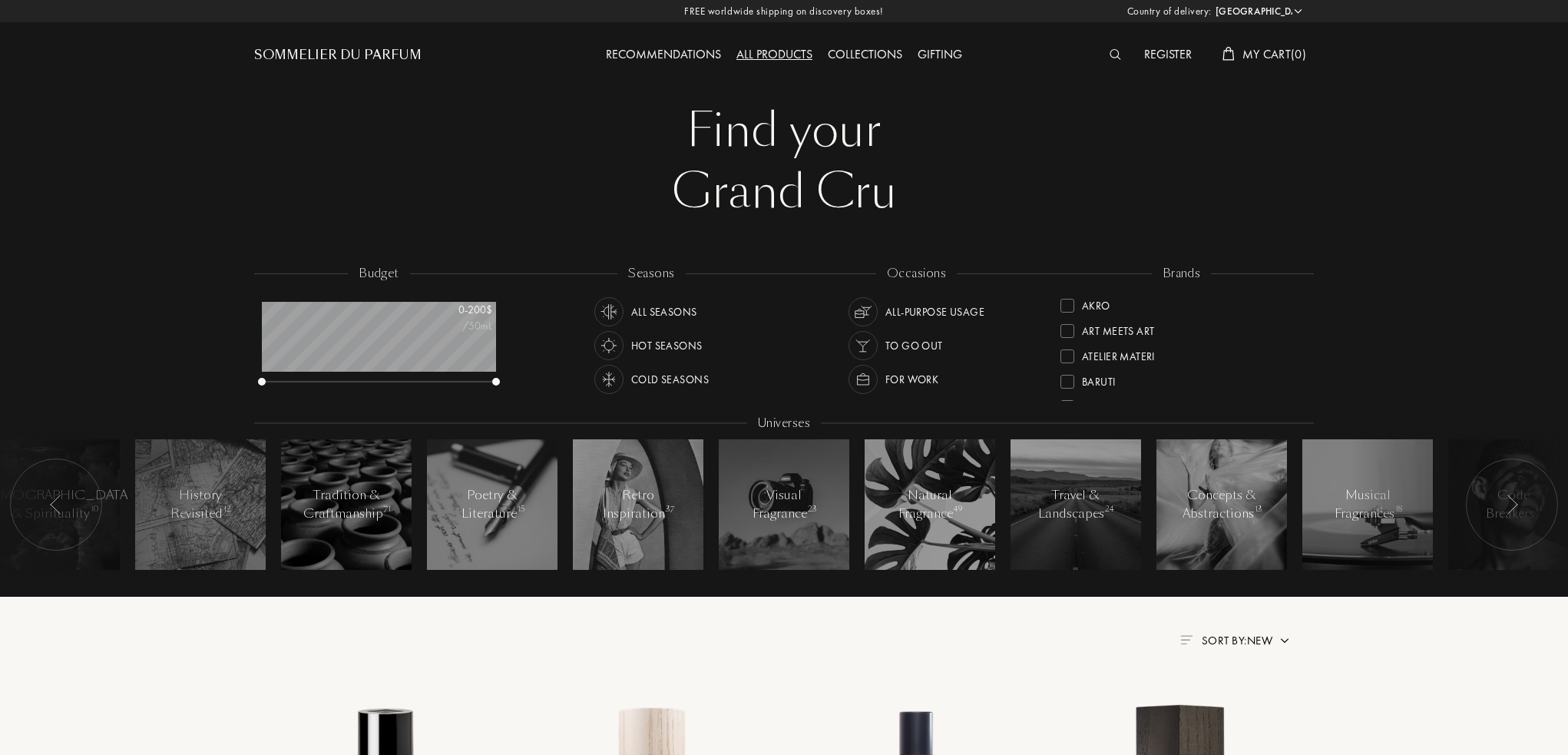
select select "US"
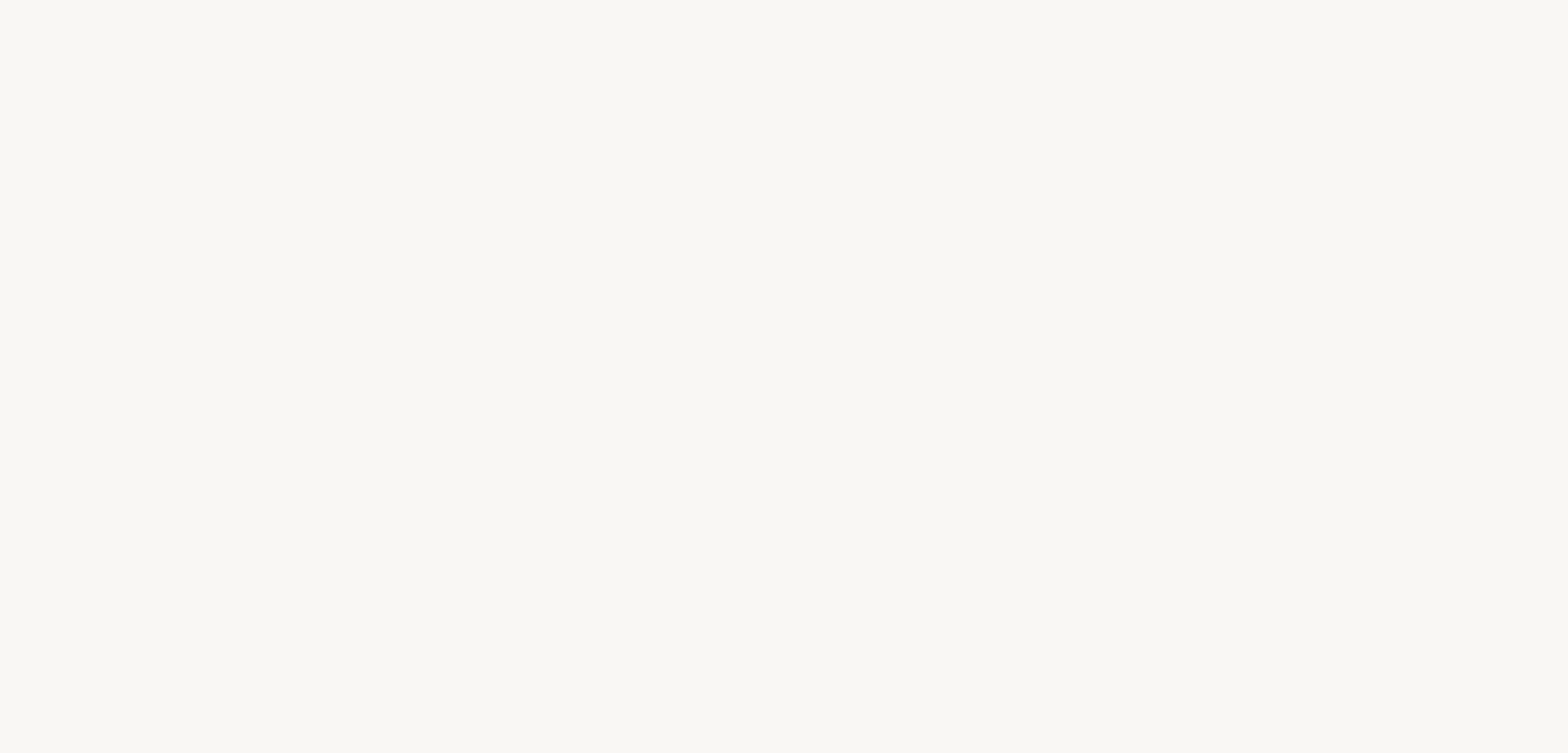
select select "US"
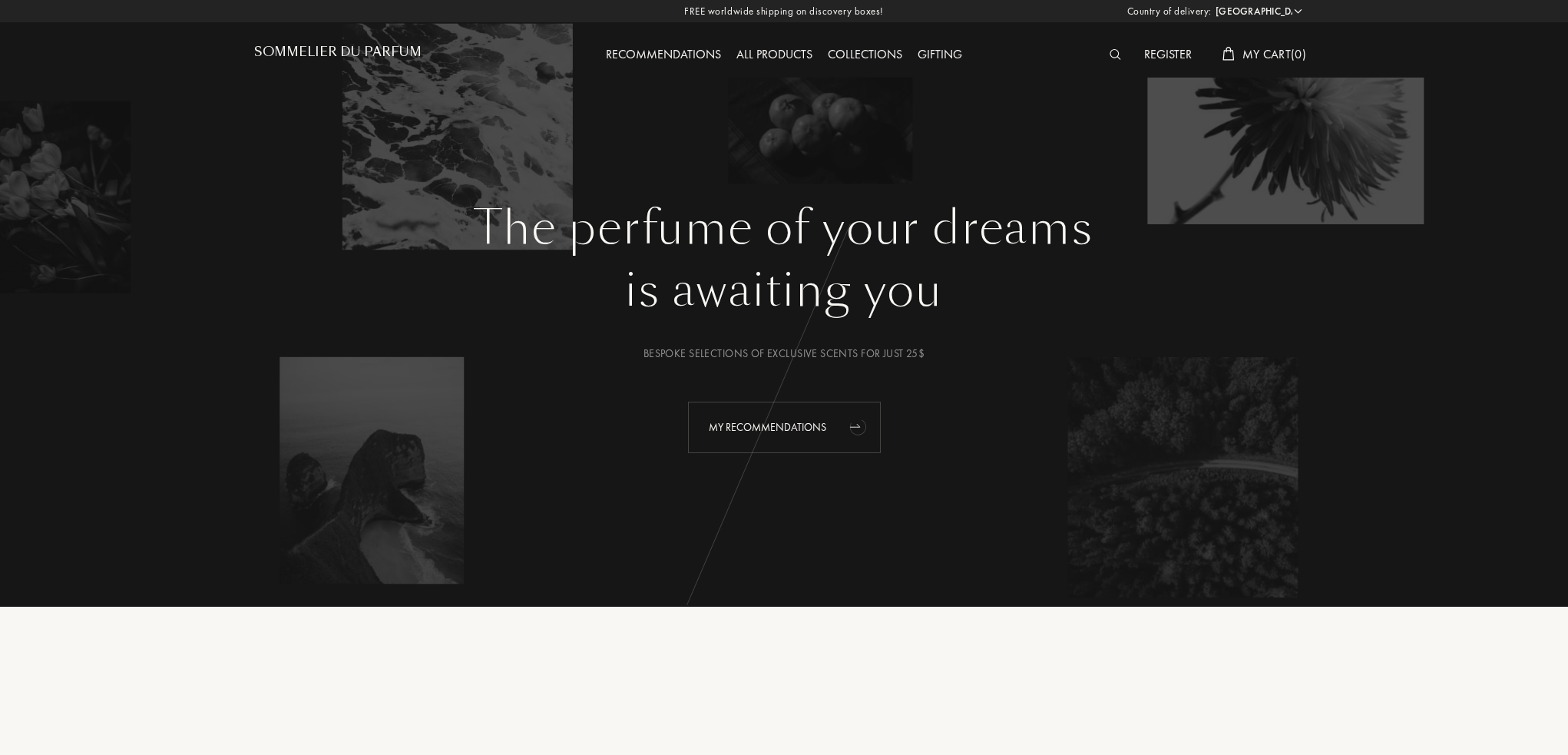
click at [846, 415] on icon "animation" at bounding box center [858, 425] width 31 height 31
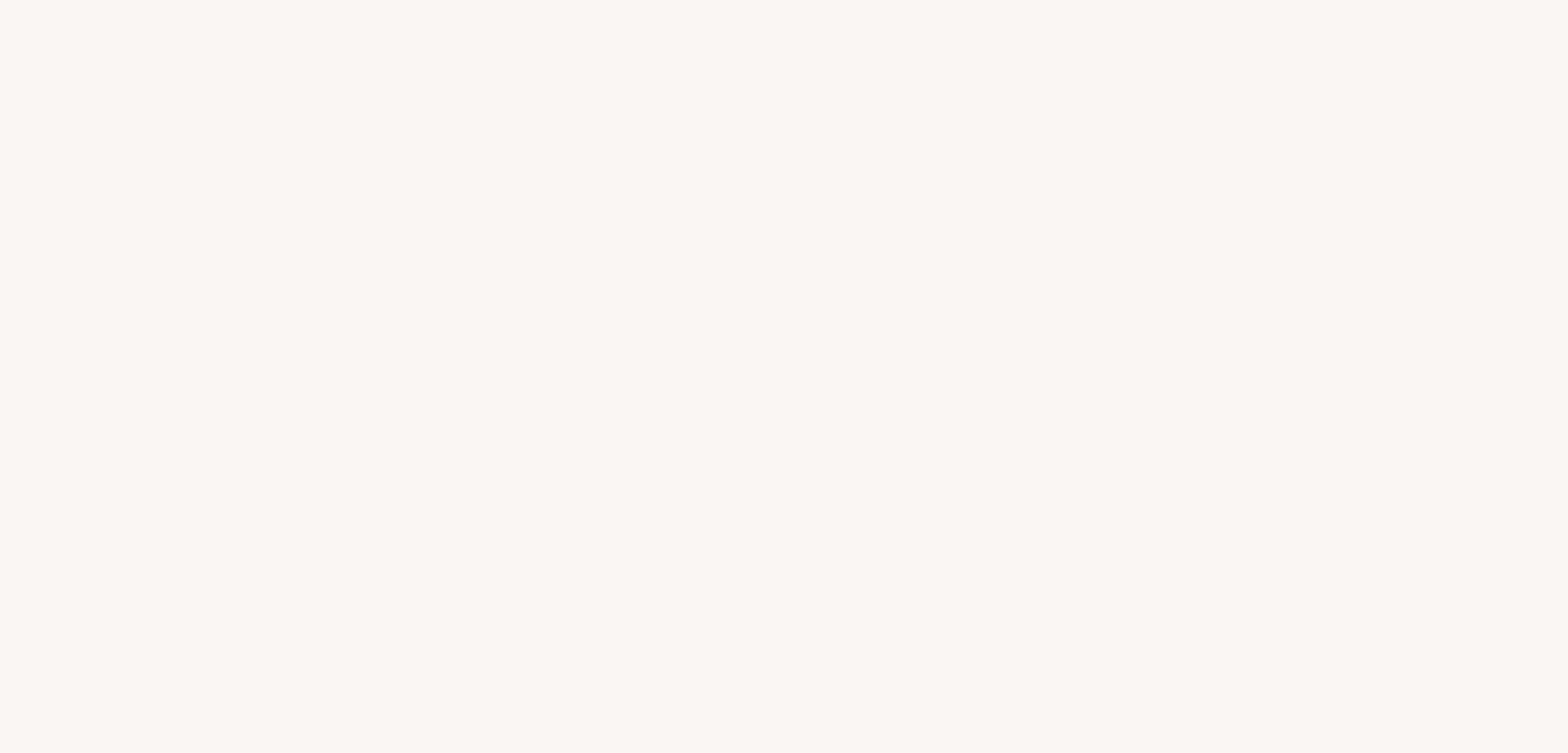
select select "US"
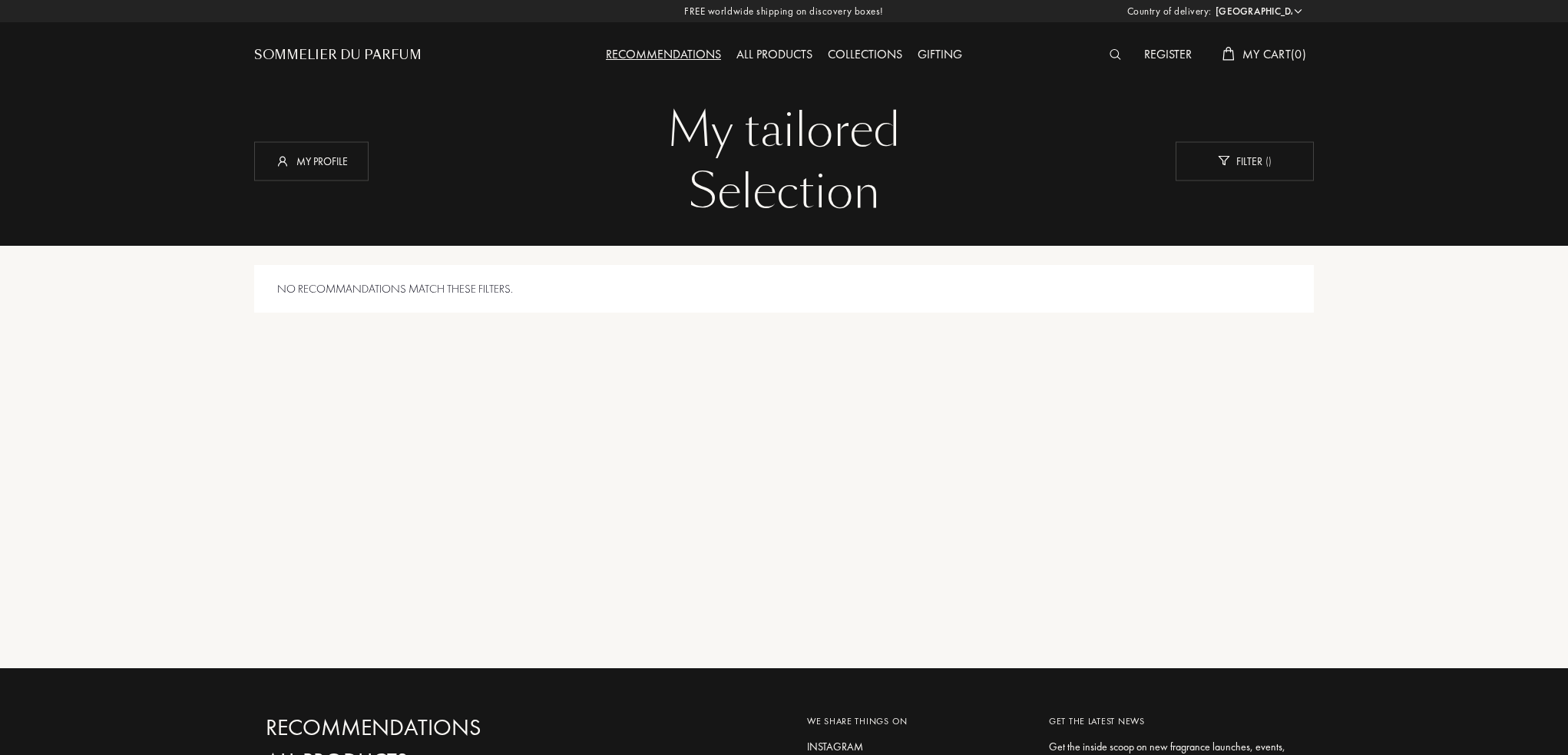
click at [313, 136] on h1 "My tailored Selection" at bounding box center [395, 118] width 259 height 37
click at [321, 152] on div "My profile" at bounding box center [310, 160] width 114 height 39
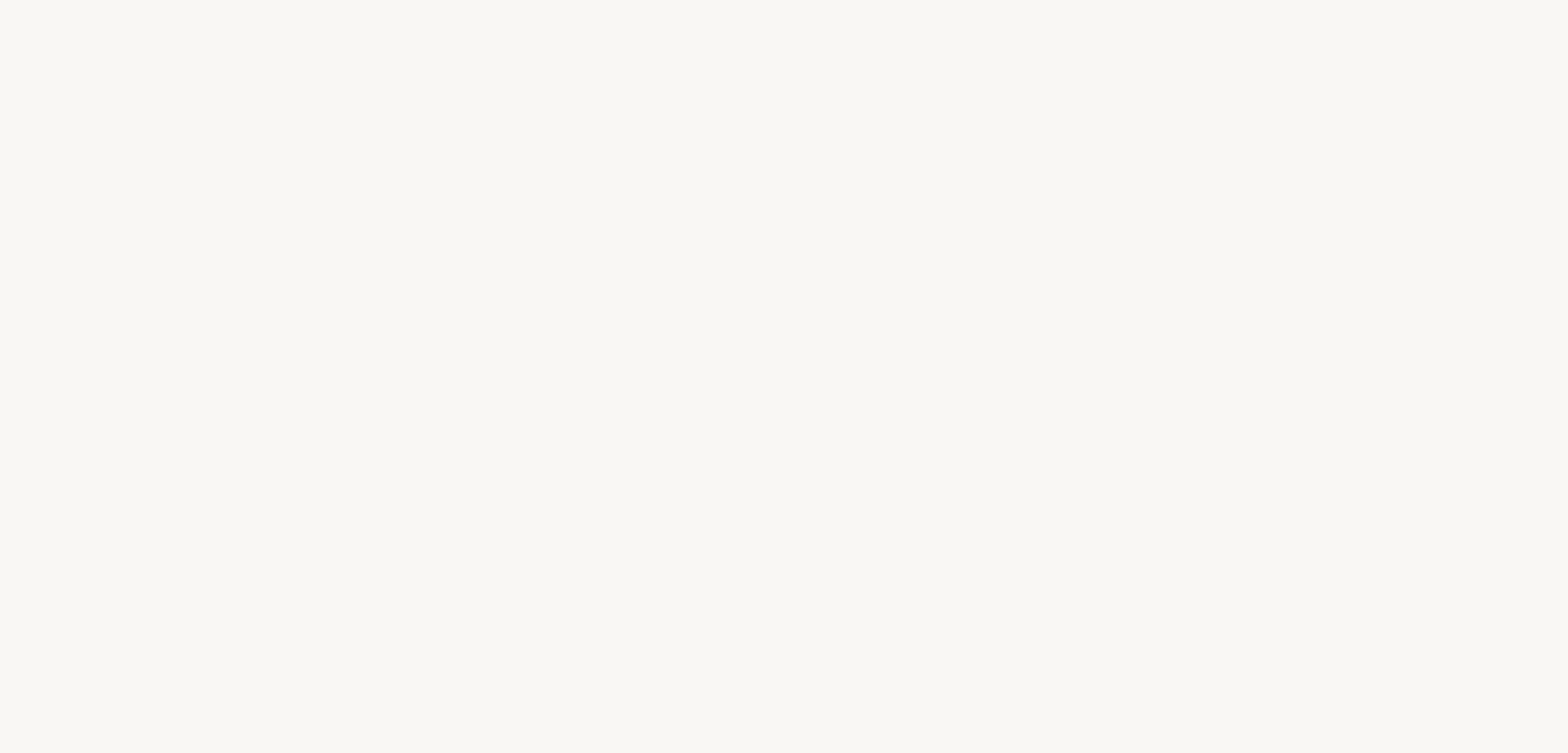
select select "US"
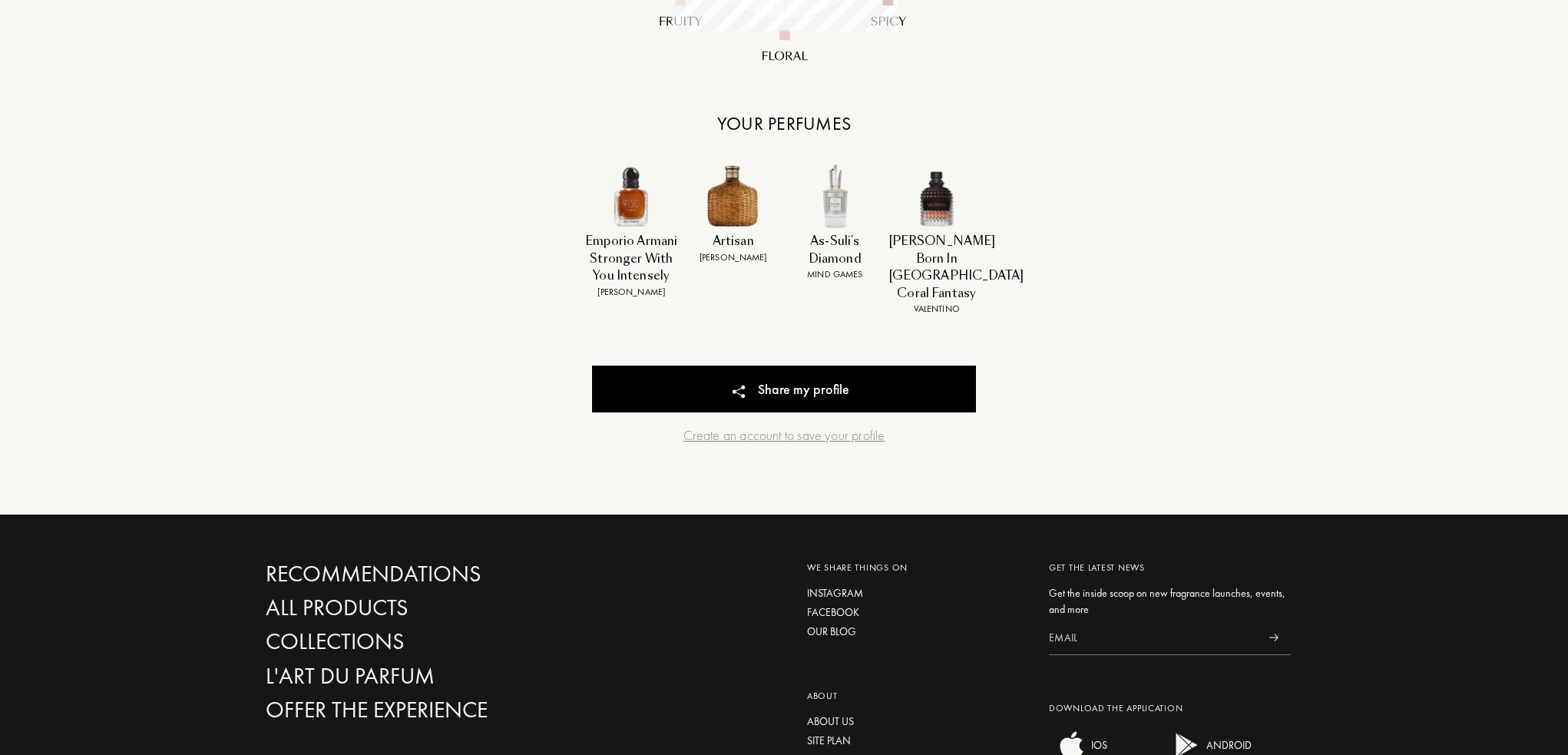
scroll to position [615, 0]
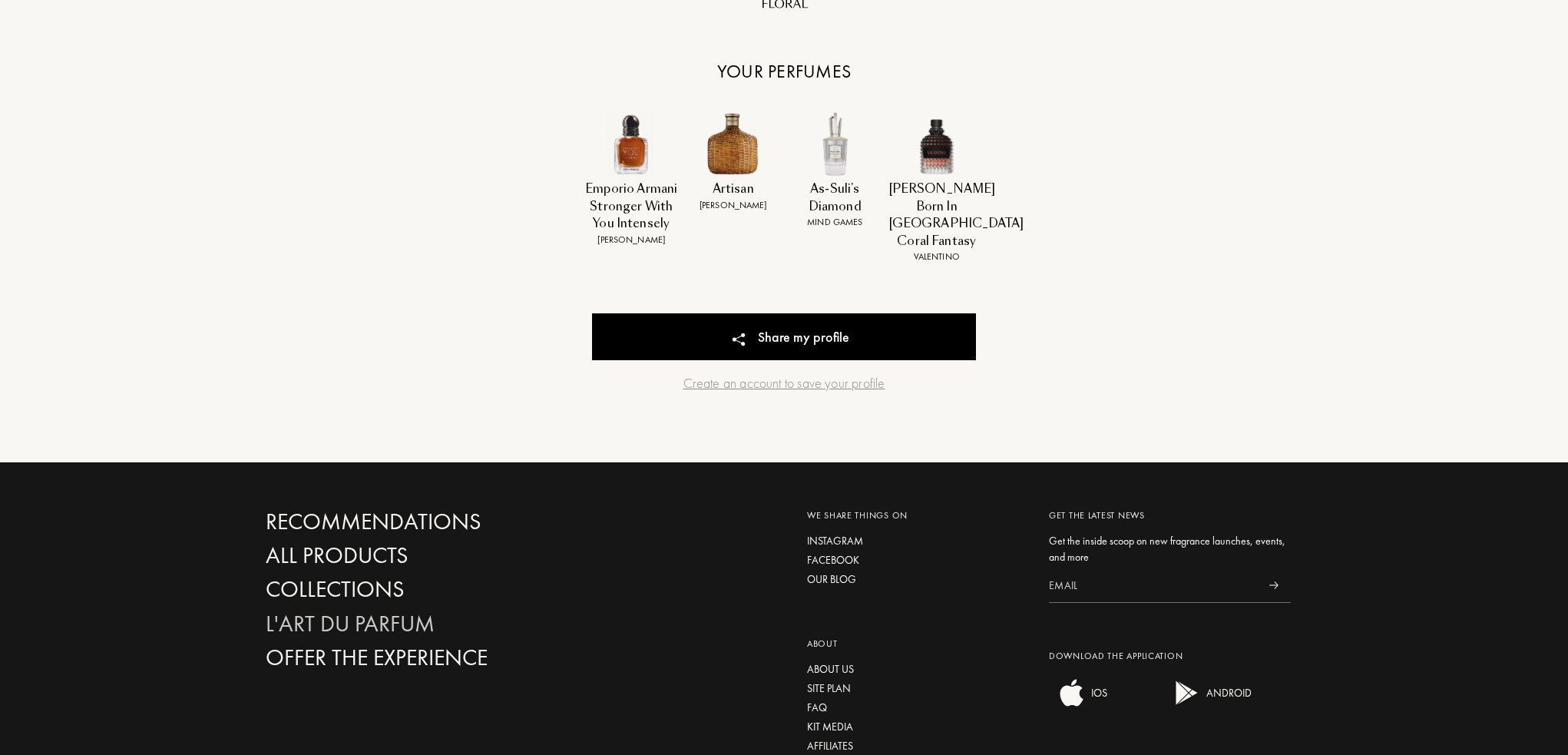
click at [396, 613] on div "L'Art du Parfum" at bounding box center [431, 623] width 331 height 27
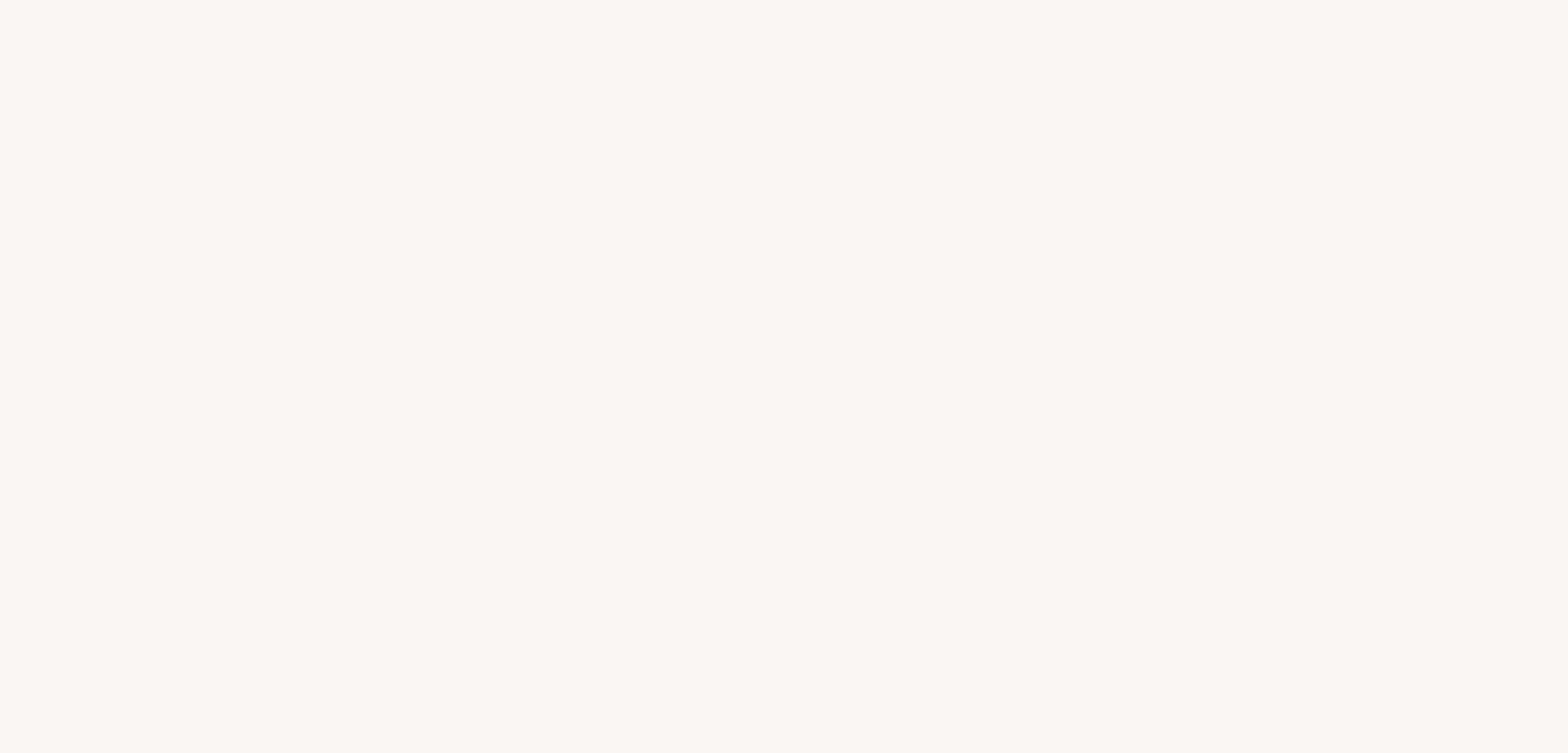
select select "US"
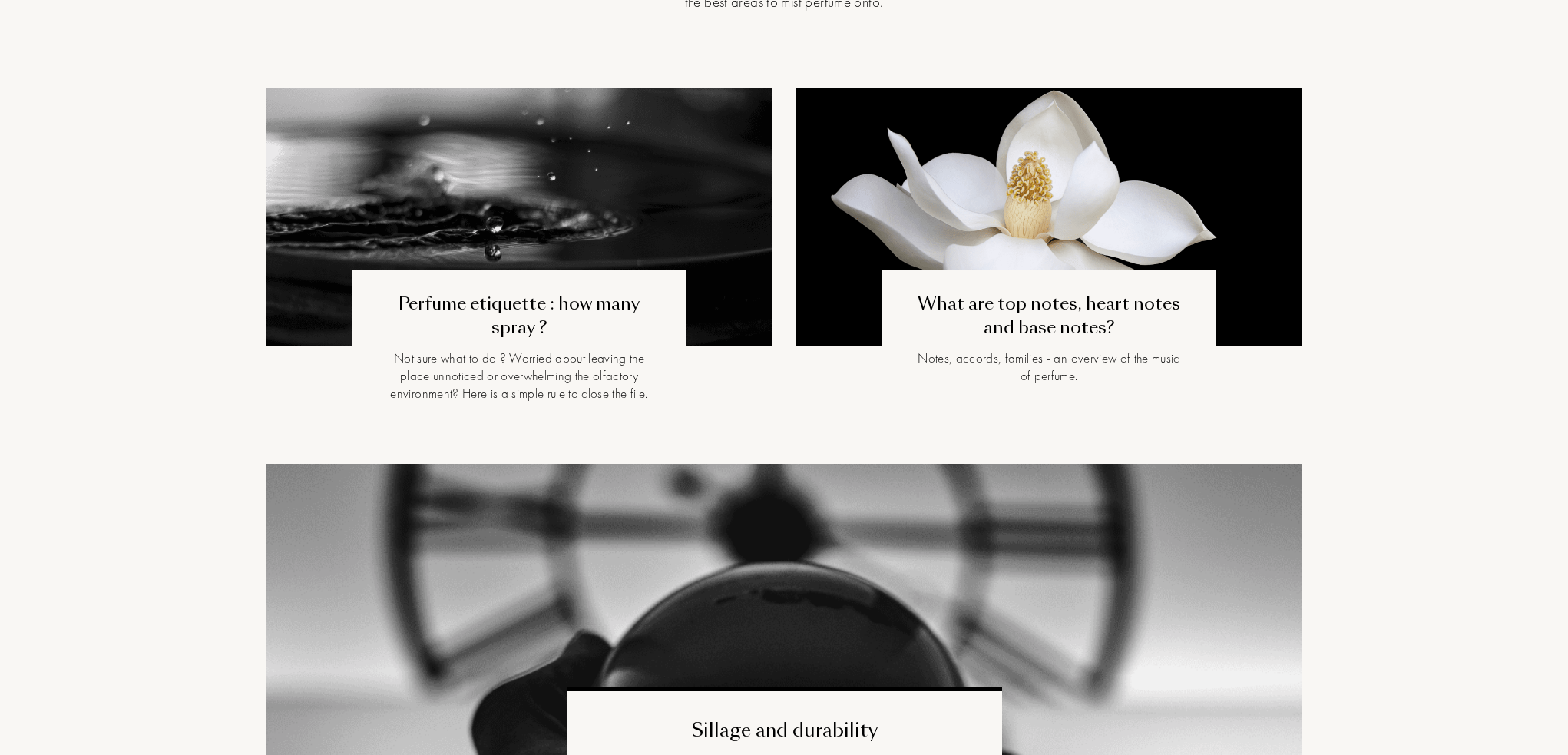
scroll to position [615, 0]
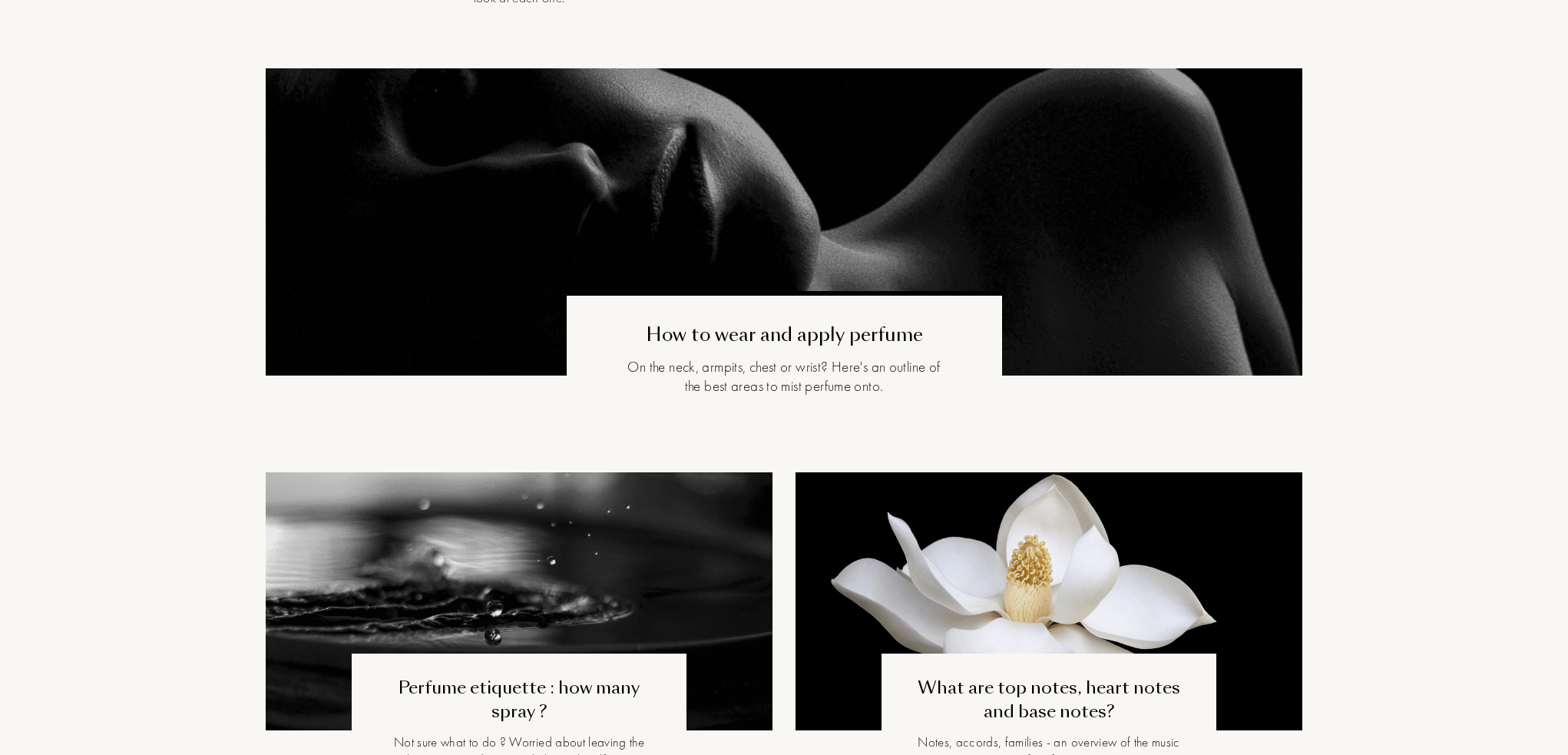
click at [732, 340] on div "How to wear and apply perfume" at bounding box center [785, 335] width 328 height 26
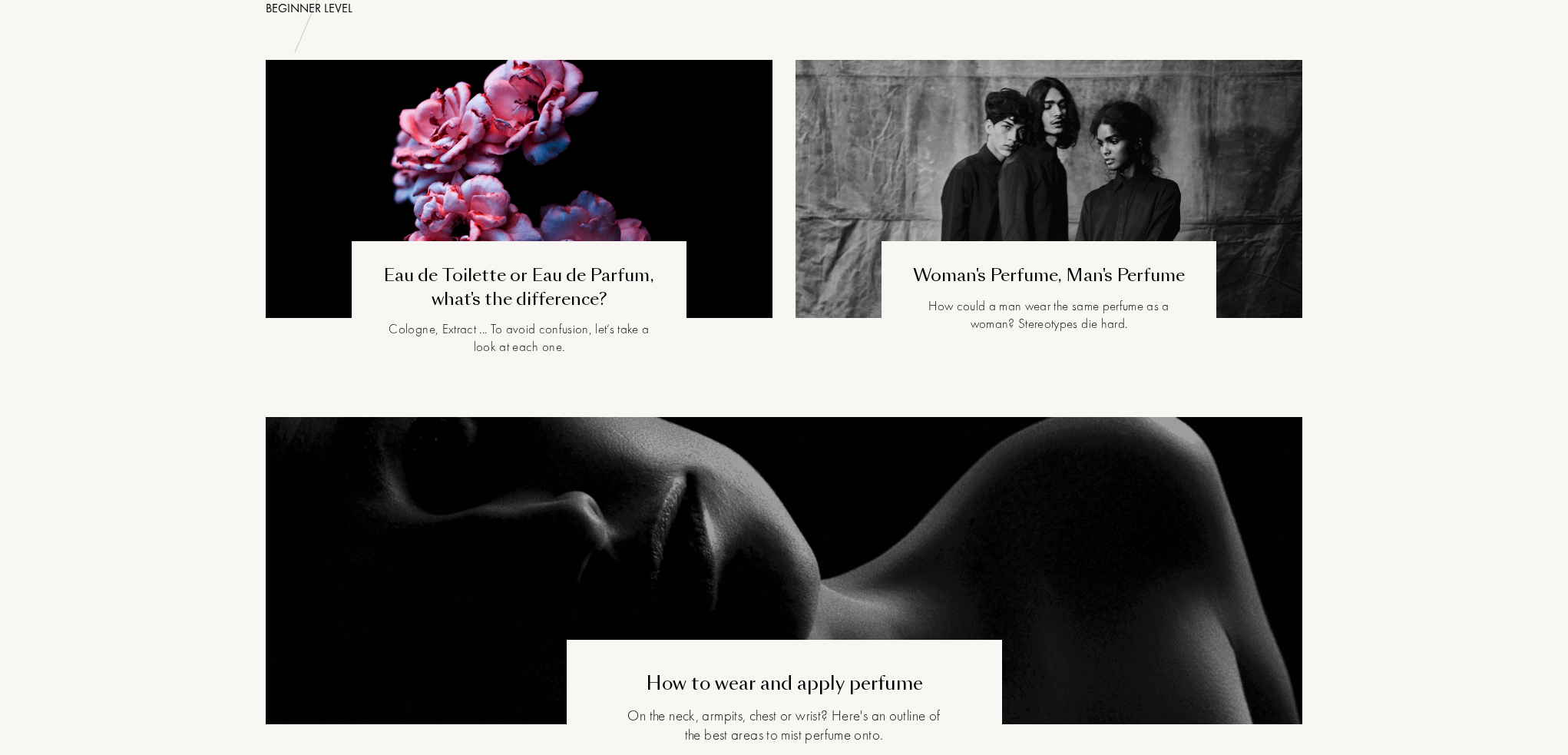
scroll to position [0, 0]
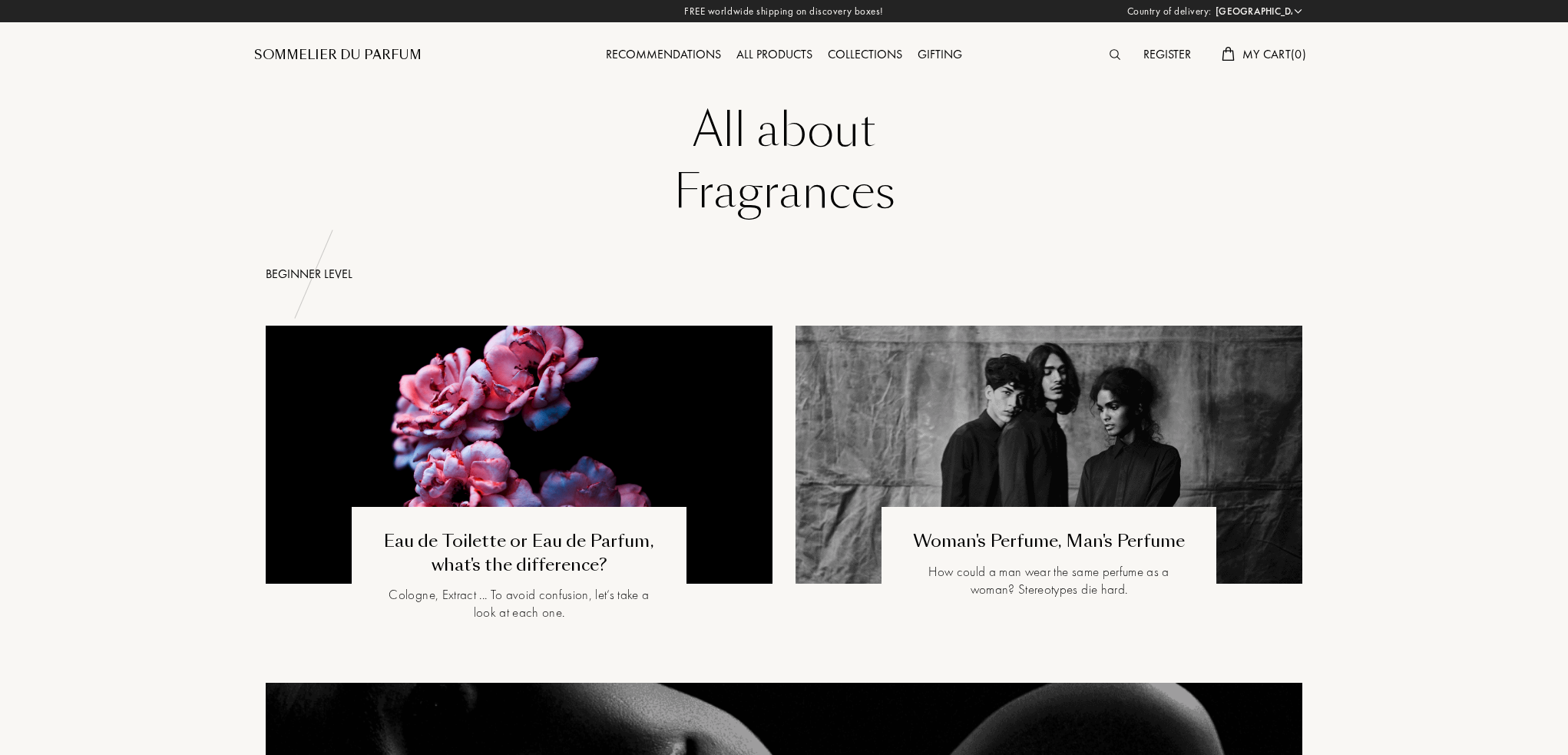
click at [748, 52] on div "All products" at bounding box center [774, 55] width 92 height 20
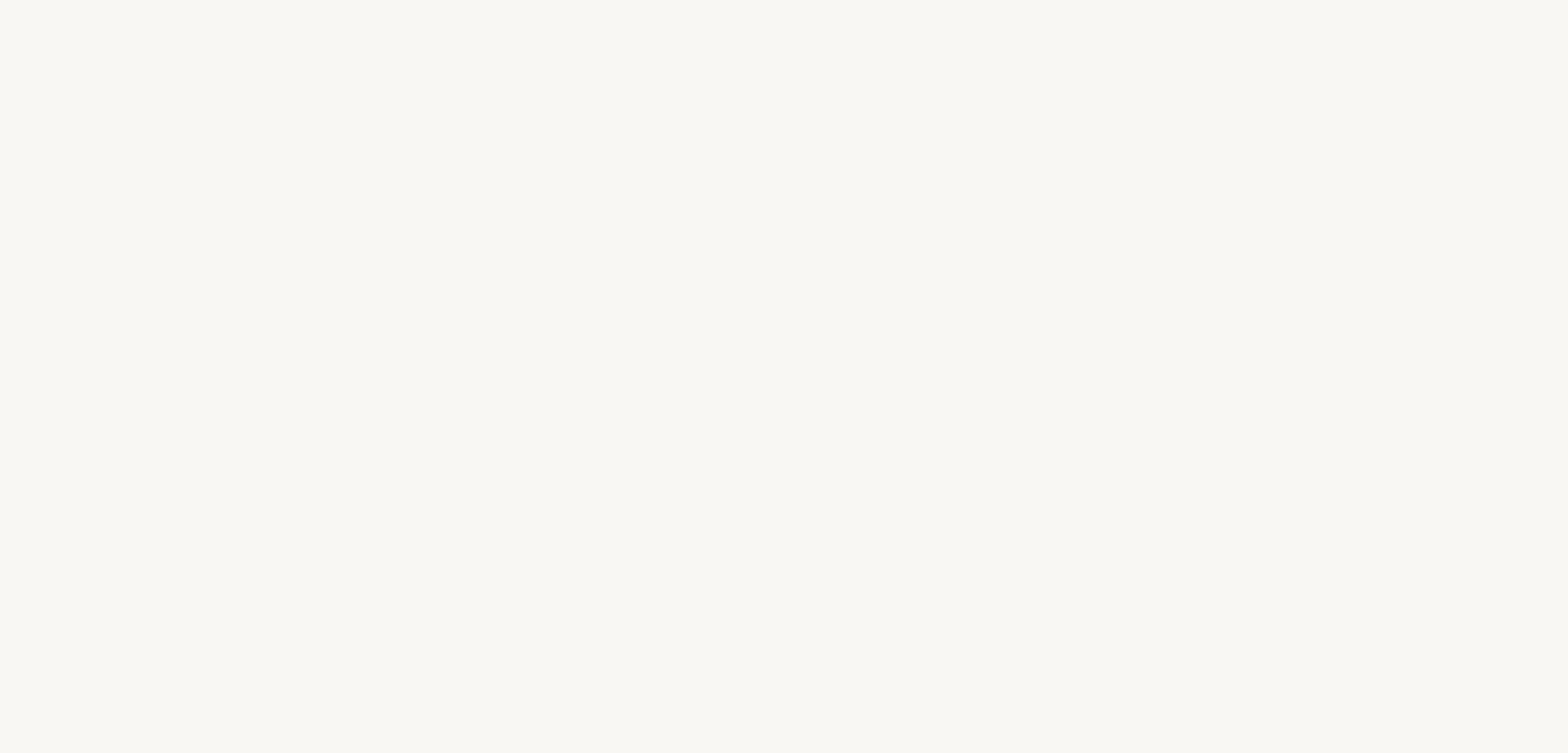
select select "US"
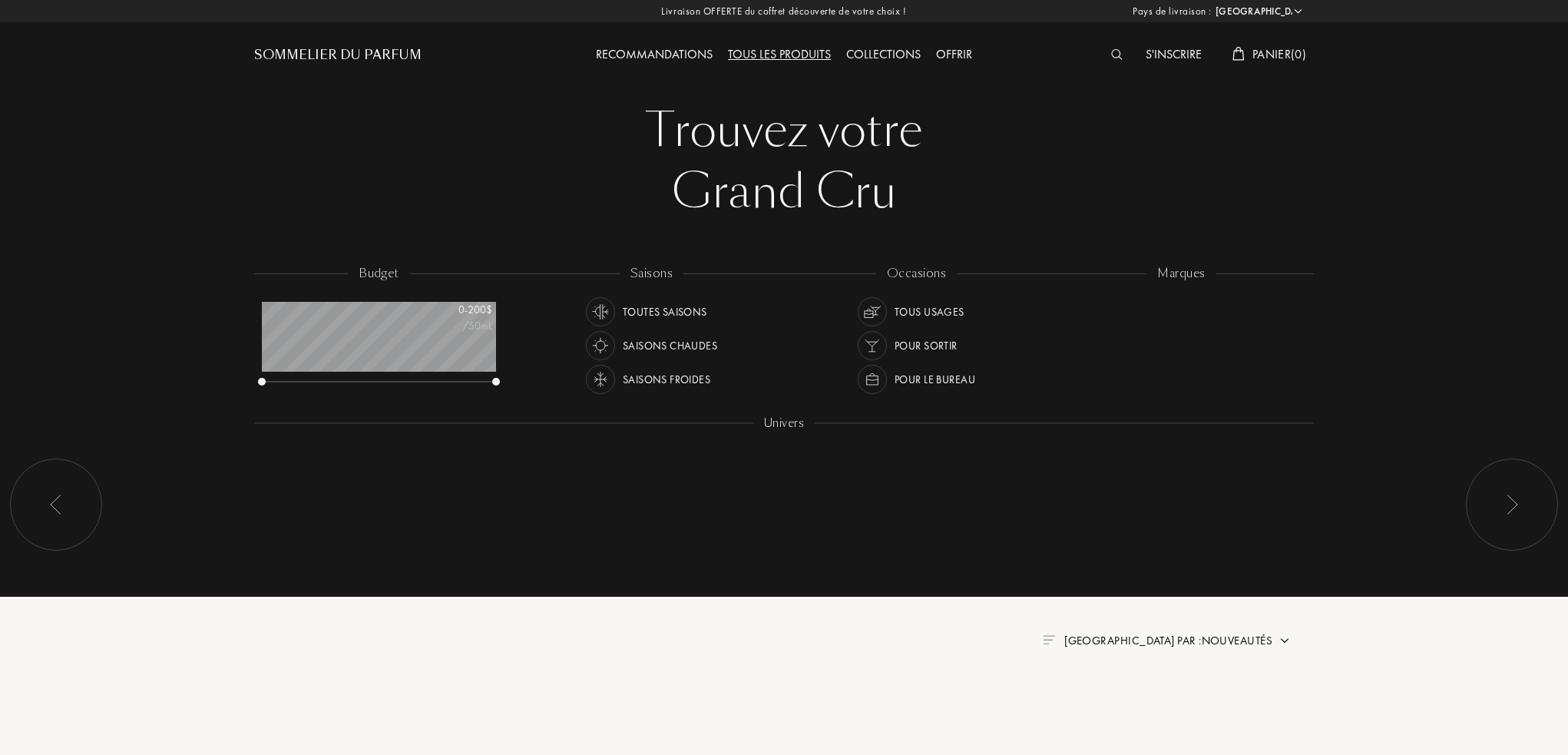
scroll to position [77, 235]
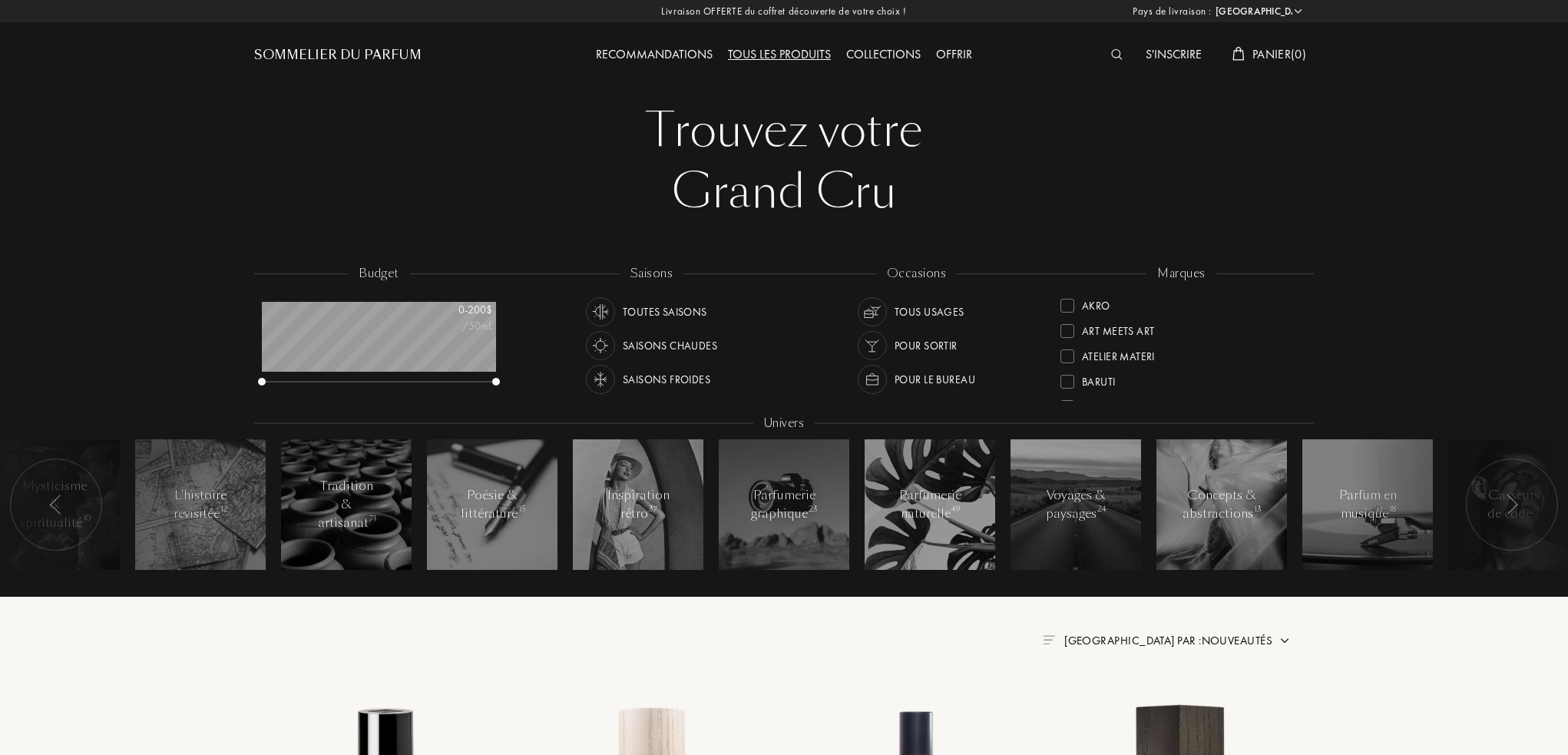
click at [1303, 10] on select "Afghanistan Afrique du Sud Albanie Algérie Allemagne Andorre Angola Anguilla An…" at bounding box center [1258, 11] width 92 height 16
click at [1212, 3] on select "Afghanistan Afrique du Sud Albanie Algérie Allemagne Andorre Angola Anguilla An…" at bounding box center [1258, 11] width 92 height 16
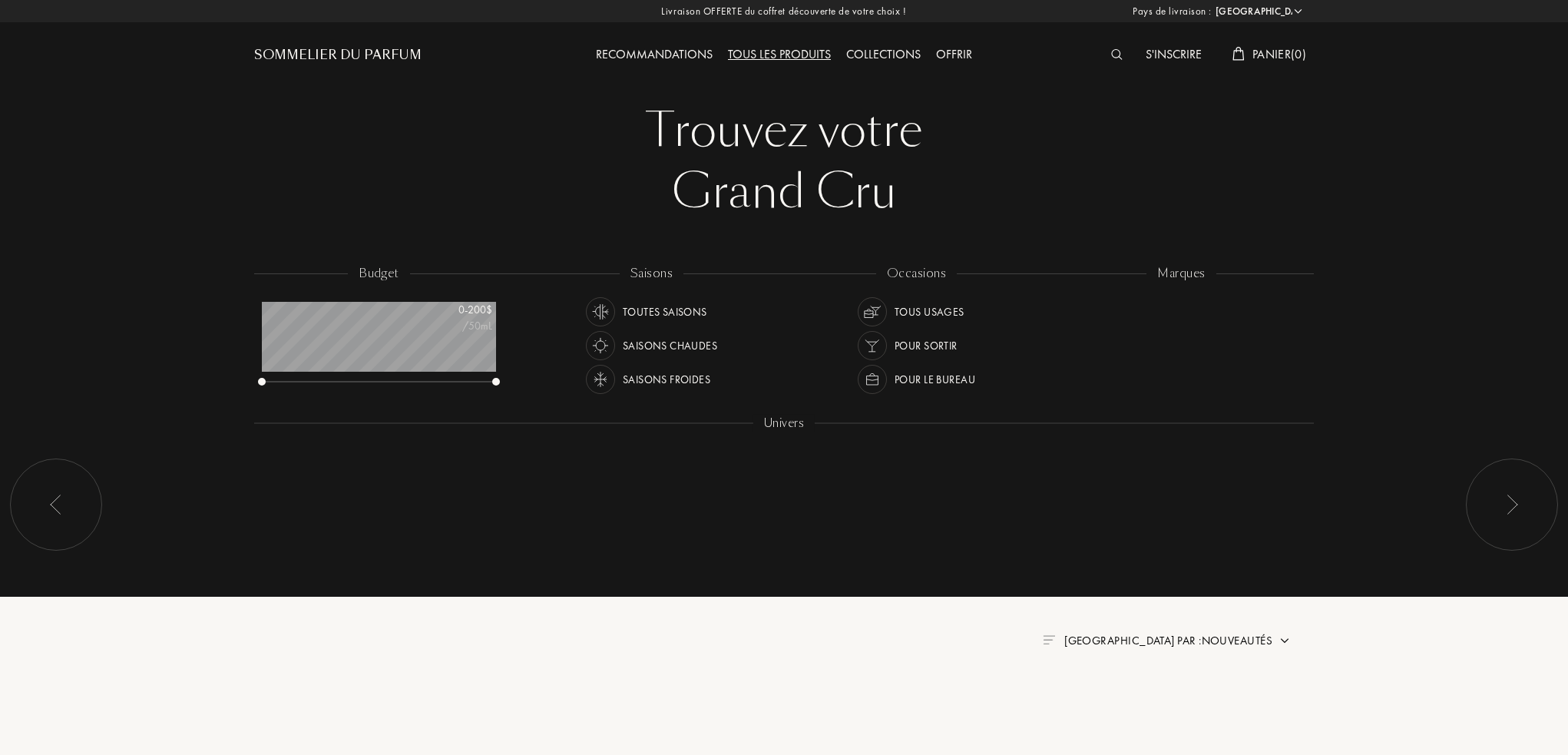
select select "US"
